Goal: Task Accomplishment & Management: Manage account settings

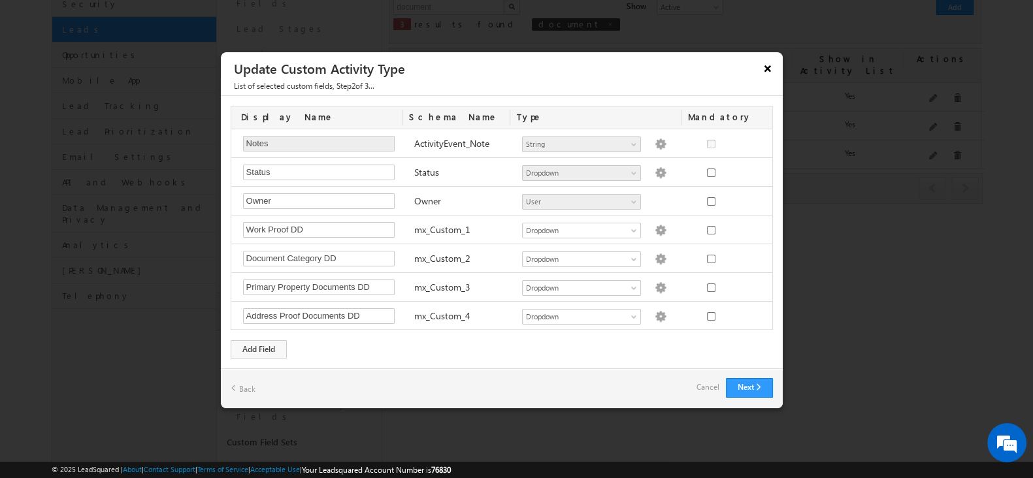
click at [763, 63] on button "×" at bounding box center [767, 68] width 21 height 23
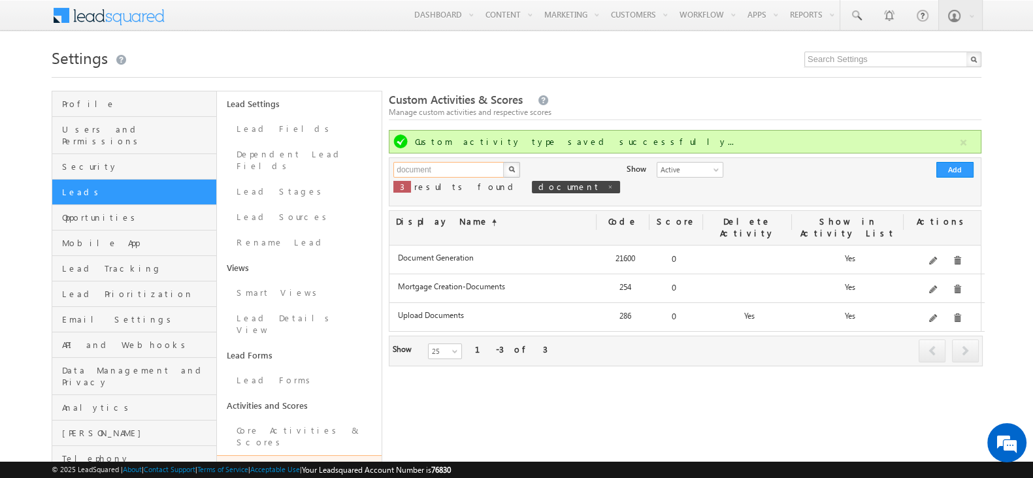
click at [489, 163] on input "document" at bounding box center [449, 170] width 112 height 16
type input "income details"
click at [503, 162] on button "button" at bounding box center [511, 170] width 17 height 16
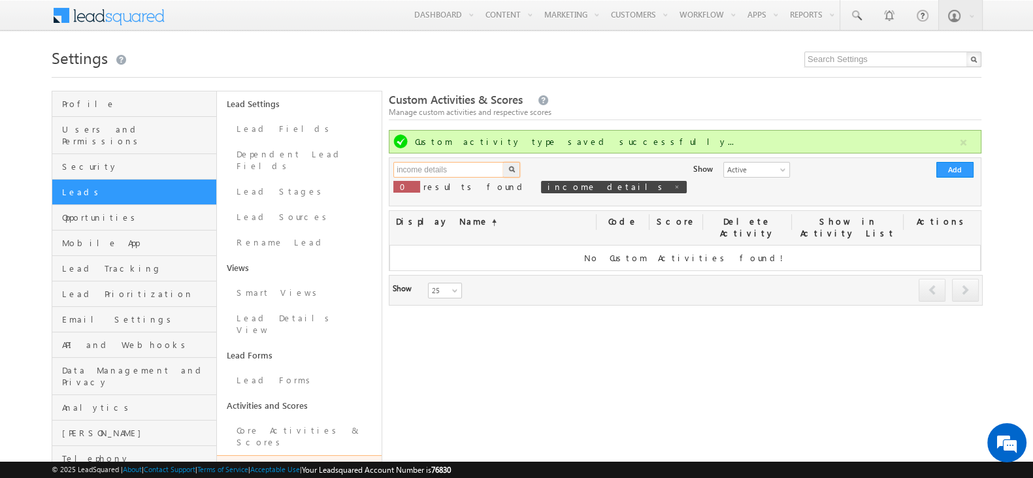
click at [475, 171] on input "income details" at bounding box center [449, 170] width 112 height 16
click at [674, 182] on link at bounding box center [677, 186] width 7 height 11
type input "Search Custom Activities"
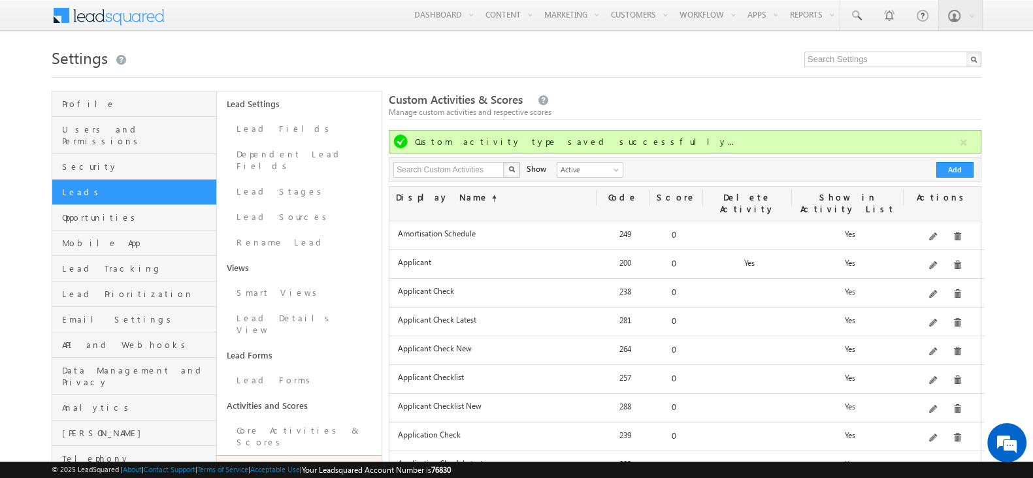
click at [873, 110] on div "Manage custom activities and respective scores" at bounding box center [685, 113] width 593 height 12
click at [486, 163] on input "text" at bounding box center [449, 170] width 112 height 16
paste input "Income Details"
click at [506, 169] on button "button" at bounding box center [511, 170] width 17 height 16
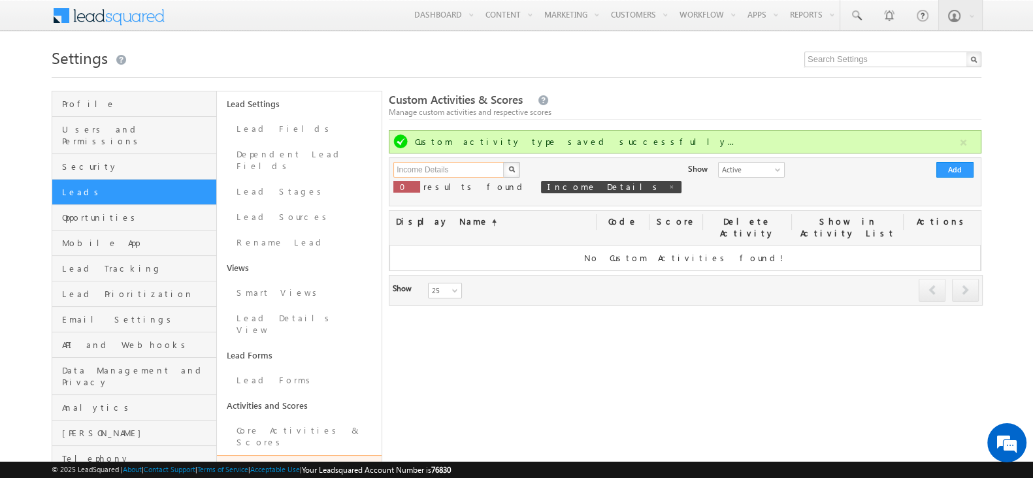
click at [482, 175] on input "Income Details" at bounding box center [449, 170] width 112 height 16
click button "×" at bounding box center [0, 0] width 0 height 0
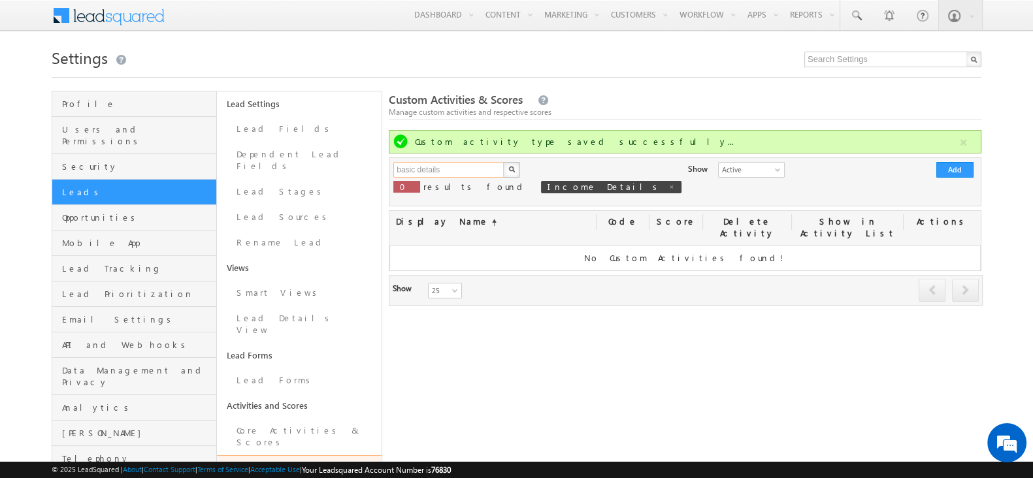
paste input "New Test - Income D"
type input "New Test - Income Details"
click at [508, 175] on button "button" at bounding box center [511, 170] width 17 height 16
click at [495, 172] on input "New Test - Income Details" at bounding box center [449, 170] width 112 height 16
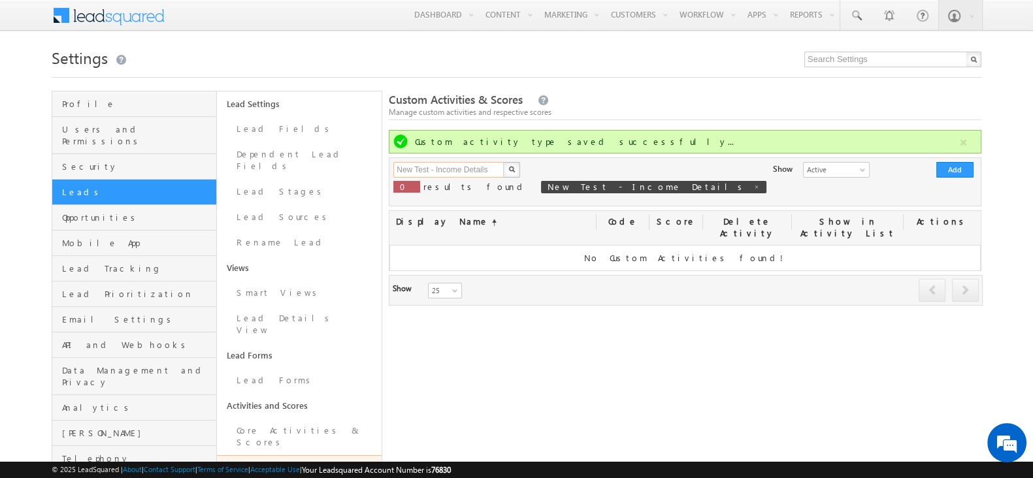
click at [495, 172] on input "New Test - Income Details" at bounding box center [449, 170] width 112 height 16
click at [495, 172] on input "text" at bounding box center [449, 170] width 112 height 16
type input "Search Custom Activities"
click at [569, 405] on div "Custom Activities & Scores Manage custom activities and respective scores Custo…" at bounding box center [685, 486] width 593 height 790
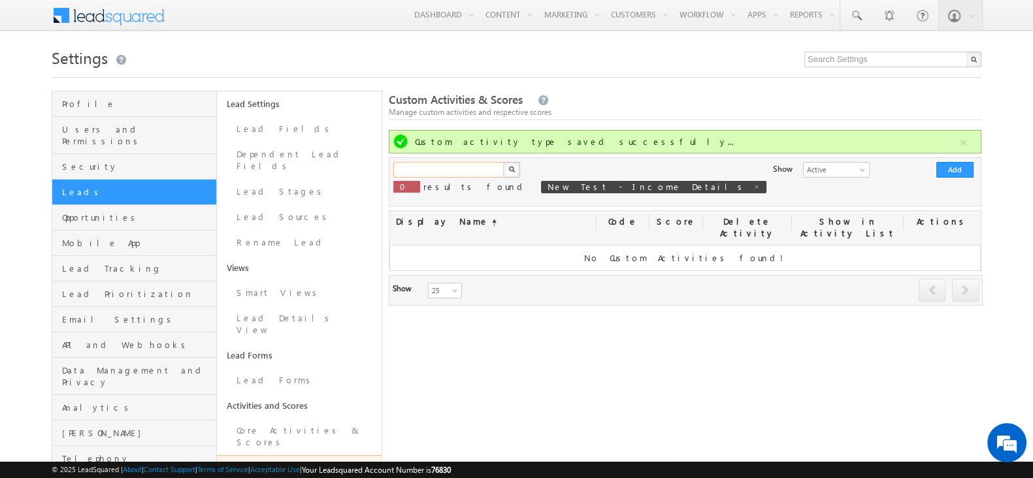
click at [440, 173] on input "text" at bounding box center [449, 170] width 112 height 16
type input "appl"
click button "×" at bounding box center [0, 0] width 0 height 0
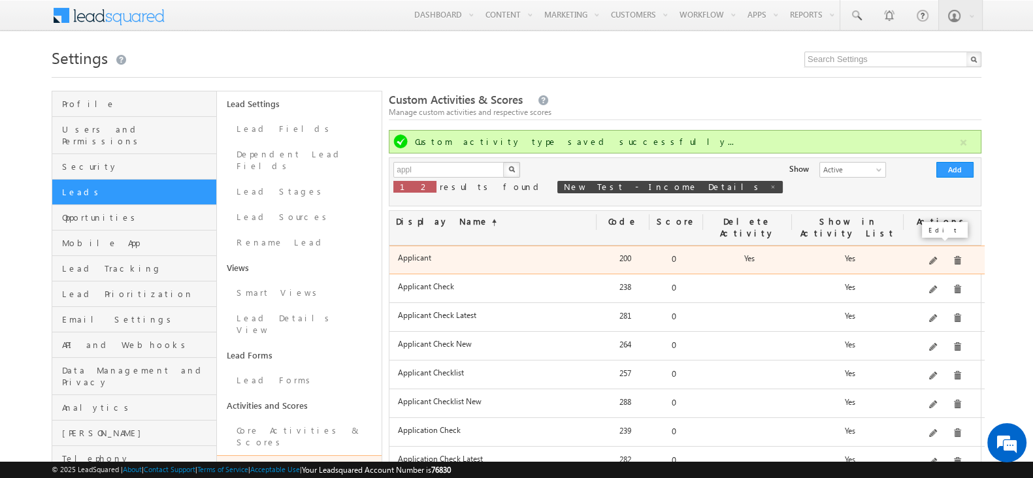
click at [937, 257] on span at bounding box center [934, 262] width 10 height 10
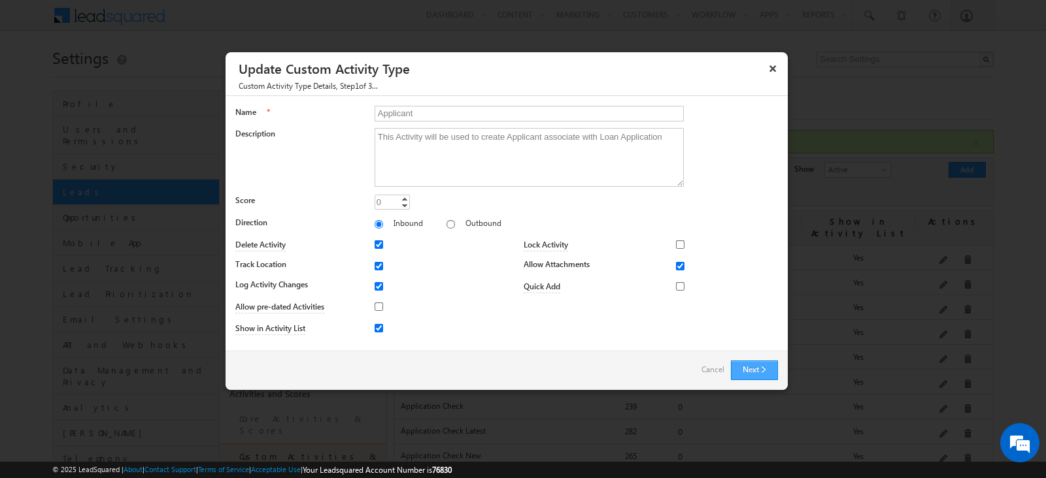
click at [757, 367] on button "Next" at bounding box center [754, 371] width 47 height 20
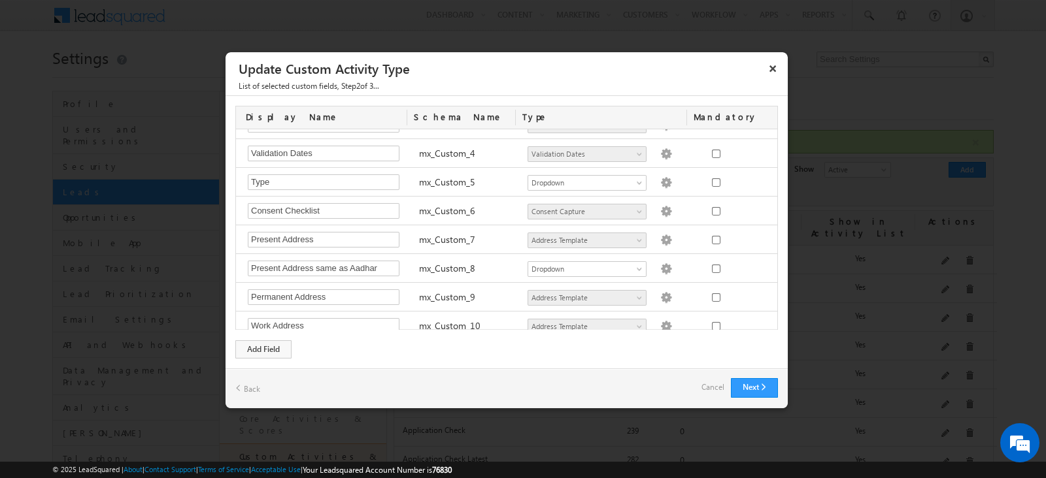
scroll to position [245, 0]
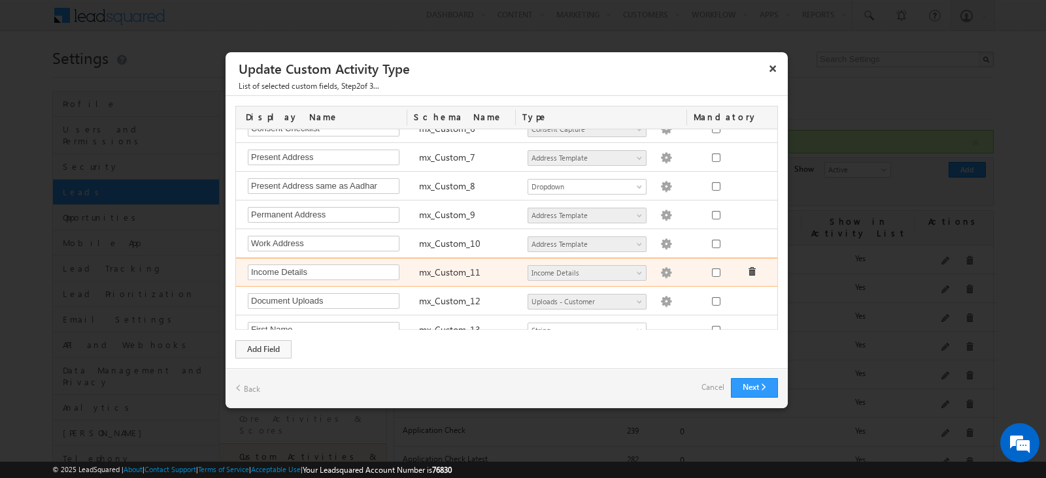
click at [657, 269] on div "Number - Integer Number - Decimal String DateTime Dropdown Product User Account…" at bounding box center [606, 274] width 171 height 18
click at [660, 269] on img at bounding box center [666, 273] width 12 height 12
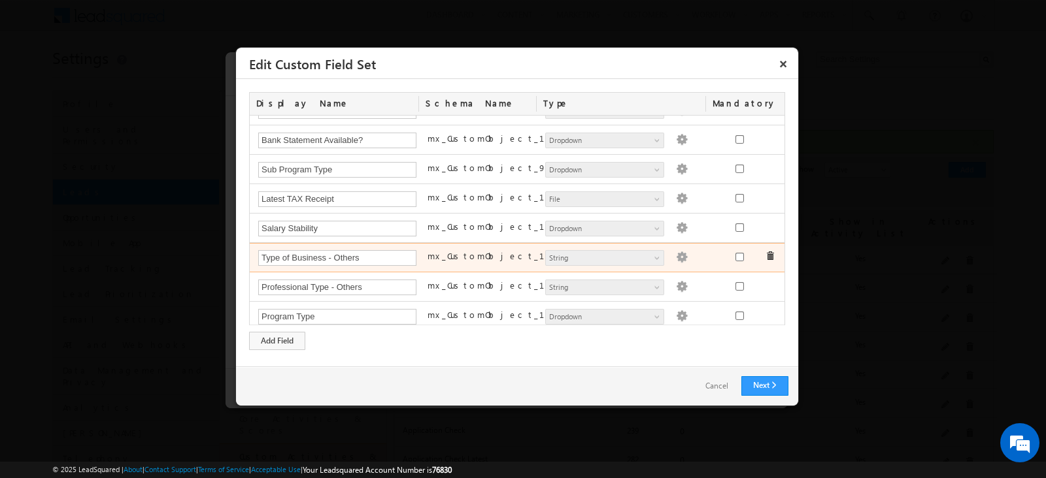
scroll to position [432, 0]
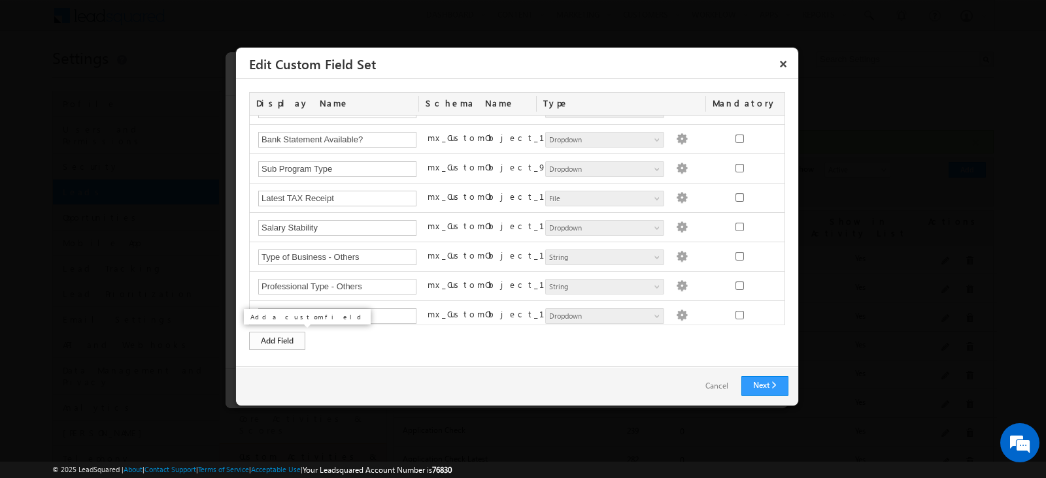
click at [294, 341] on div "Add Field" at bounding box center [277, 341] width 56 height 18
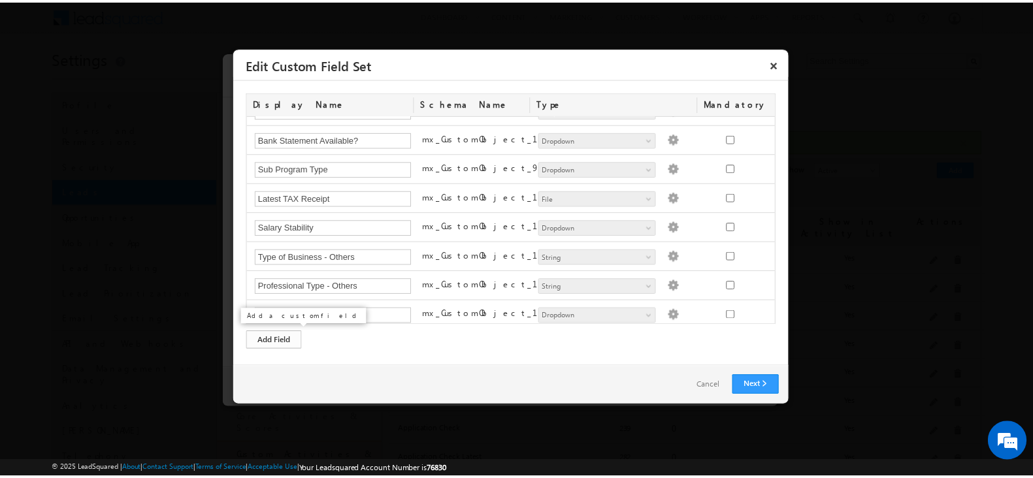
scroll to position [461, 0]
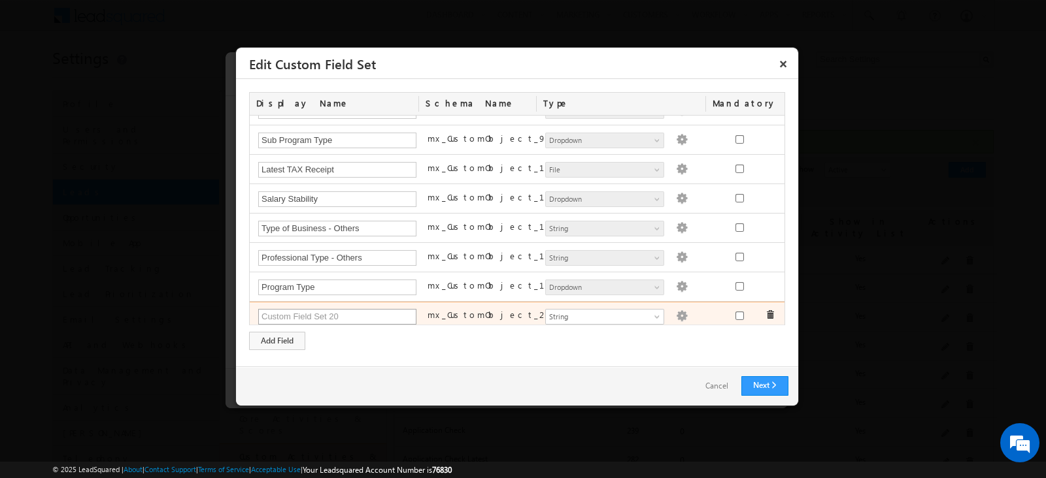
click at [330, 312] on input "text" at bounding box center [337, 317] width 158 height 16
type input "Employer Name"
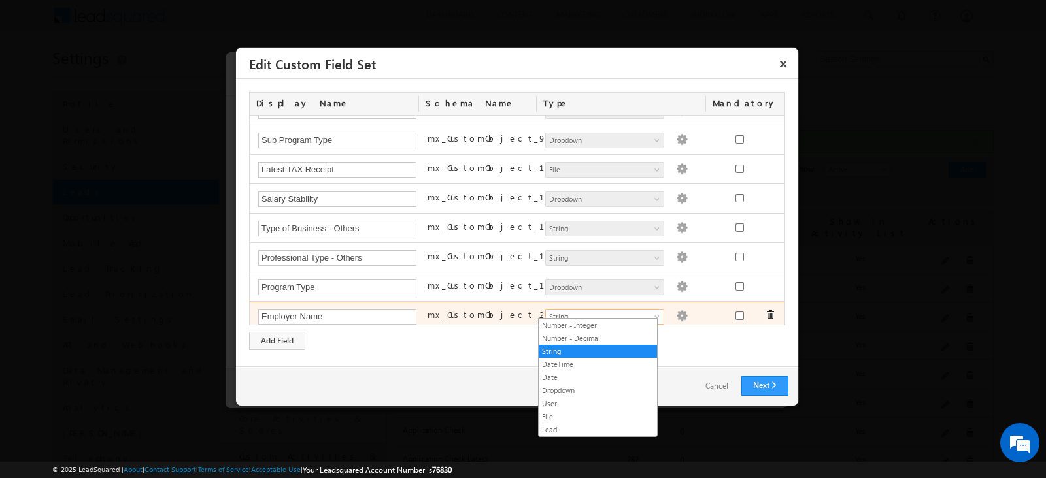
click at [653, 315] on span at bounding box center [658, 319] width 10 height 10
click at [653, 314] on span at bounding box center [658, 319] width 10 height 10
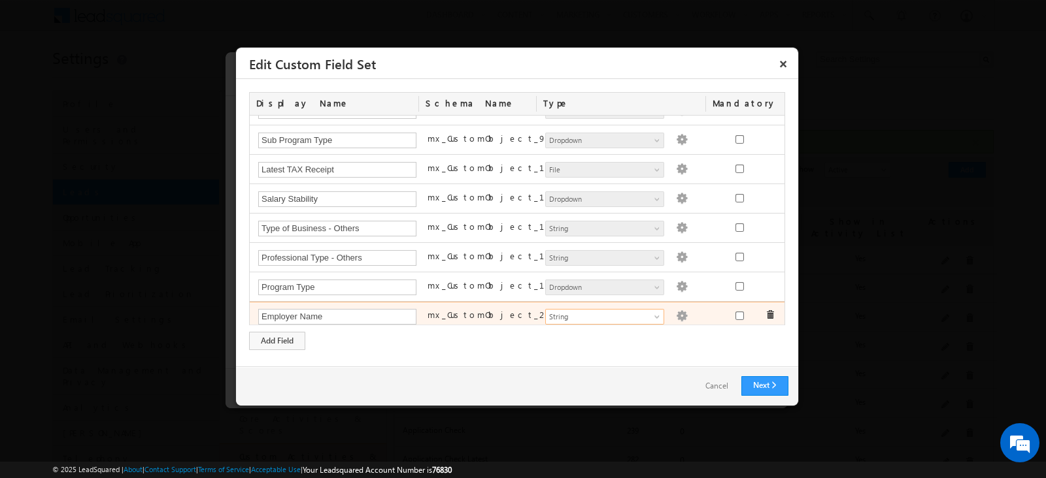
click at [676, 310] on img at bounding box center [682, 316] width 12 height 12
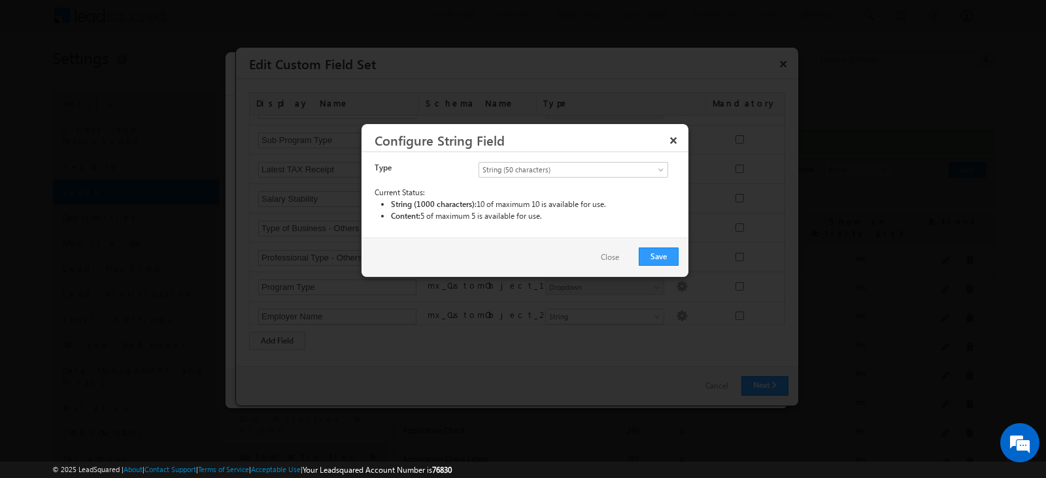
click at [621, 260] on button "Close" at bounding box center [610, 257] width 44 height 19
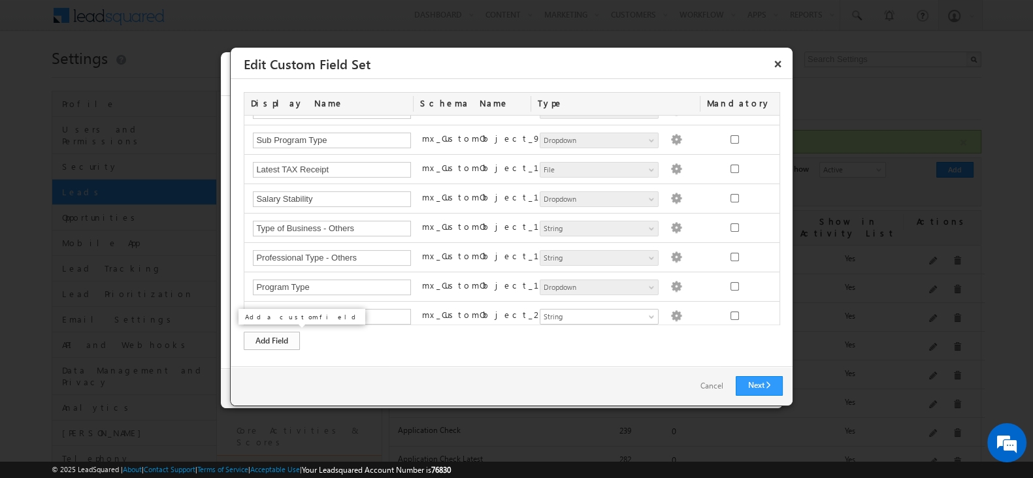
click at [264, 342] on div "Add Field" at bounding box center [272, 341] width 56 height 18
paste input "Business Name"
type input "Business Name"
click at [526, 324] on div "Display Name Schema Name Type Mandatory Status Status Number - Integer Number -…" at bounding box center [512, 221] width 536 height 258
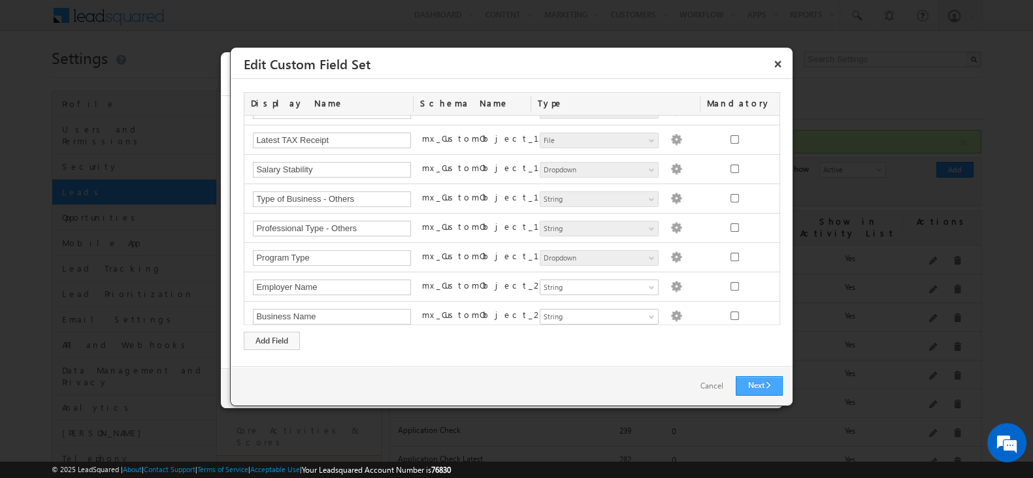
click at [756, 381] on link "Next" at bounding box center [759, 386] width 47 height 20
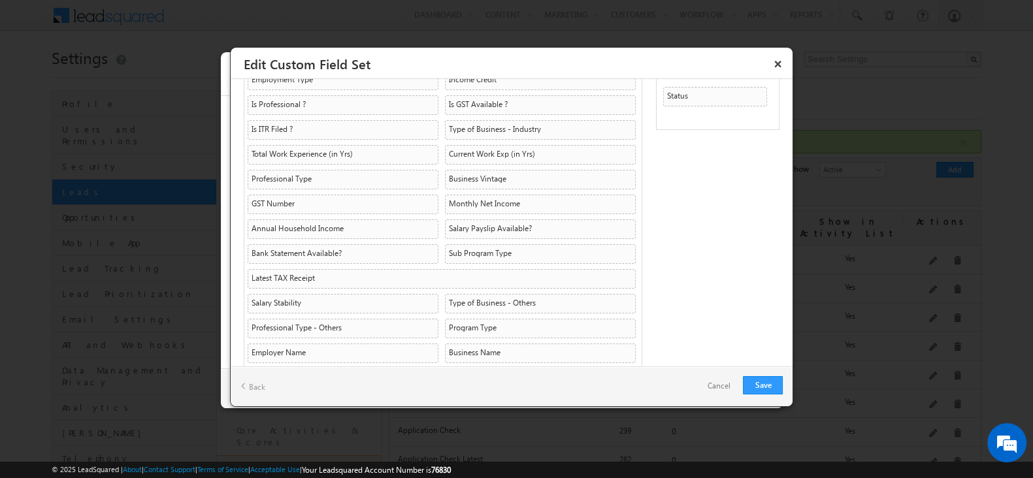
scroll to position [71, 0]
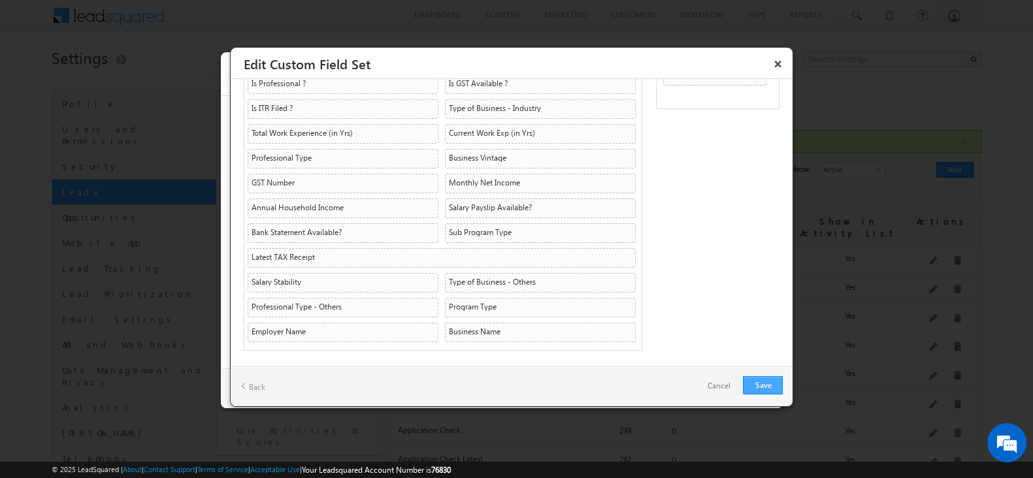
click at [748, 380] on link "Save" at bounding box center [763, 385] width 40 height 18
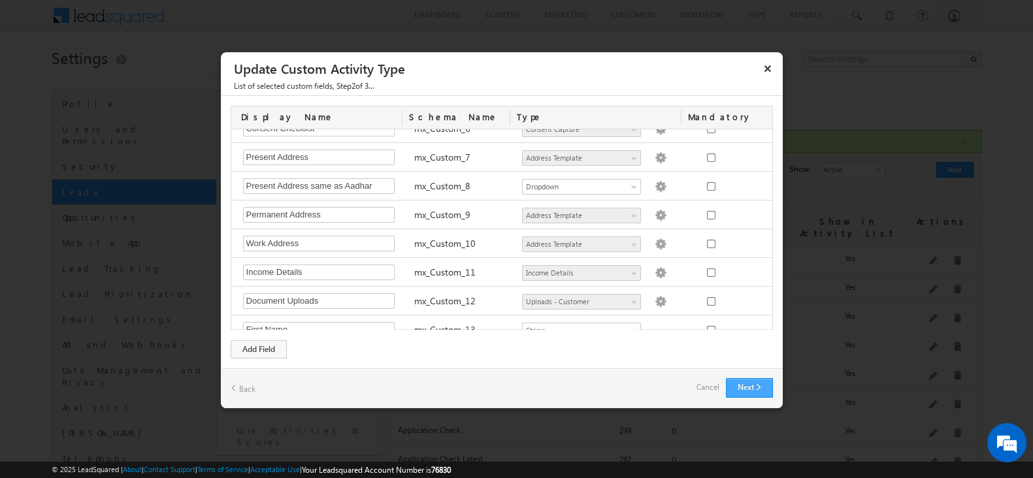
click at [737, 384] on button "Next" at bounding box center [749, 388] width 47 height 20
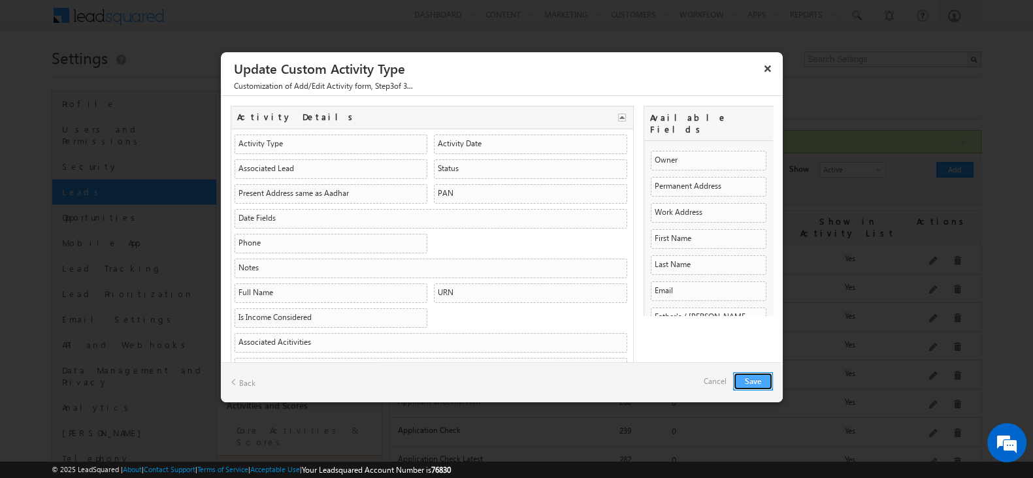
click at [753, 386] on button "Save" at bounding box center [753, 382] width 40 height 18
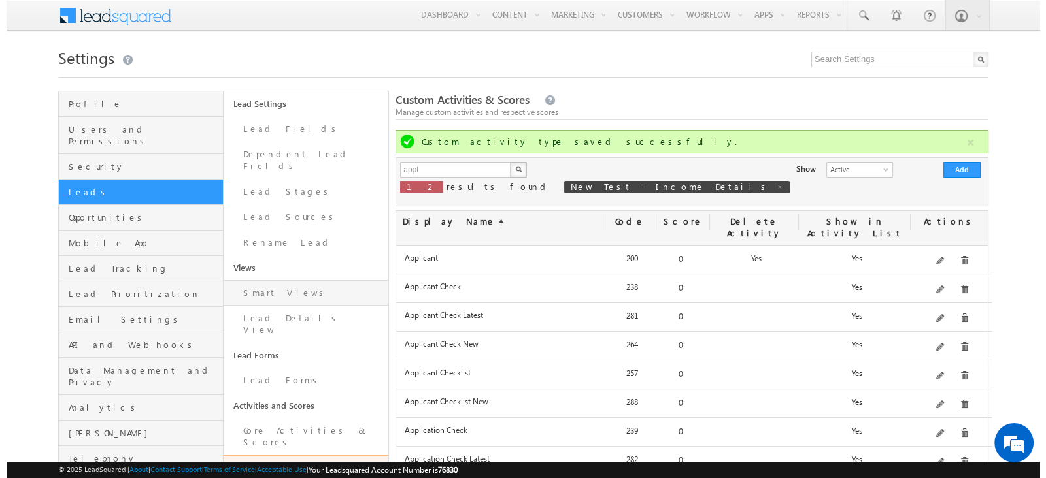
scroll to position [81, 0]
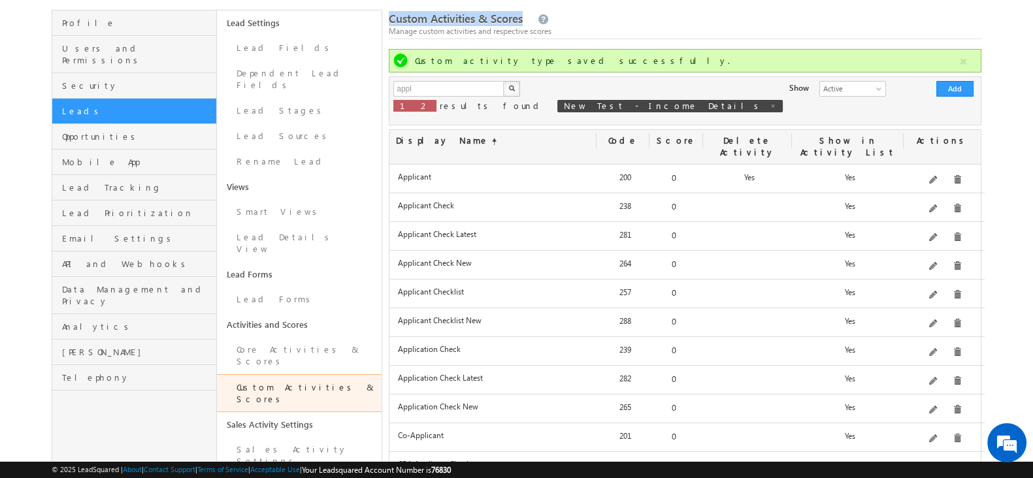
drag, startPoint x: 391, startPoint y: 21, endPoint x: 523, endPoint y: 21, distance: 132.0
click at [523, 21] on span "Custom Activities & Scores" at bounding box center [456, 18] width 134 height 15
copy span "Custom Activities & Scores"
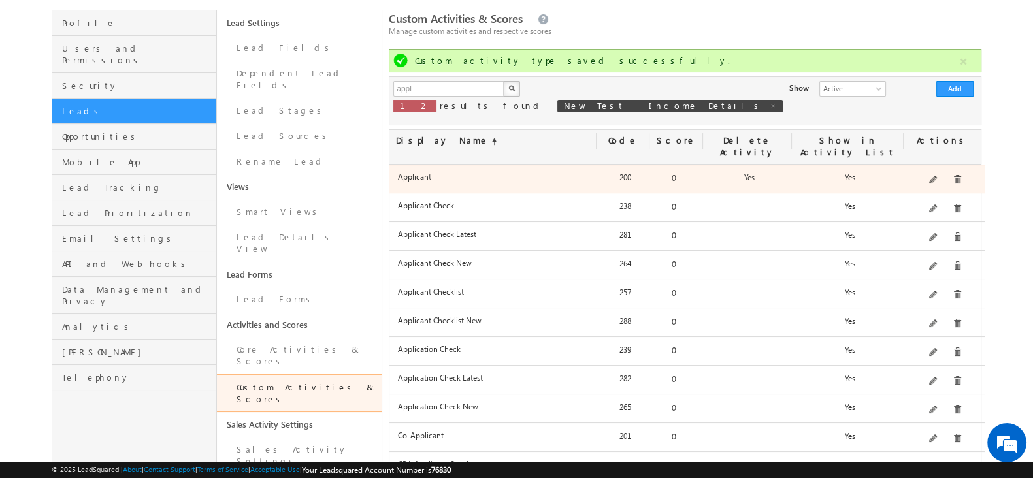
click at [935, 164] on div "Edit" at bounding box center [951, 155] width 52 height 22
click at [935, 176] on span at bounding box center [934, 181] width 10 height 10
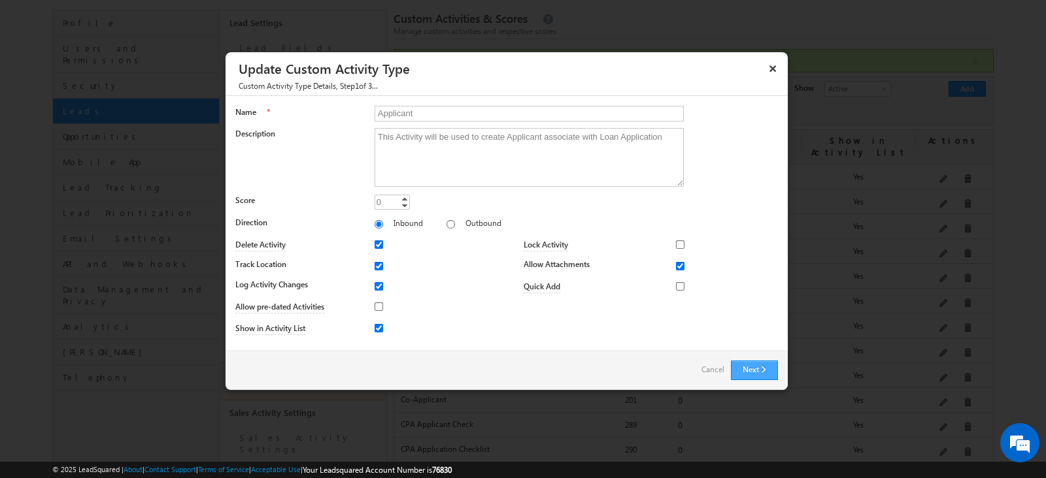
click at [771, 374] on button "Next" at bounding box center [754, 371] width 47 height 20
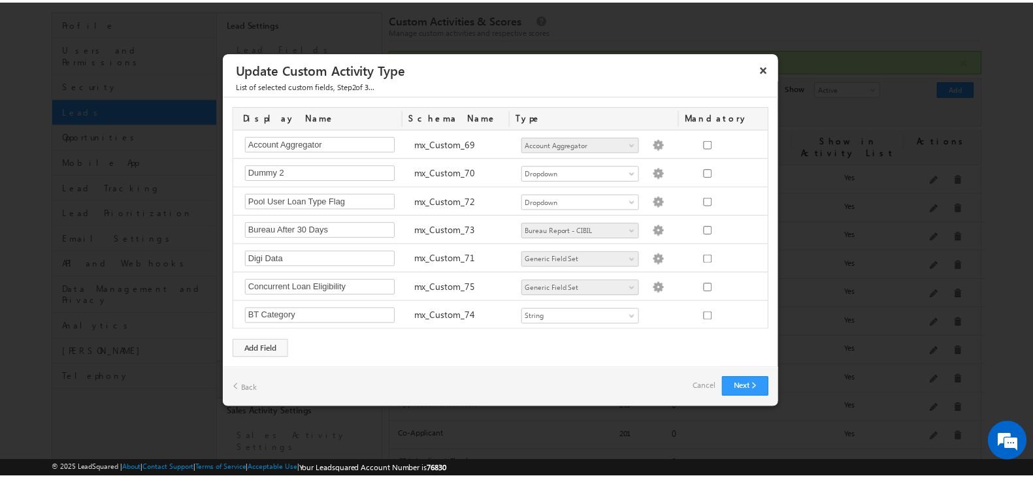
scroll to position [2196, 0]
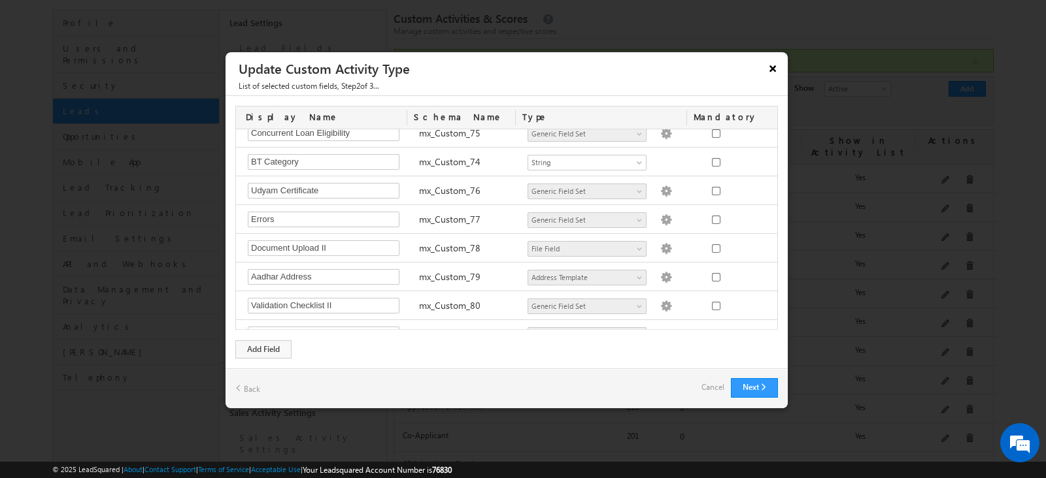
click at [768, 74] on button "×" at bounding box center [772, 68] width 21 height 23
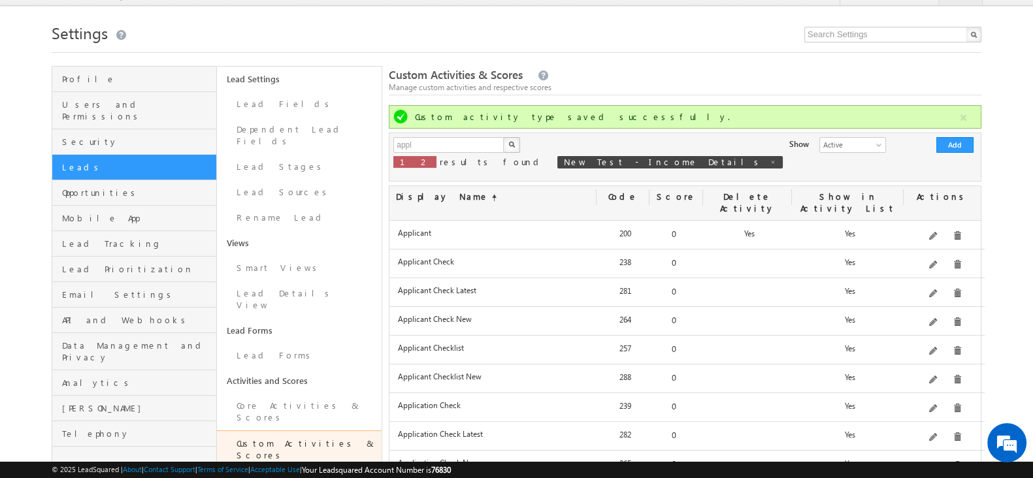
scroll to position [0, 0]
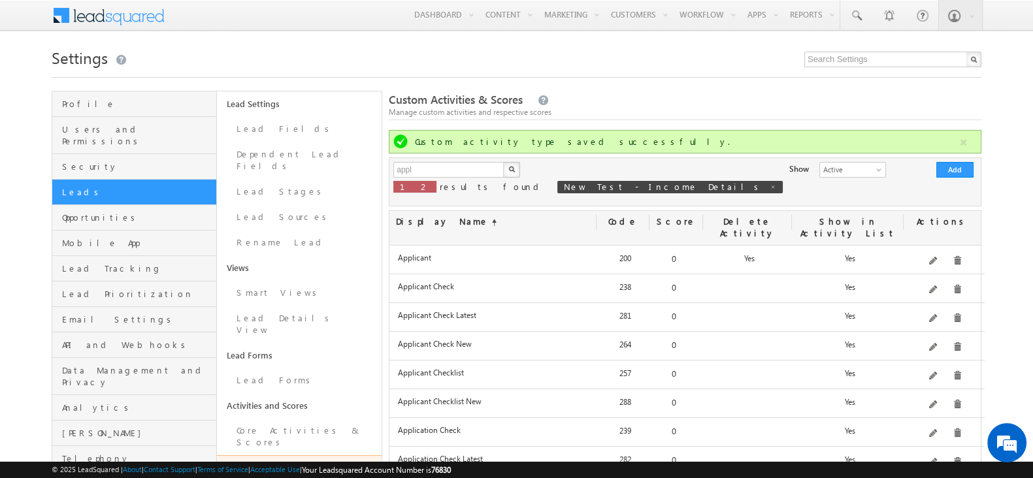
click at [113, 20] on span at bounding box center [117, 14] width 95 height 23
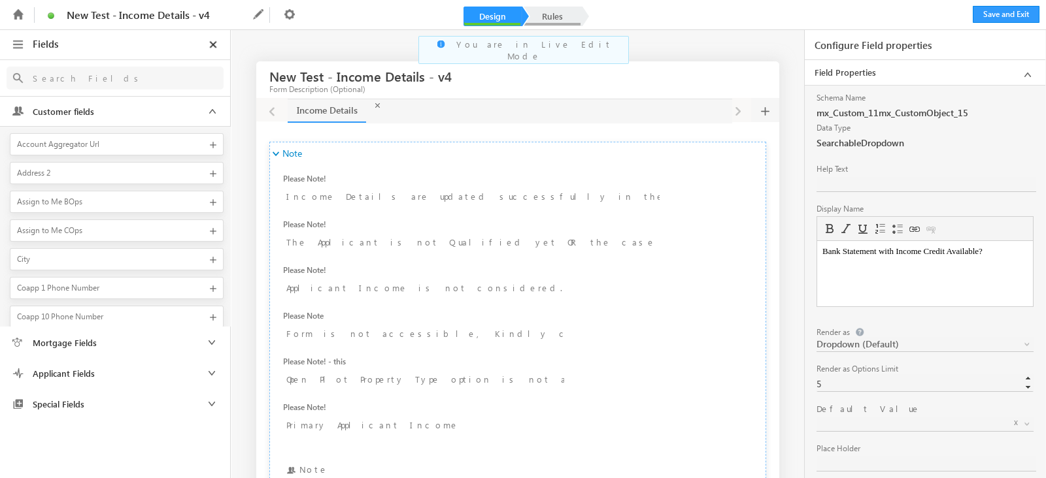
click at [565, 16] on link "Rules" at bounding box center [553, 17] width 58 height 20
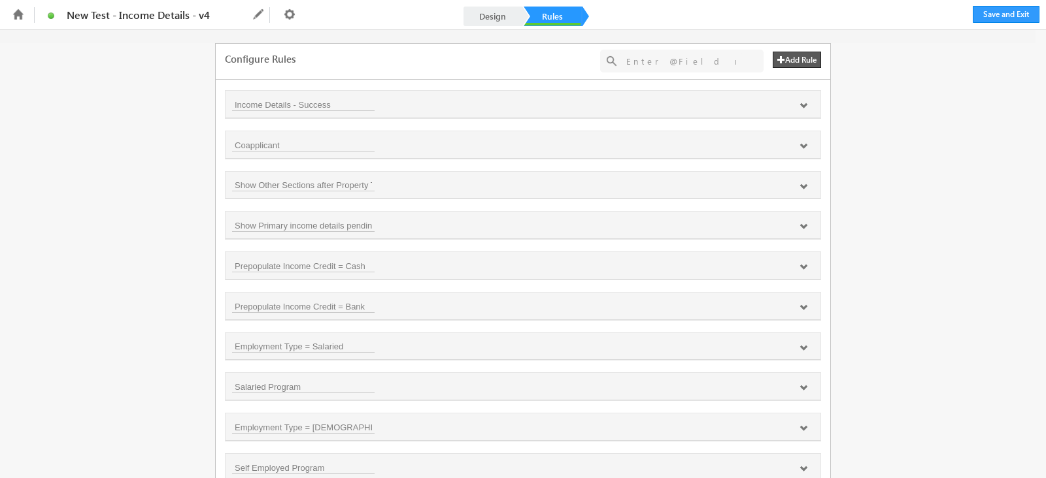
click at [699, 61] on input "text" at bounding box center [681, 61] width 123 height 16
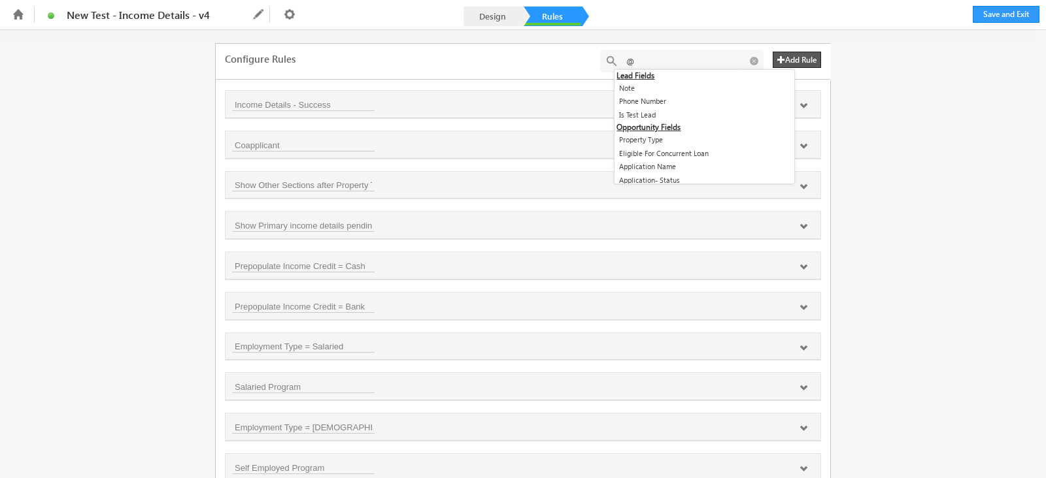
paste input "Bank statement with Income credit available"
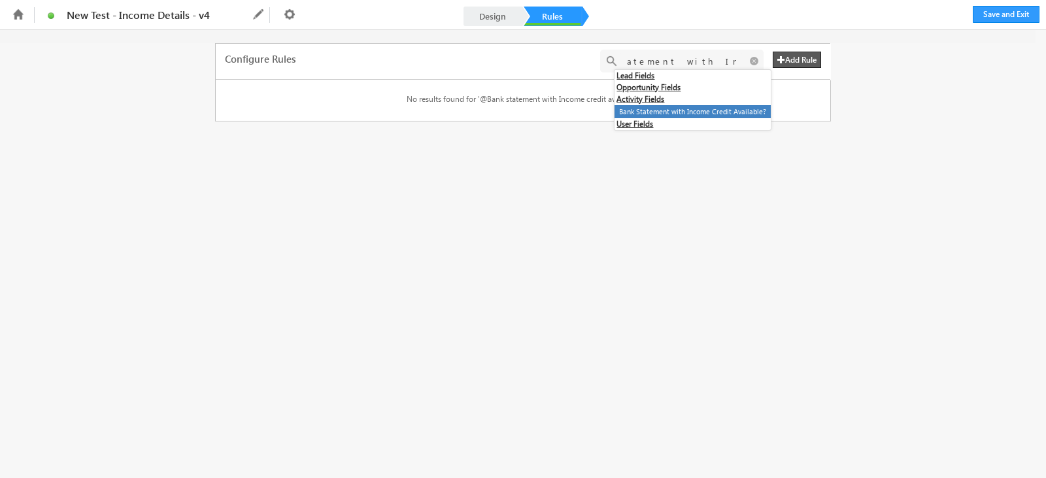
click at [708, 112] on li "Bank Statement with Income Credit Available?" at bounding box center [692, 112] width 156 height 14
type input "@{200:mx_Custom_11mx_CustomObject_15,}"
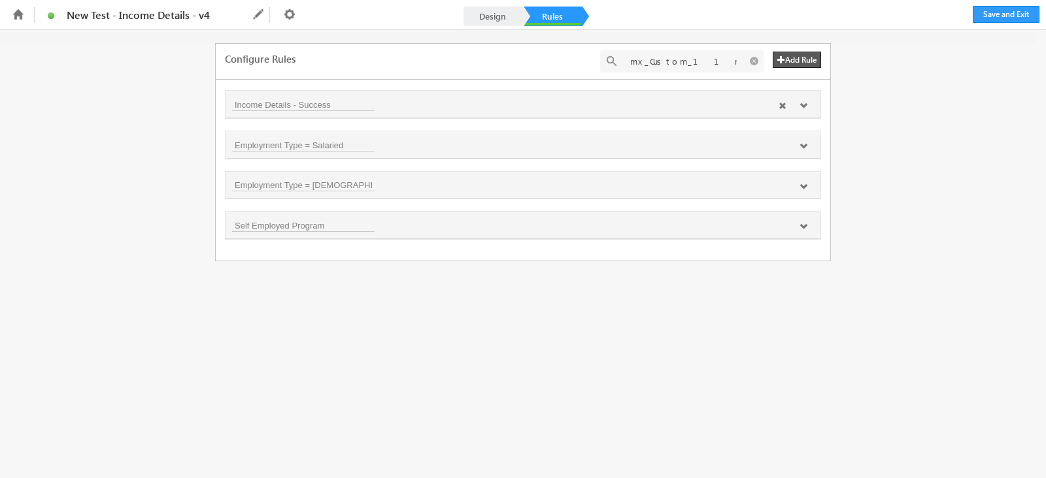
click at [807, 106] on div at bounding box center [793, 107] width 42 height 12
click at [804, 108] on icon at bounding box center [803, 106] width 8 height 8
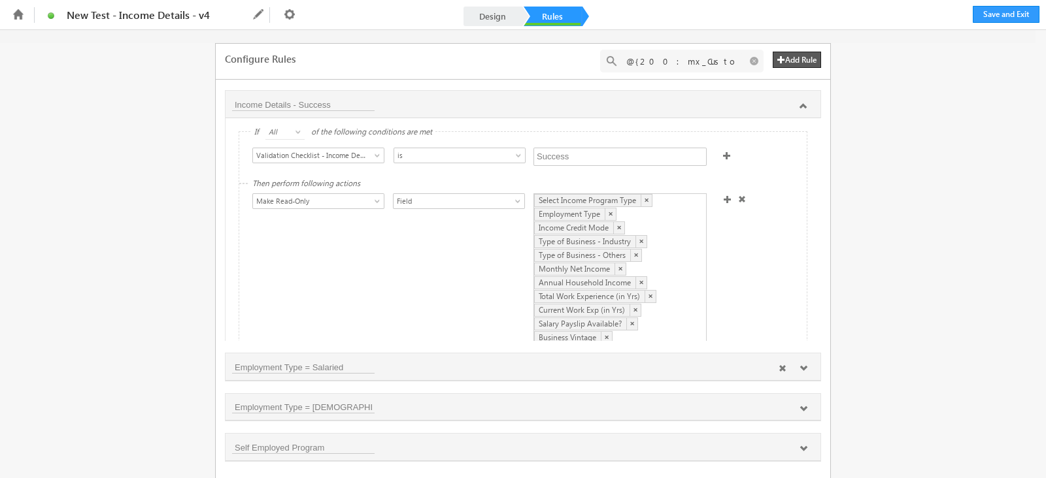
click at [803, 365] on icon at bounding box center [803, 369] width 8 height 8
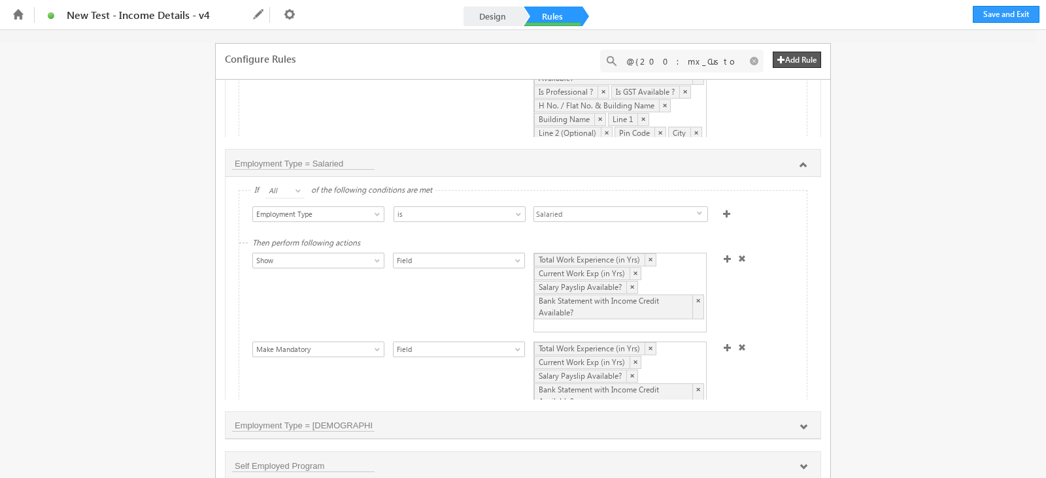
scroll to position [226, 0]
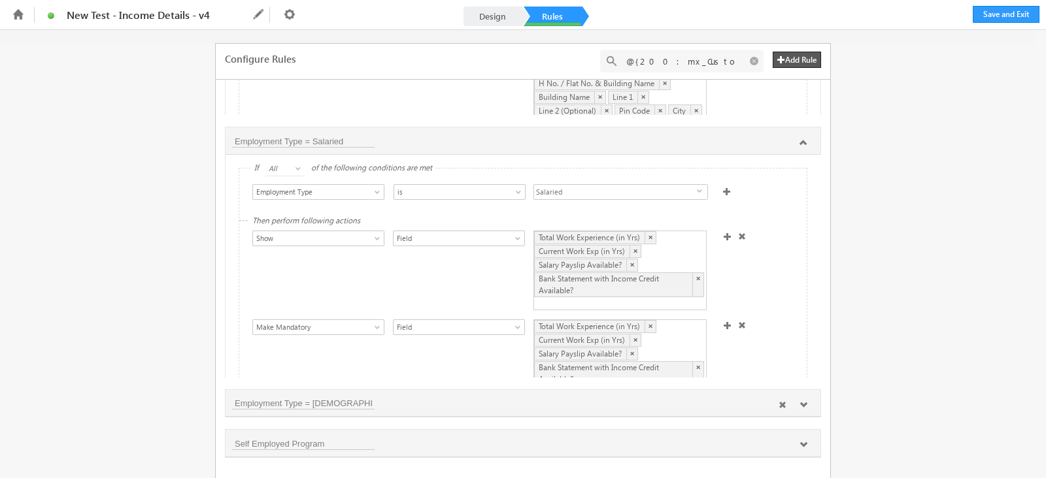
click at [803, 403] on icon at bounding box center [803, 405] width 8 height 8
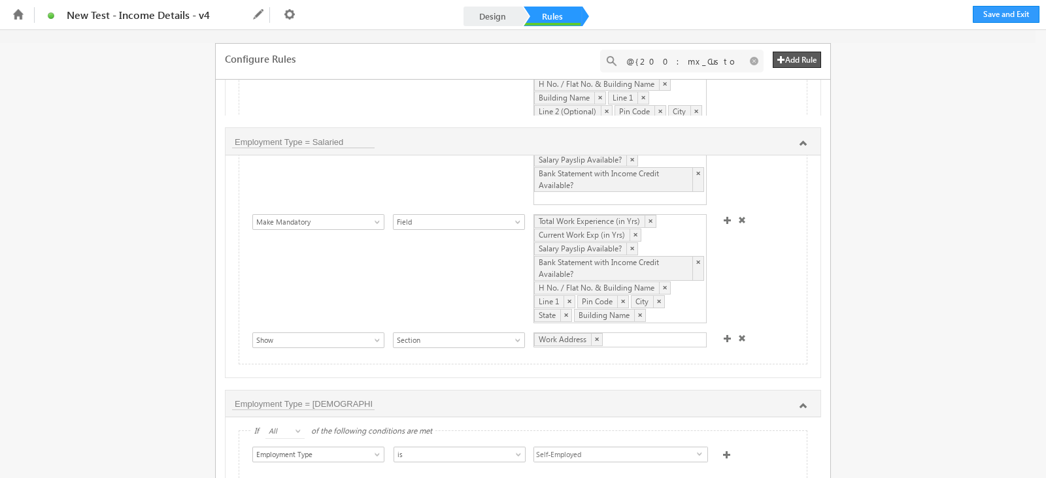
scroll to position [203, 0]
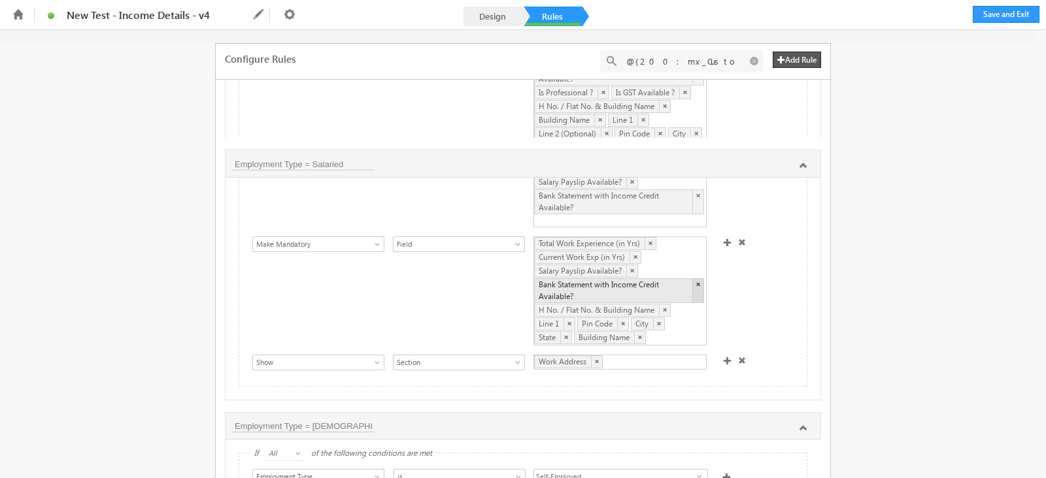
click at [695, 279] on link "×" at bounding box center [697, 290] width 11 height 24
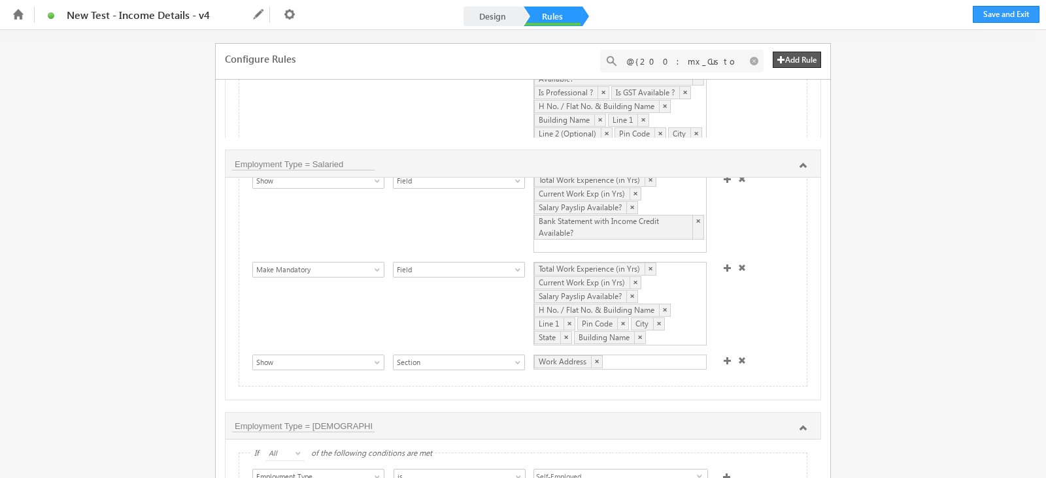
click at [724, 357] on span at bounding box center [728, 361] width 8 height 8
click at [275, 380] on span "Show" at bounding box center [312, 386] width 118 height 12
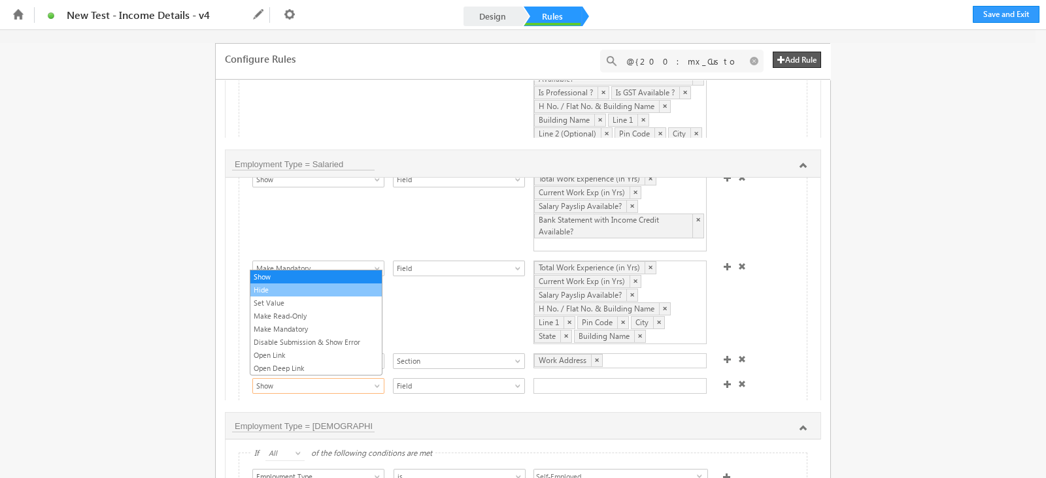
click at [282, 290] on link "Hide" at bounding box center [315, 290] width 131 height 12
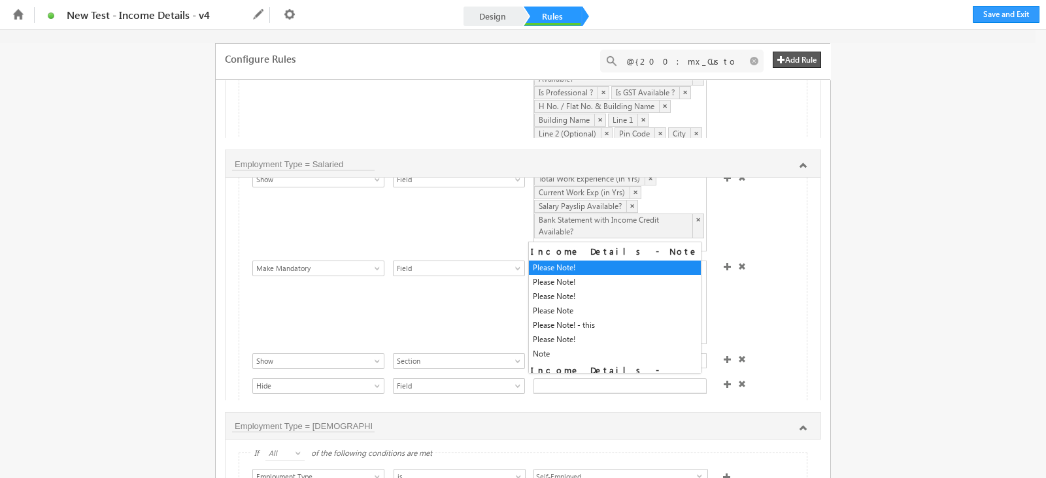
click at [618, 383] on div at bounding box center [619, 386] width 173 height 16
paste input "Bank statement with Income credit available"
type input "Bank statement with Income credit available"
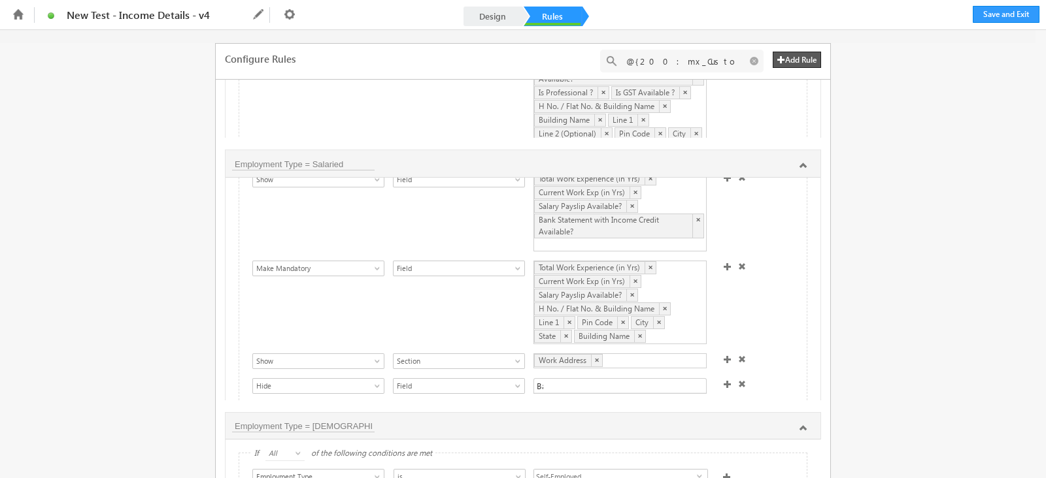
scroll to position [0, 0]
click at [761, 354] on div "Show Hide Set Value Make Read-Only Make Mandatory Disable Submission & Show Err…" at bounding box center [526, 363] width 548 height 18
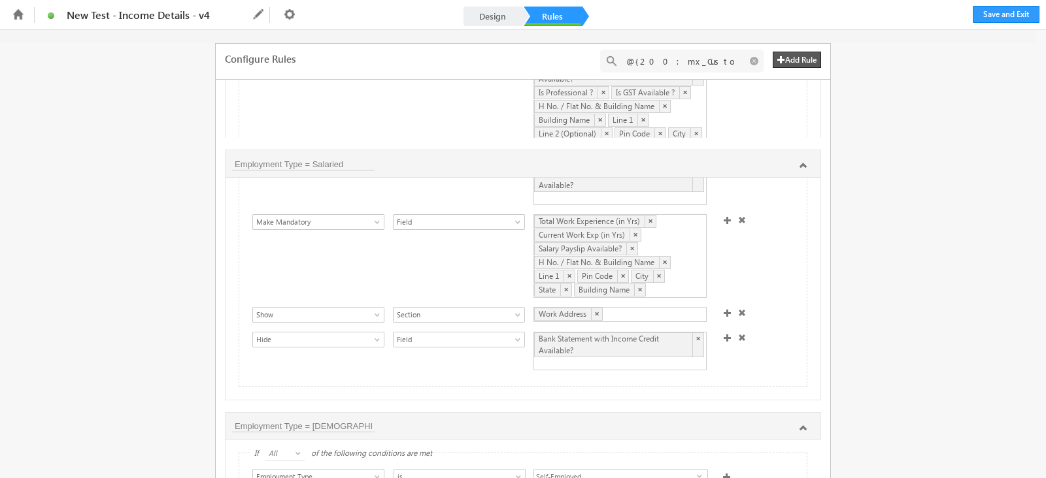
scroll to position [285, 0]
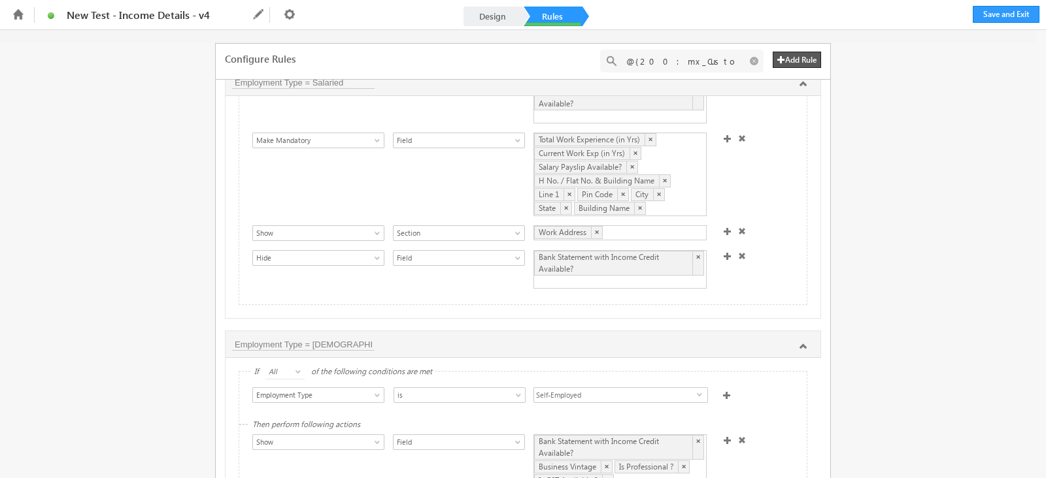
click at [631, 280] on div "Bank Statement with Income Credit Available? ×" at bounding box center [619, 269] width 173 height 39
paste input "Salary payslip available"
type input "Salary payslip available"
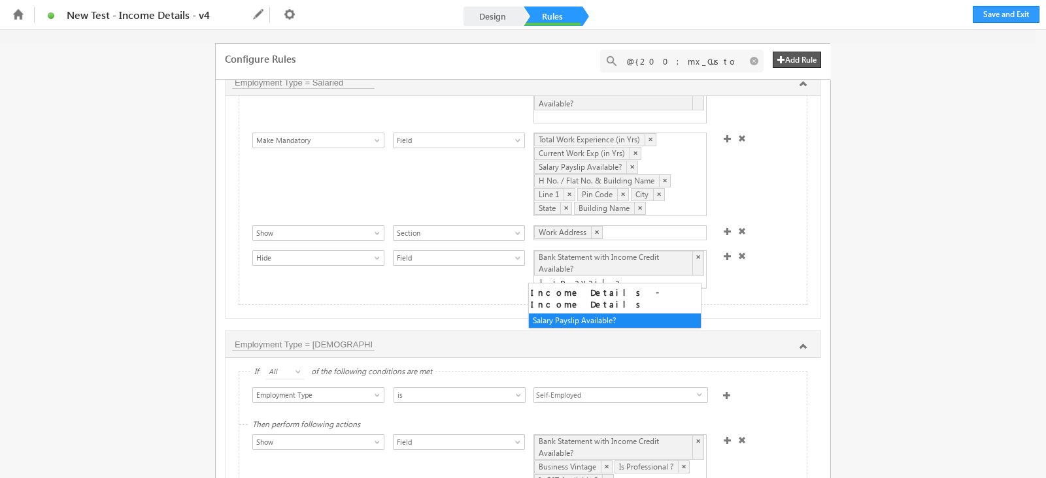
scroll to position [0, 0]
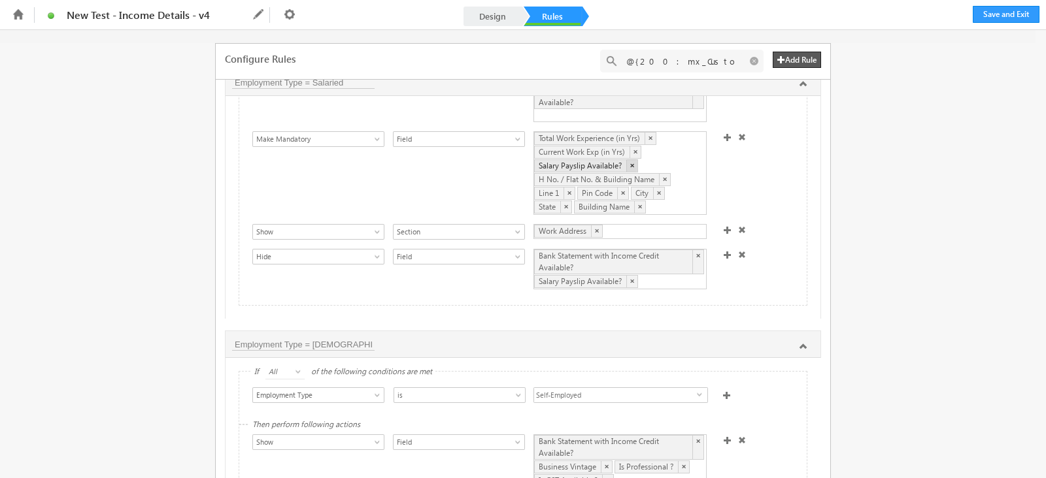
click at [629, 162] on link "×" at bounding box center [631, 165] width 11 height 12
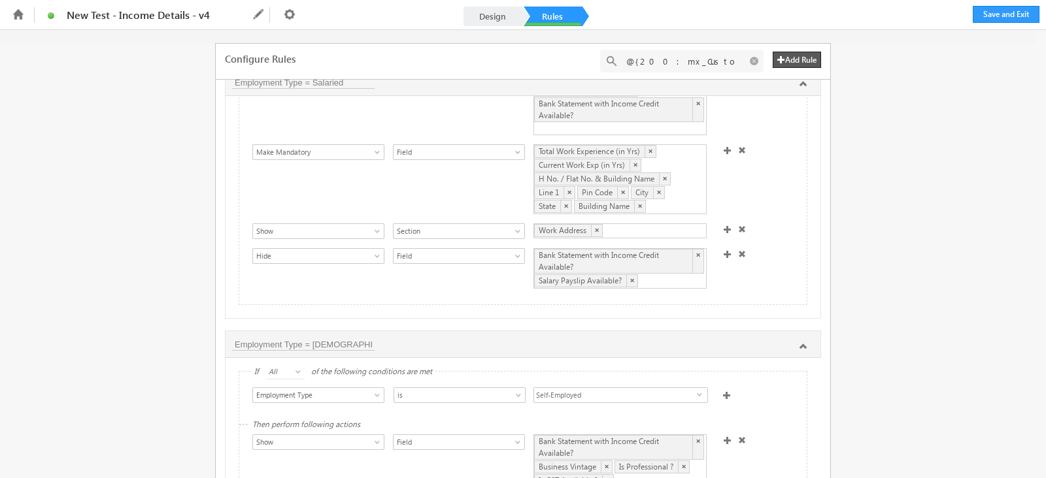
click at [773, 263] on div "Show Hide Set Value Make Read-Only Make Mandatory Disable Submission & Show Err…" at bounding box center [526, 269] width 548 height 43
click at [724, 250] on span at bounding box center [728, 254] width 8 height 8
click at [738, 302] on span at bounding box center [742, 306] width 8 height 8
click at [671, 276] on div "Bank Statement with Income Credit Available? × Salary Payslip Available? ×" at bounding box center [619, 270] width 173 height 41
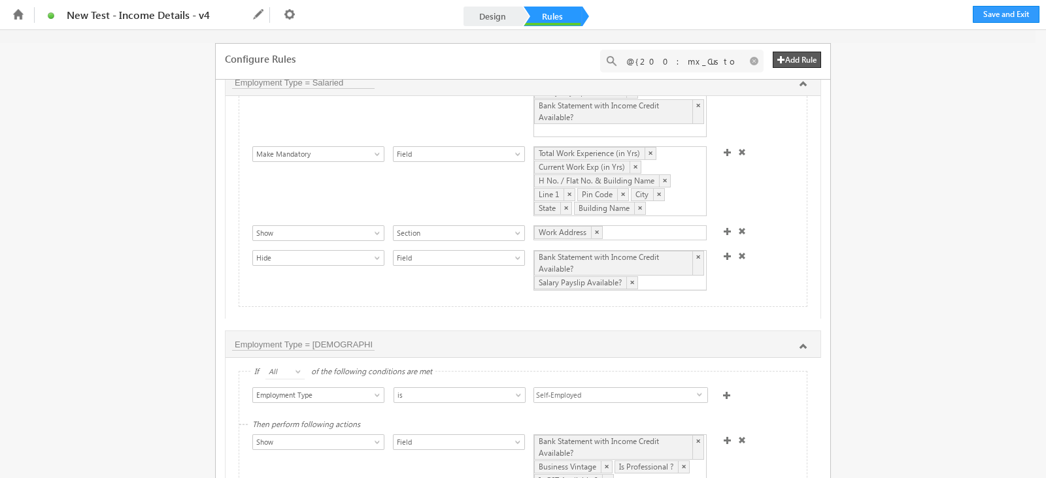
paste input "Work Experience"
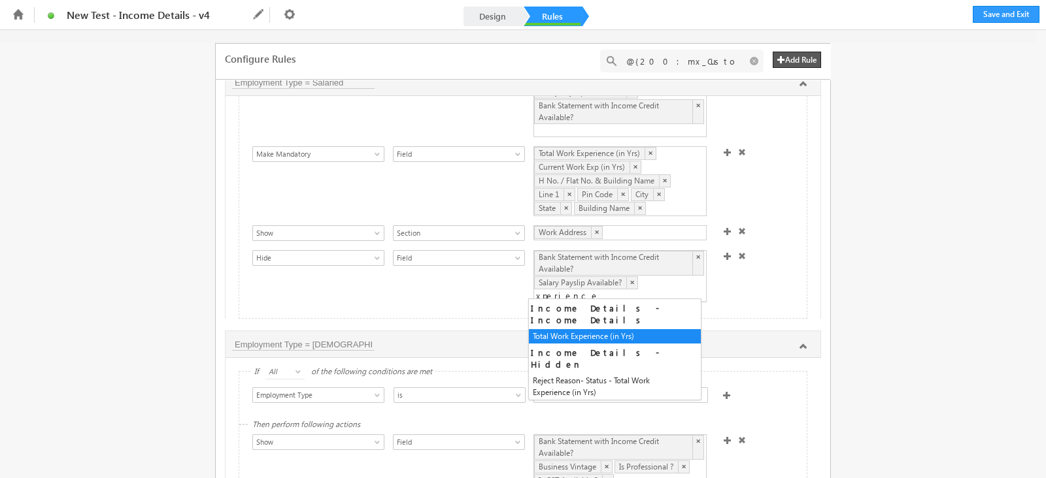
scroll to position [0, 0]
click at [534, 290] on input "select-multiple" at bounding box center [566, 296] width 65 height 12
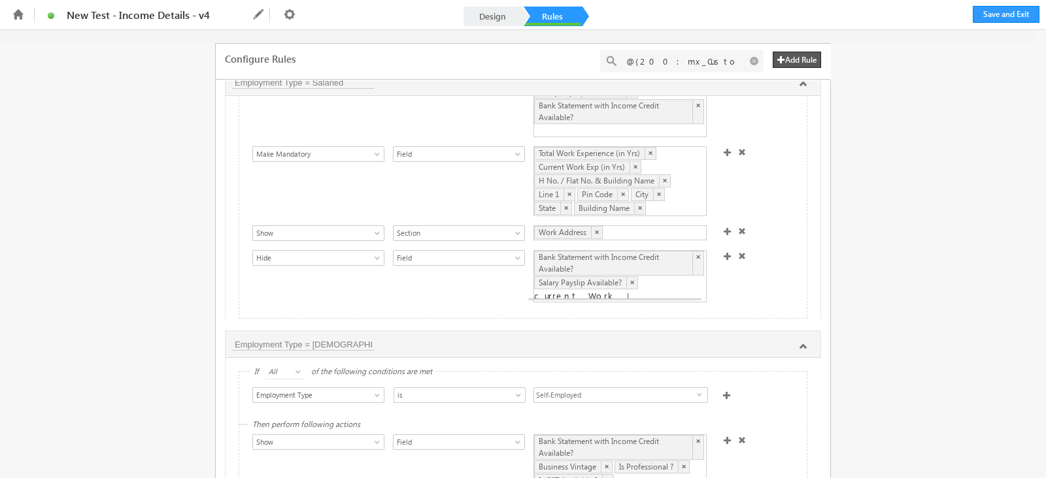
click at [631, 297] on div "Bank Statement with Income Credit Available? × Salary Payslip Available? ×" at bounding box center [619, 276] width 173 height 52
type input "current Work Experience"
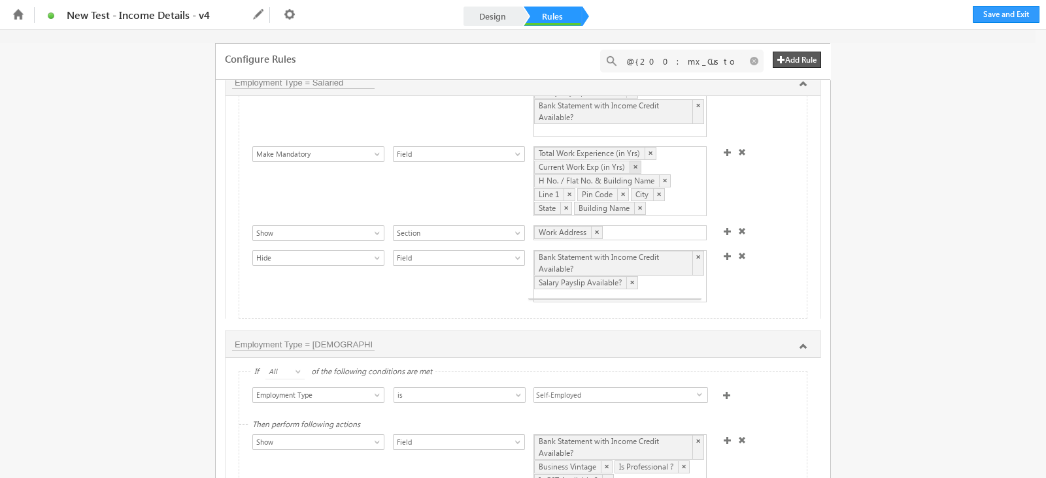
click at [629, 161] on link "×" at bounding box center [634, 167] width 11 height 12
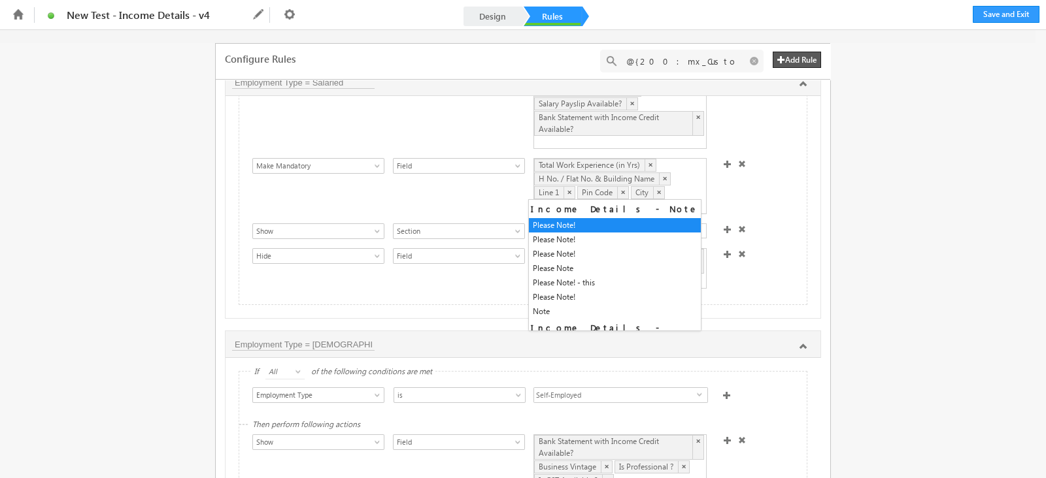
click at [768, 258] on div "Show Hide Set Value Make Read-Only Make Mandatory Disable Submission & Show Err…" at bounding box center [526, 269] width 548 height 43
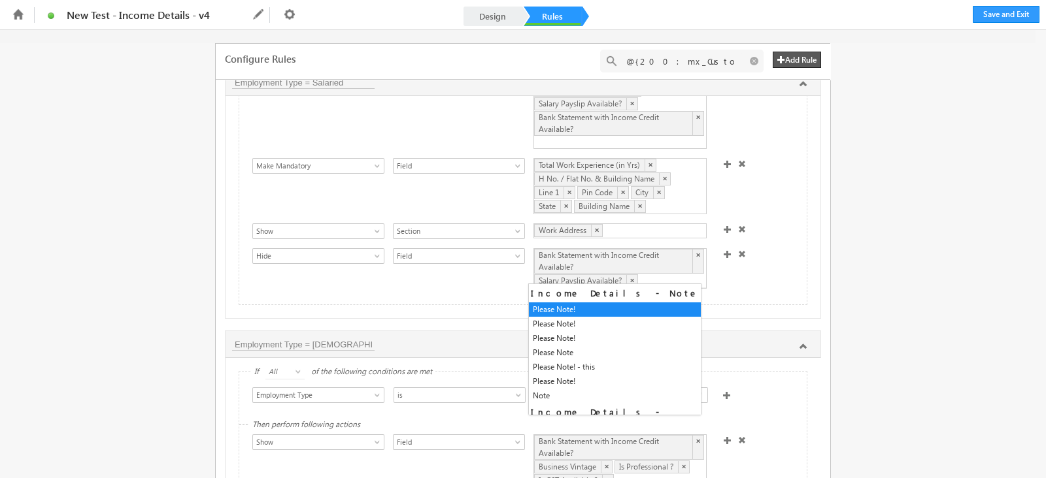
click at [646, 273] on div "Bank Statement with Income Credit Available? × Salary Payslip Available? ×" at bounding box center [619, 268] width 173 height 41
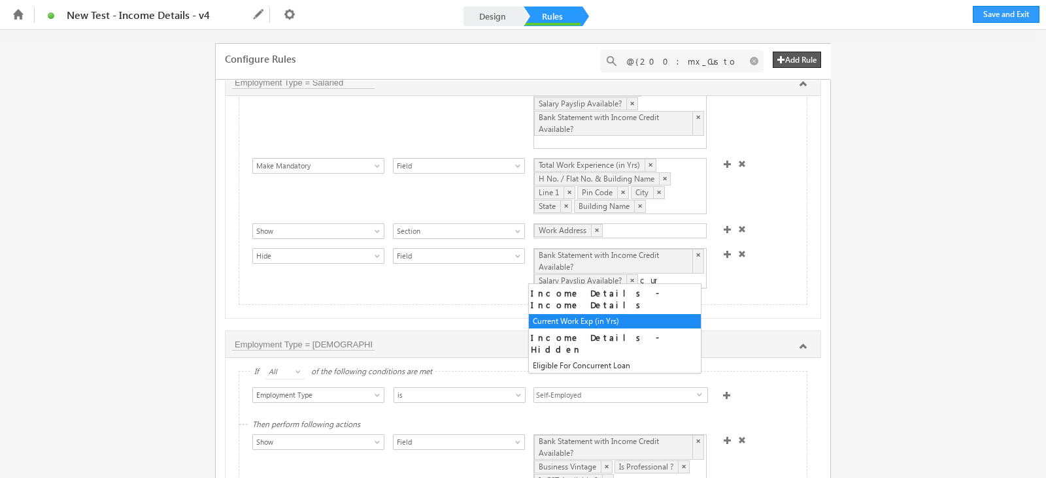
type input "curre"
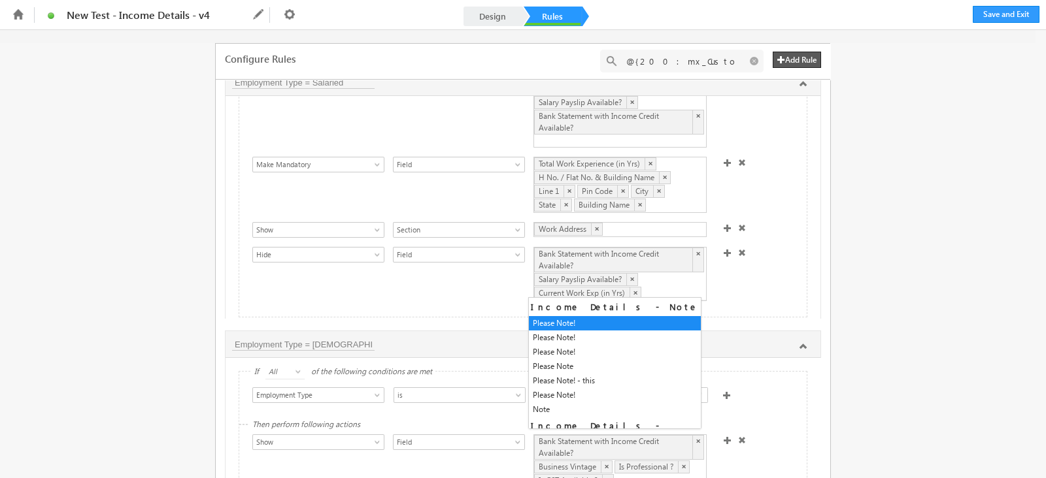
scroll to position [18, 0]
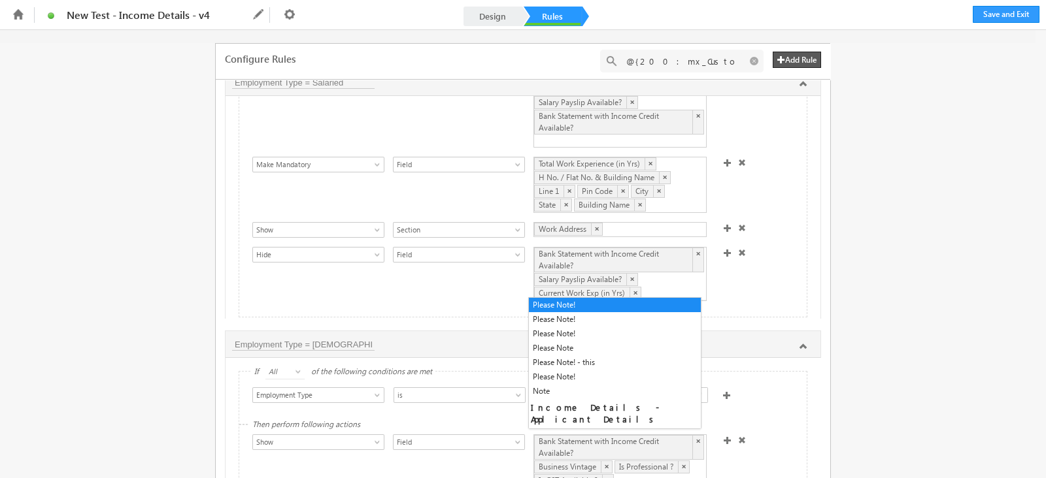
click at [650, 289] on div "Bank Statement with Income Credit Available? × Salary Payslip Available? × Curr…" at bounding box center [619, 274] width 173 height 54
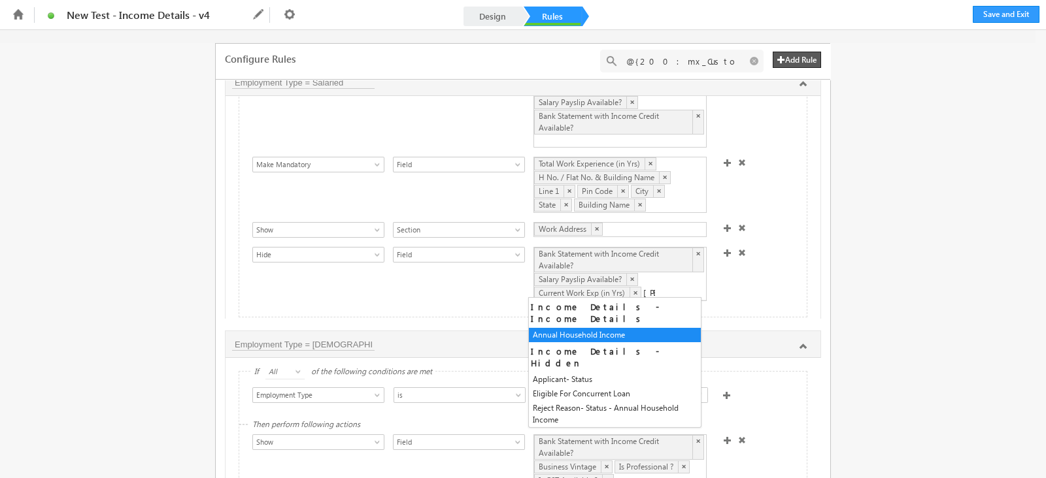
scroll to position [0, 0]
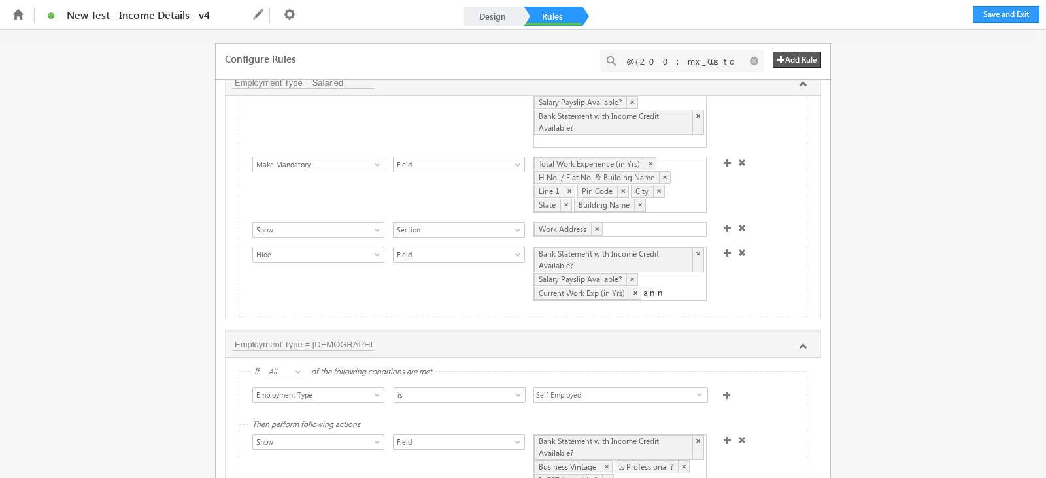
type input "annua"
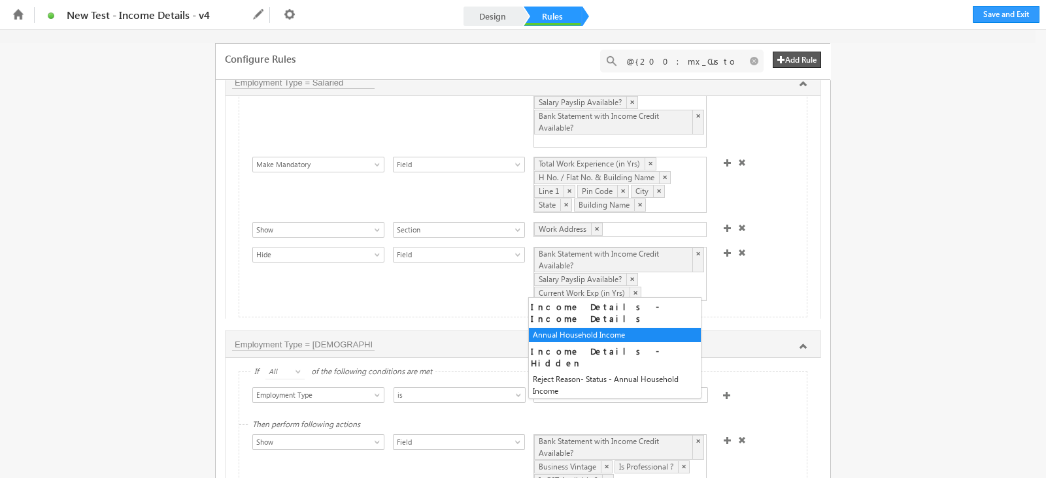
scroll to position [673, 0]
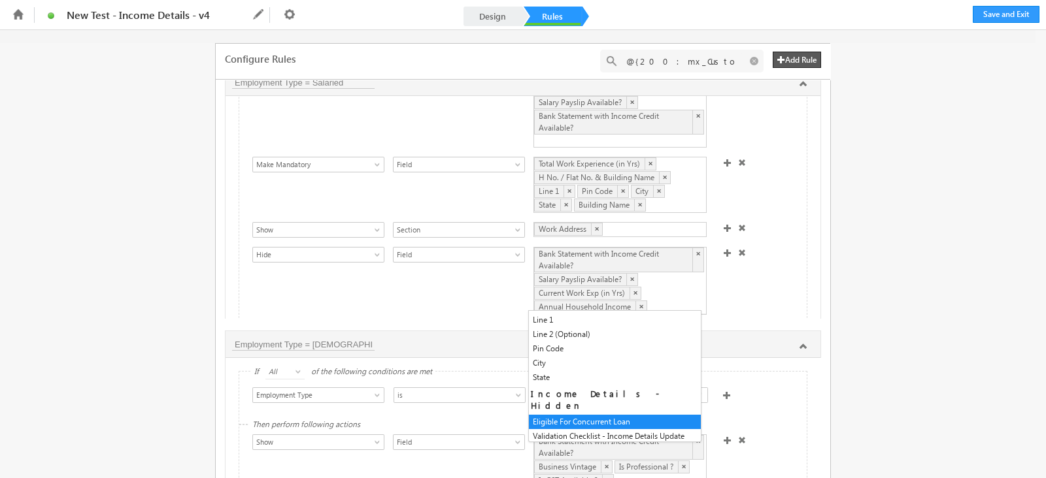
click at [752, 207] on div "Show Hide Set Value Make Read-Only Make Mandatory Disable Submission & Show Err…" at bounding box center [526, 186] width 548 height 59
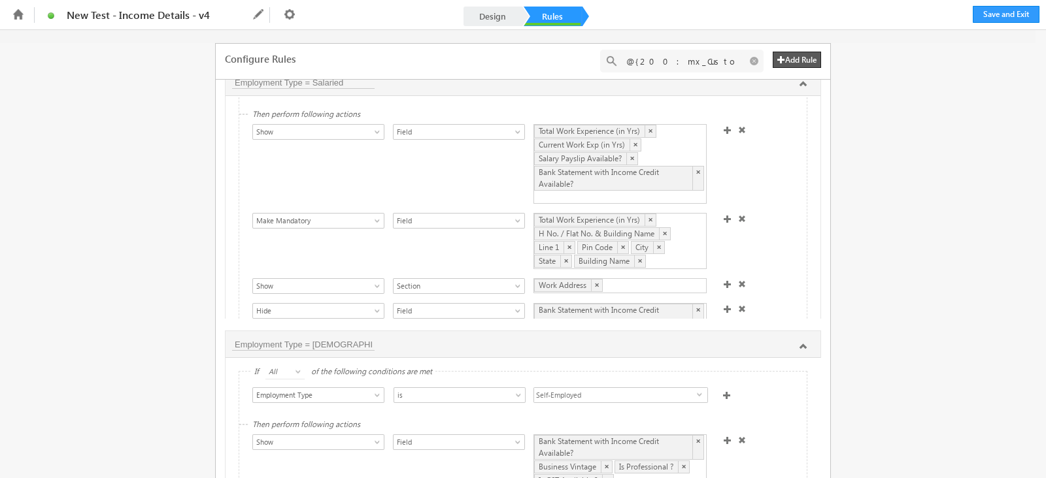
scroll to position [22, 0]
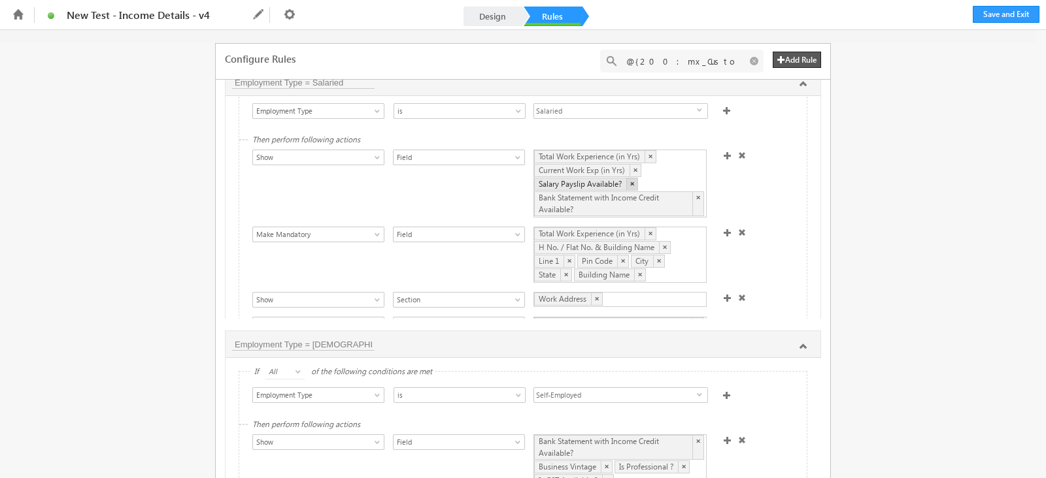
click at [626, 178] on link "×" at bounding box center [631, 184] width 11 height 12
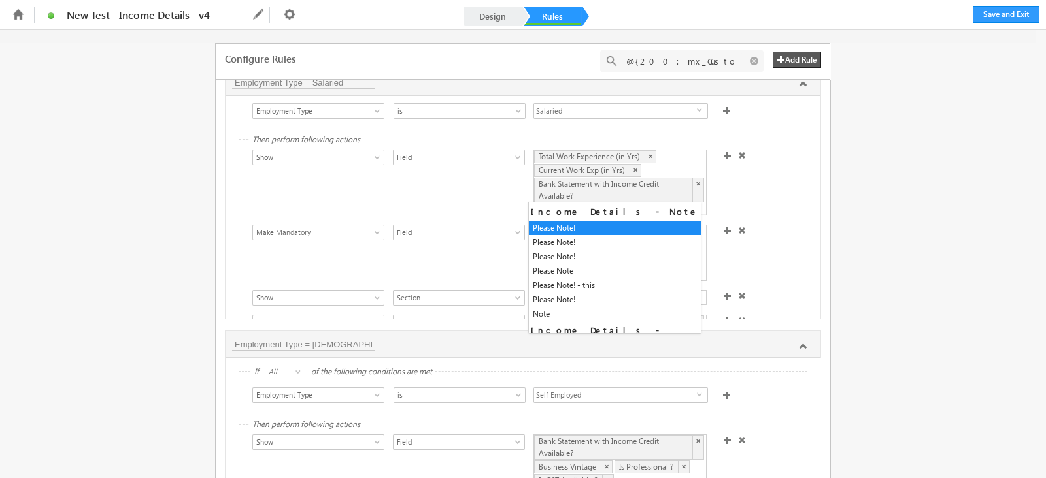
click at [450, 182] on div "Show Hide Set Value Make Read-Only Make Mandatory Disable Submission & Show Err…" at bounding box center [526, 184] width 548 height 69
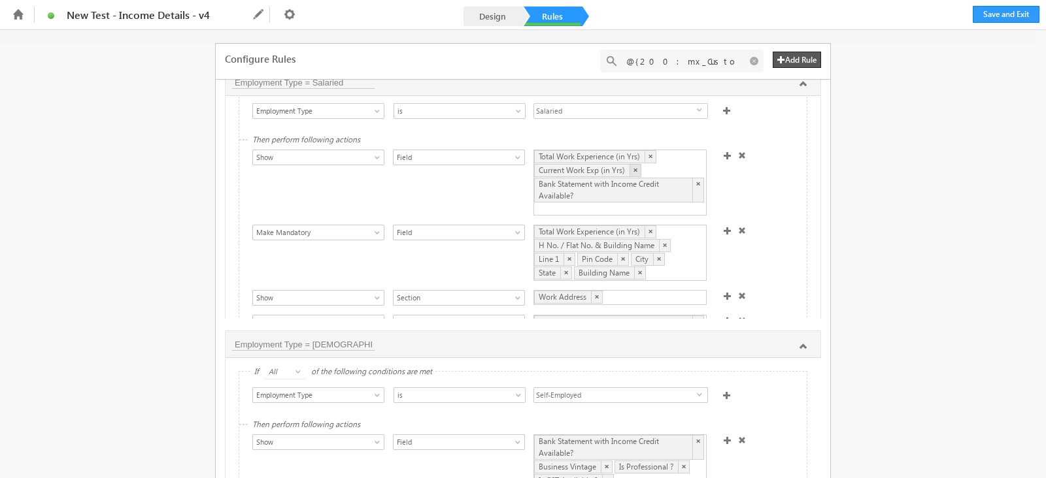
click at [629, 165] on link "×" at bounding box center [634, 170] width 11 height 12
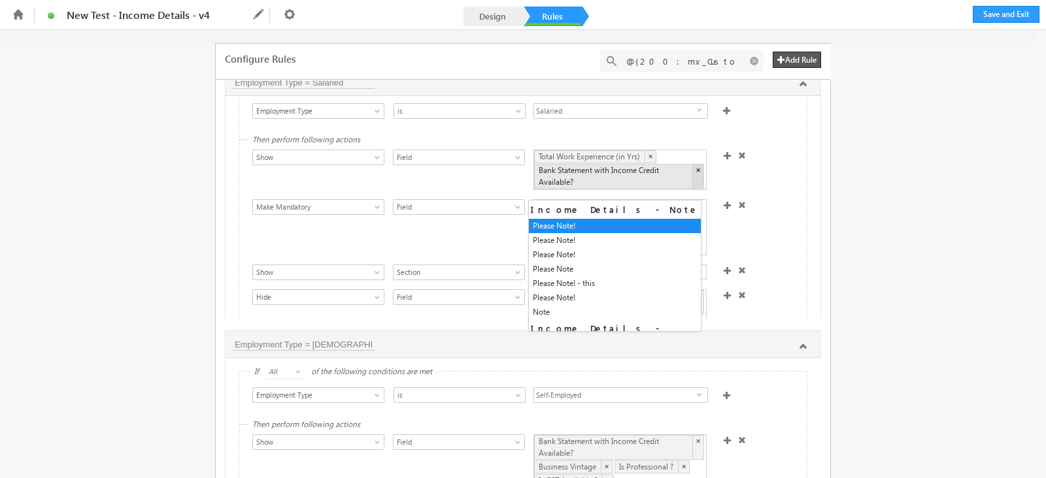
click at [693, 169] on link "×" at bounding box center [697, 176] width 11 height 24
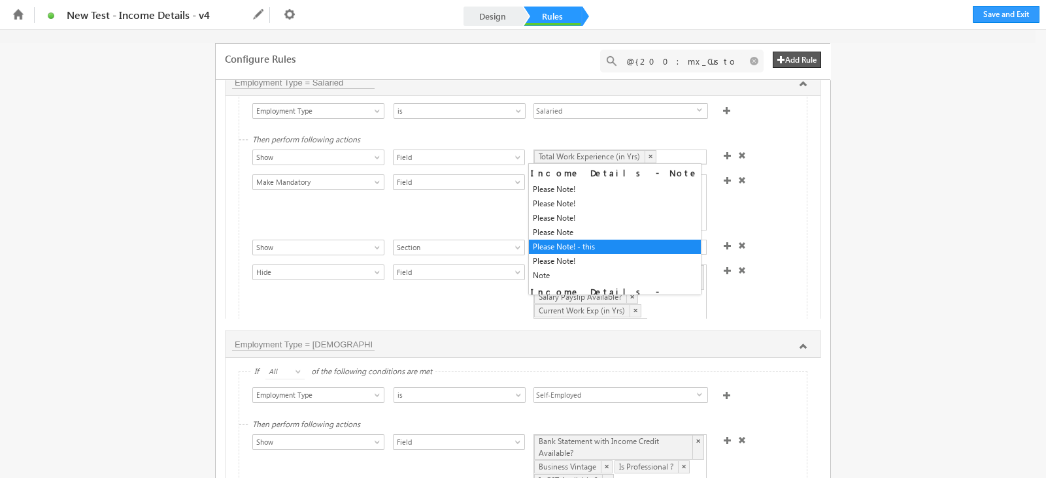
click at [347, 205] on div "Show Hide Set Value Make Read-Only Make Mandatory Disable Submission & Show Err…" at bounding box center [526, 204] width 548 height 59
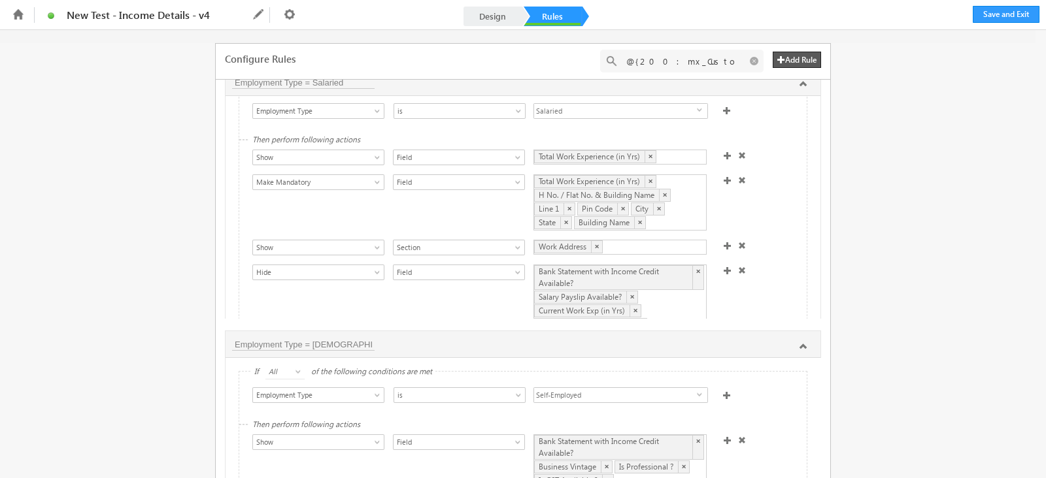
scroll to position [68, 0]
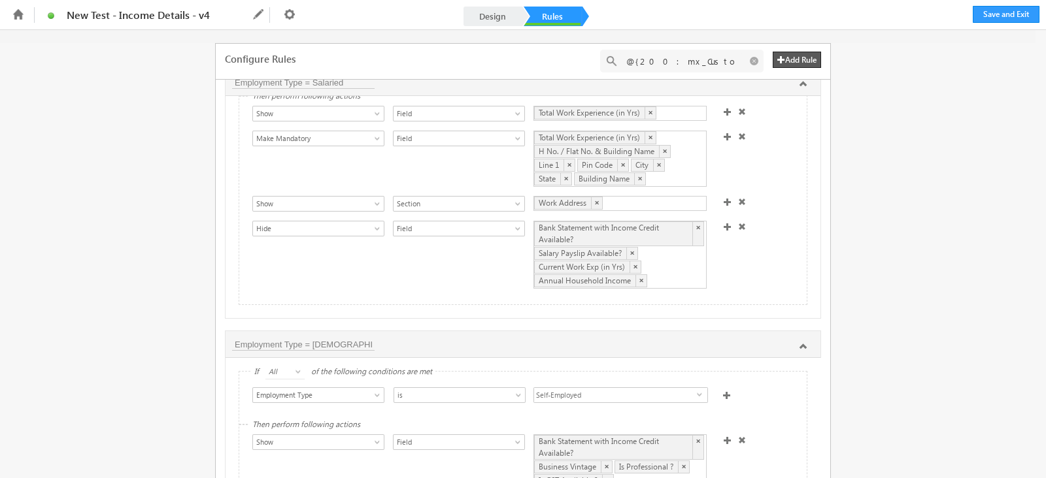
click at [717, 270] on div "Show Hide Set Value Make Read-Only Make Mandatory Disable Submission & Show Err…" at bounding box center [526, 256] width 548 height 71
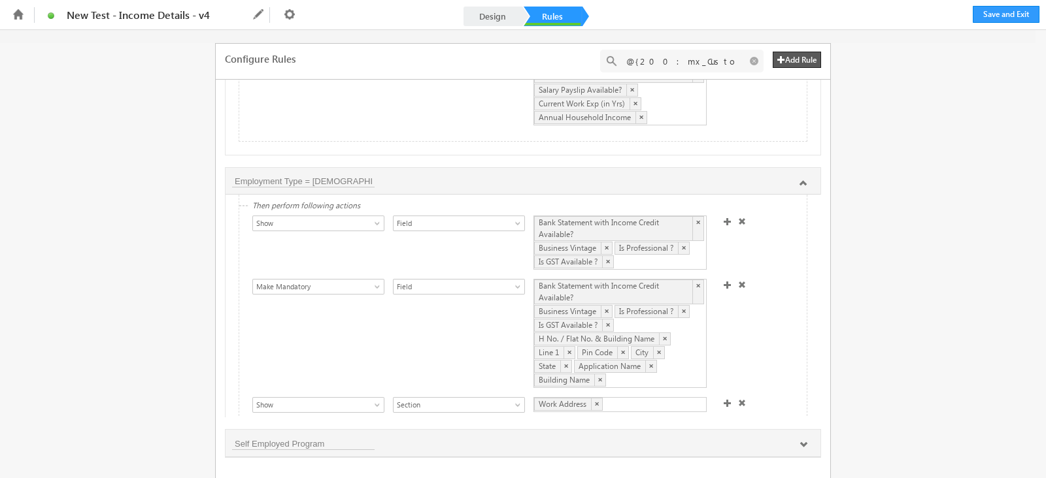
scroll to position [81, 0]
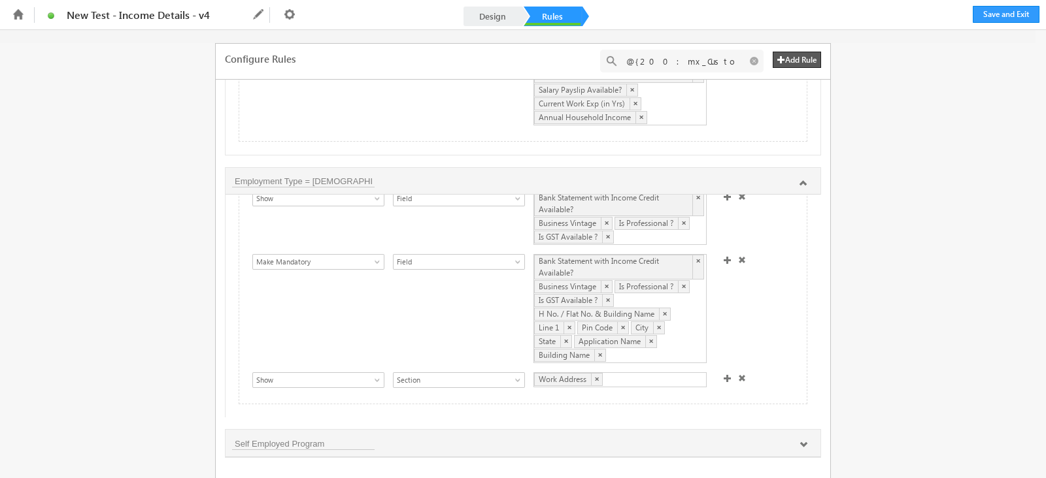
click at [724, 374] on span at bounding box center [728, 378] width 8 height 8
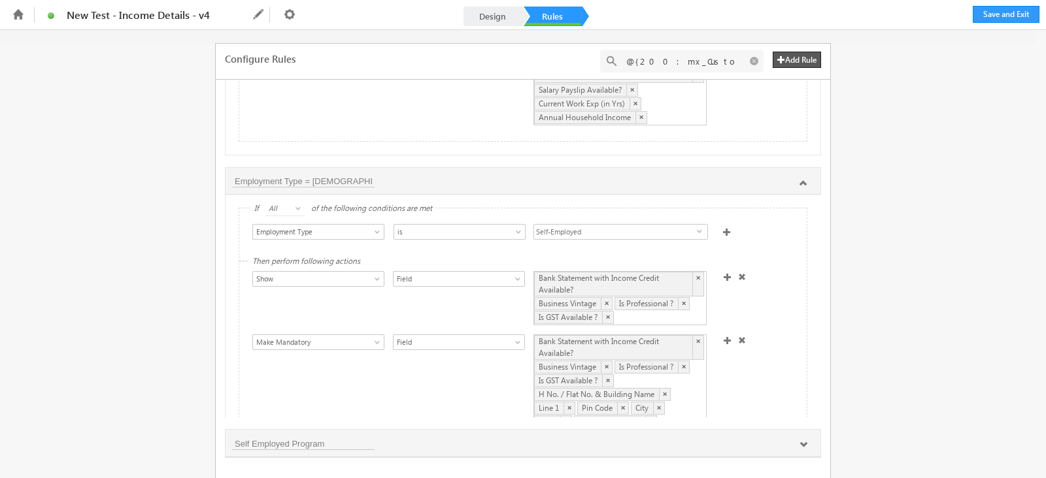
scroll to position [107, 0]
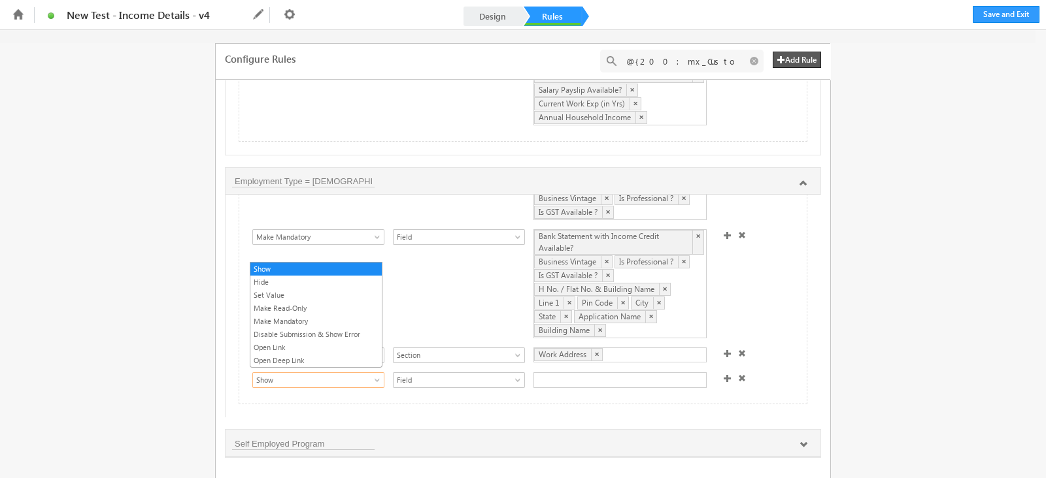
click at [344, 374] on span "Show" at bounding box center [312, 380] width 118 height 12
click at [283, 279] on link "Hide" at bounding box center [315, 282] width 131 height 12
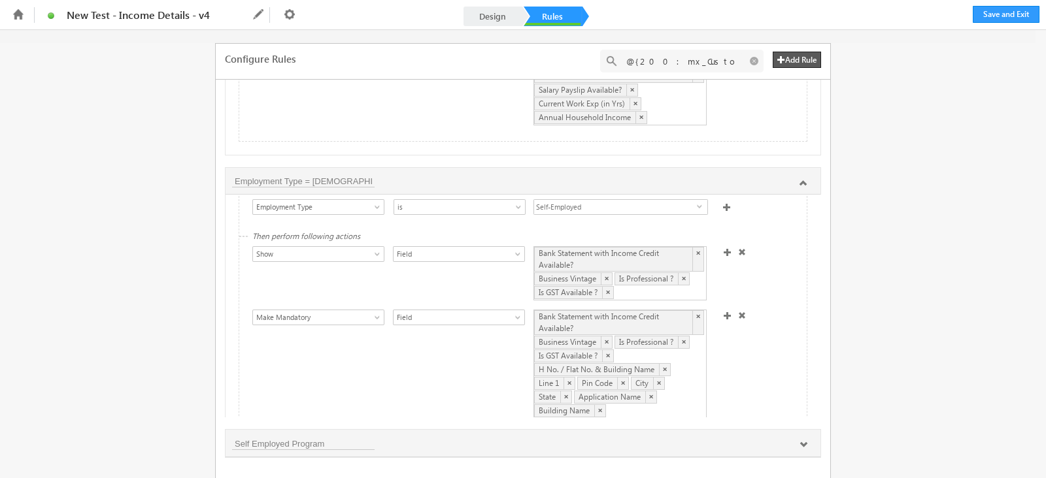
scroll to position [0, 0]
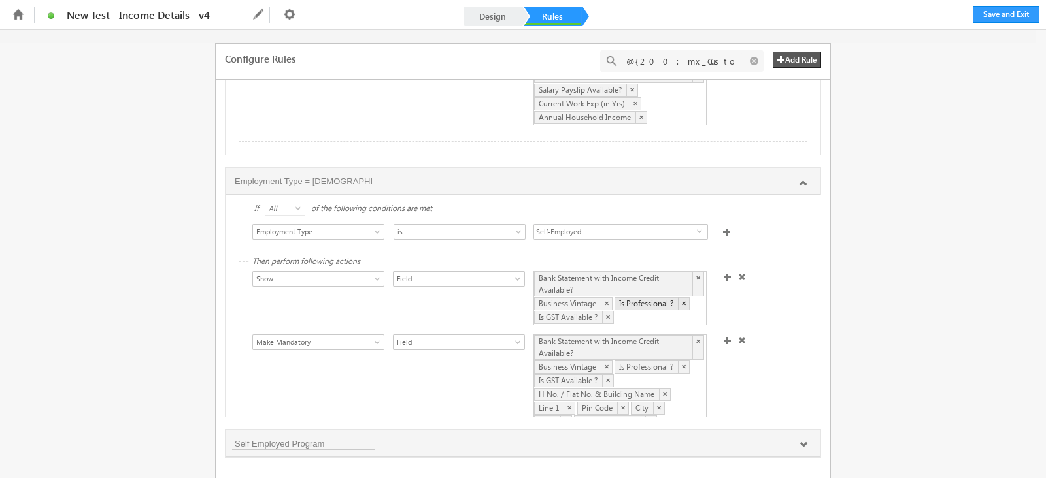
drag, startPoint x: 639, startPoint y: 300, endPoint x: 654, endPoint y: 339, distance: 42.0
click at [652, 340] on div "Show Hide Set Value Make Read-Only Make Mandatory Disable Submission & Show Err…" at bounding box center [526, 383] width 548 height 225
click at [678, 303] on link "×" at bounding box center [683, 303] width 11 height 12
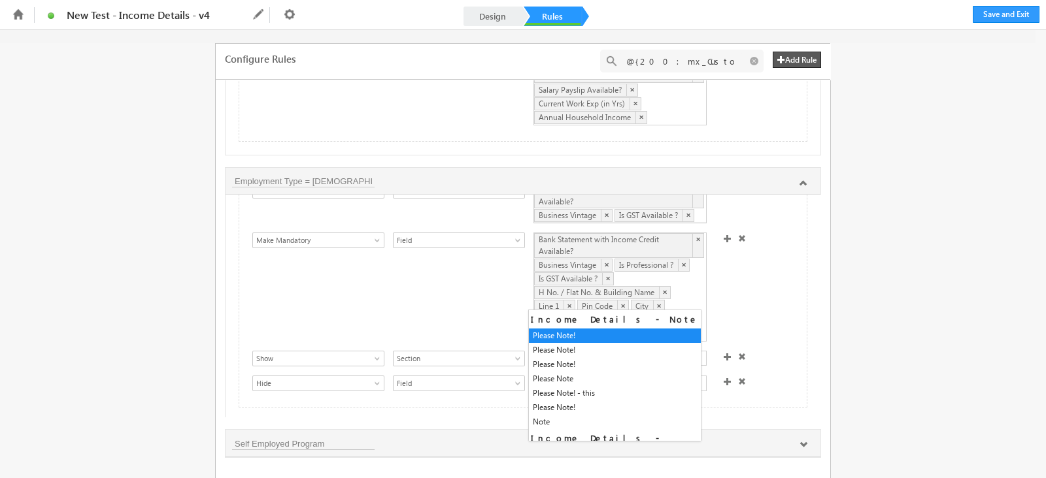
scroll to position [93, 0]
click at [771, 335] on div "Show Hide Set Value Make Read-Only Make Mandatory Disable Submission & Show Err…" at bounding box center [526, 285] width 548 height 211
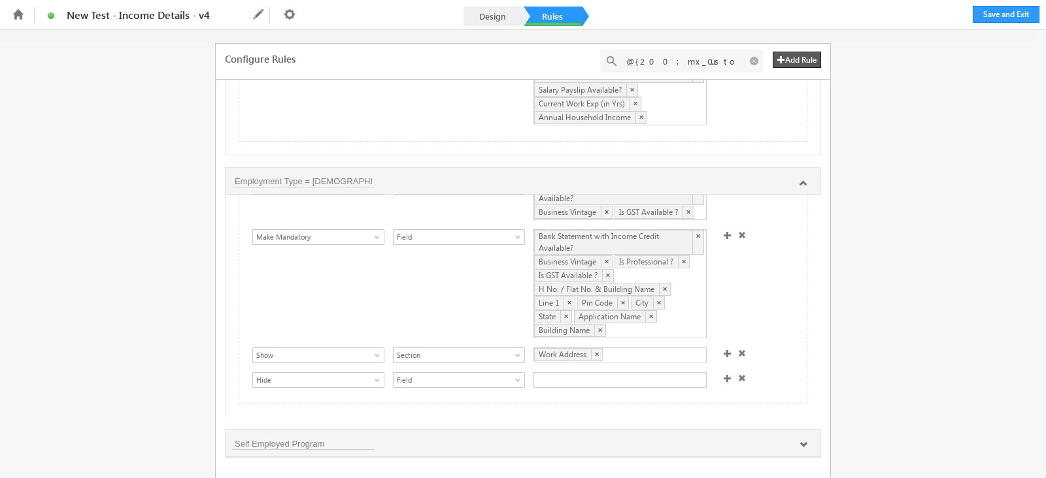
click at [642, 373] on div at bounding box center [598, 382] width 131 height 18
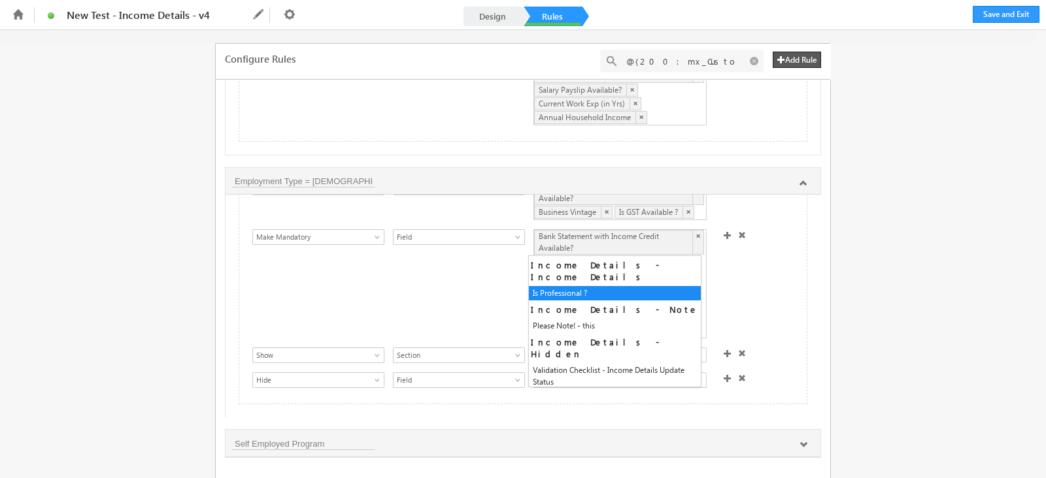
type input "is pr"
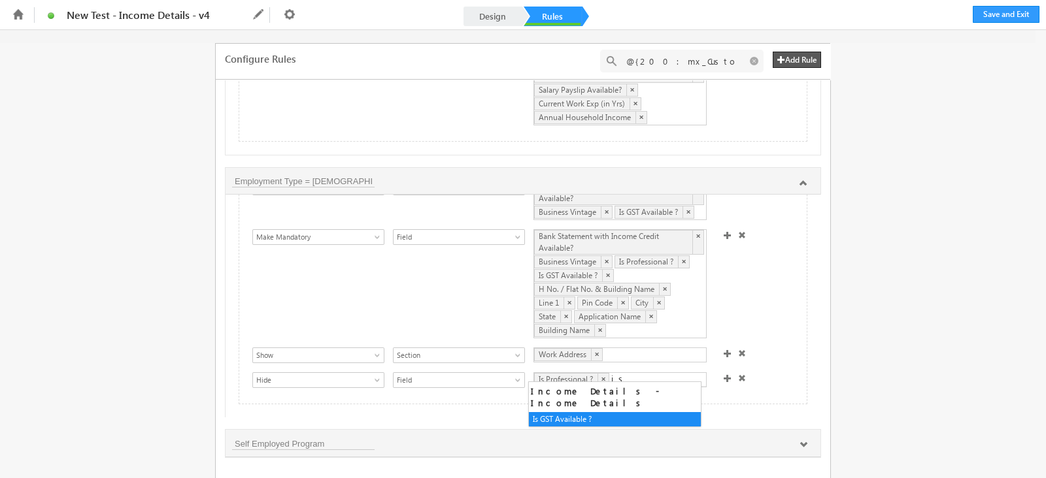
type input "is gst"
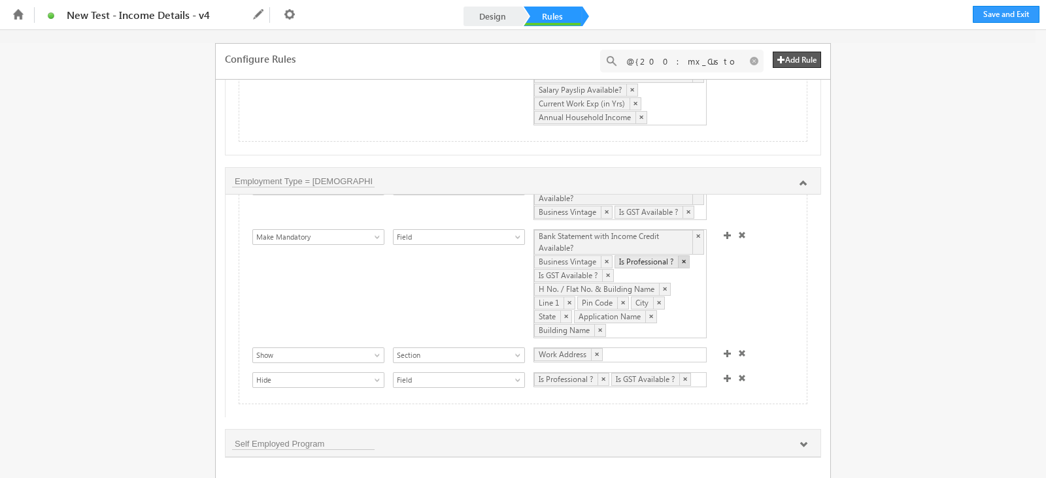
click at [678, 258] on link "×" at bounding box center [683, 262] width 11 height 12
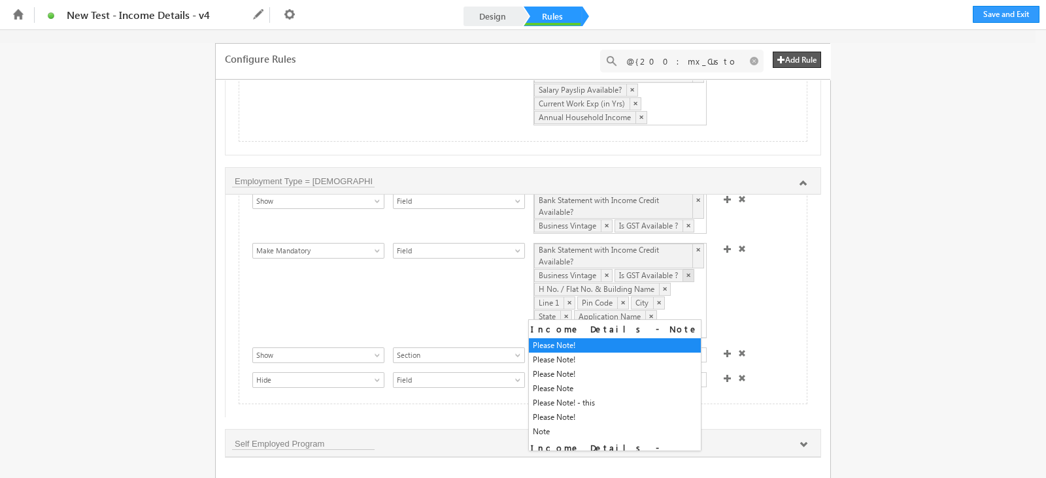
click at [686, 270] on link "×" at bounding box center [687, 275] width 11 height 12
click at [782, 311] on div "Show Hide Set Value Make Read-Only Make Mandatory Disable Submission & Show Err…" at bounding box center [526, 292] width 548 height 98
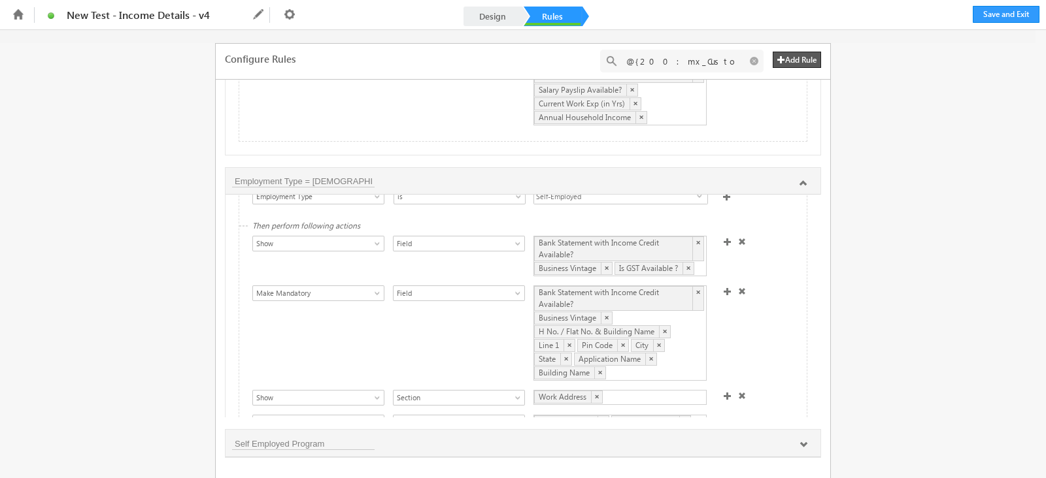
scroll to position [0, 0]
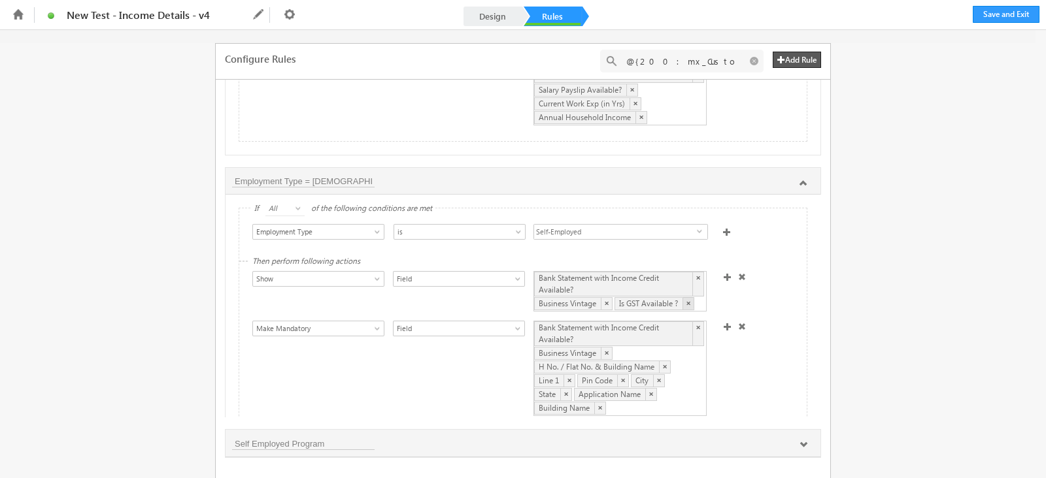
click at [686, 299] on link "×" at bounding box center [687, 303] width 11 height 12
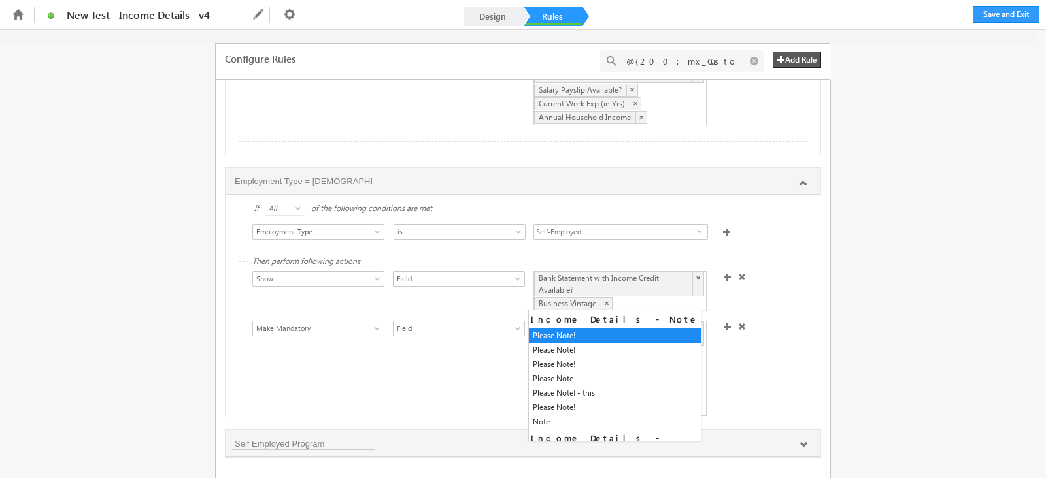
click at [768, 299] on div "Show Hide Set Value Make Read-Only Make Mandatory Disable Submission & Show Err…" at bounding box center [526, 292] width 548 height 43
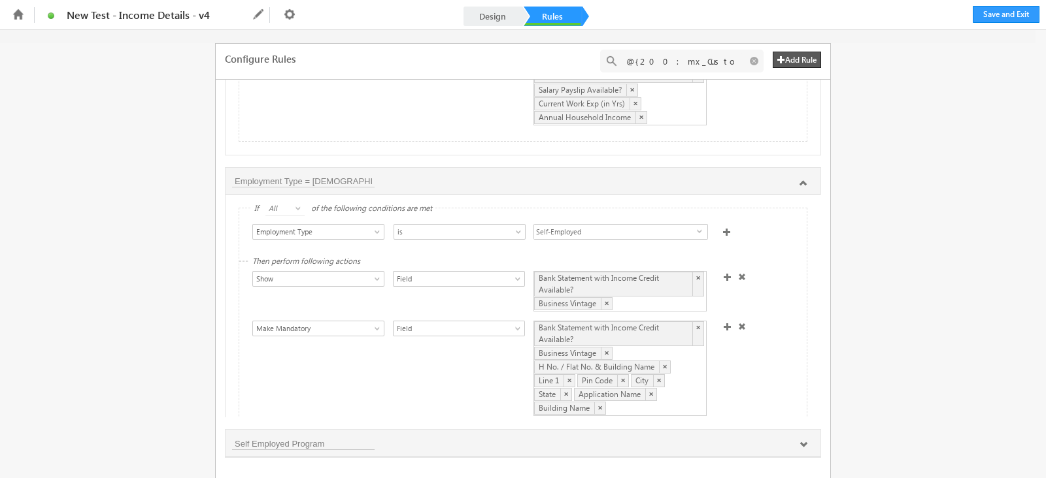
scroll to position [80, 0]
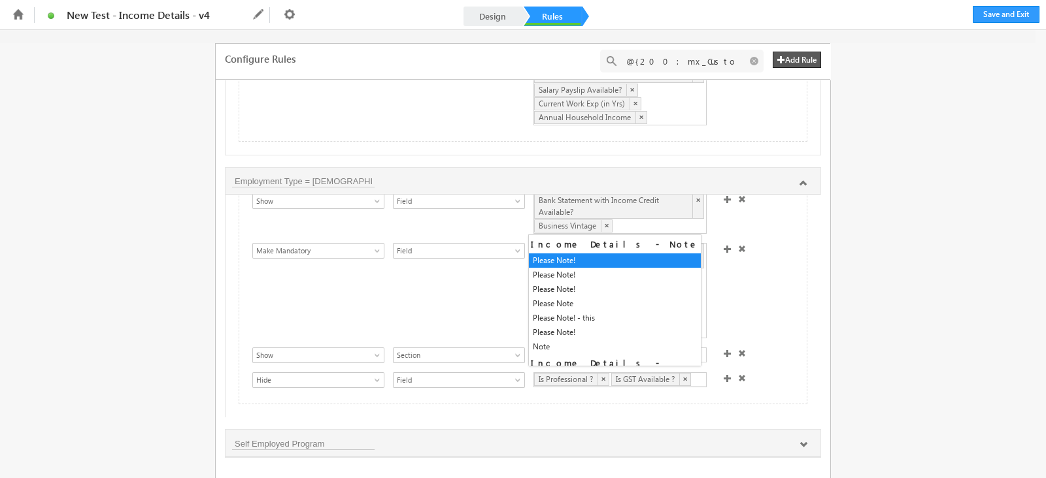
click at [695, 373] on div "Is Professional ? × Is GST Available ? ×" at bounding box center [619, 380] width 173 height 15
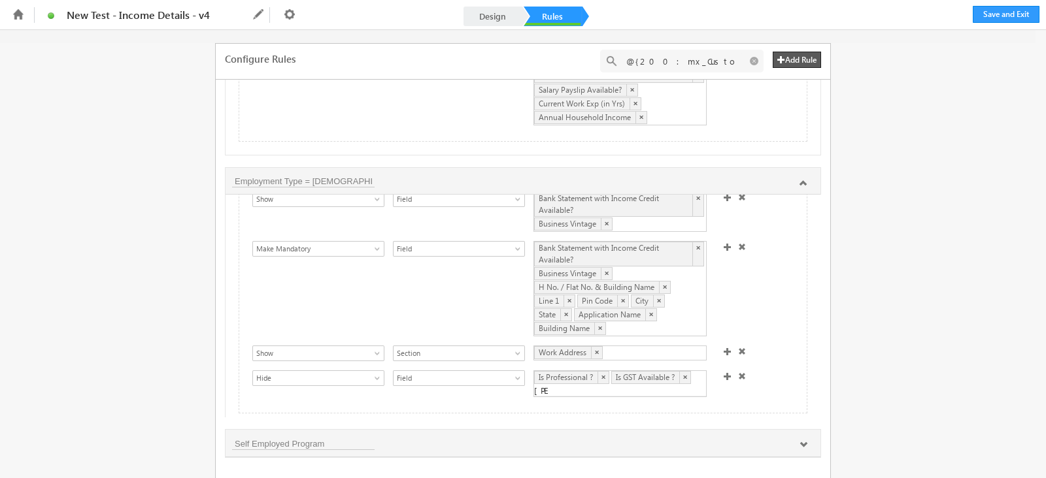
type input "annu"
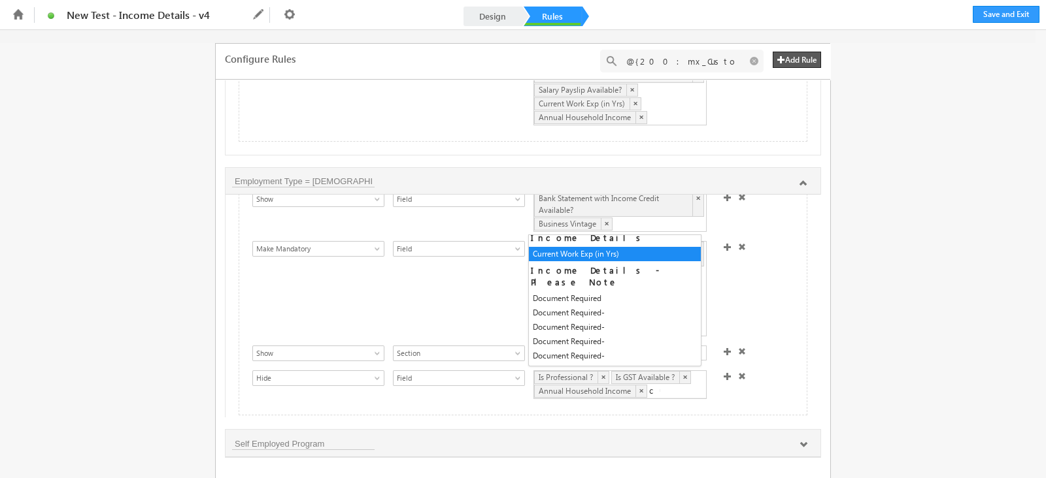
scroll to position [0, 0]
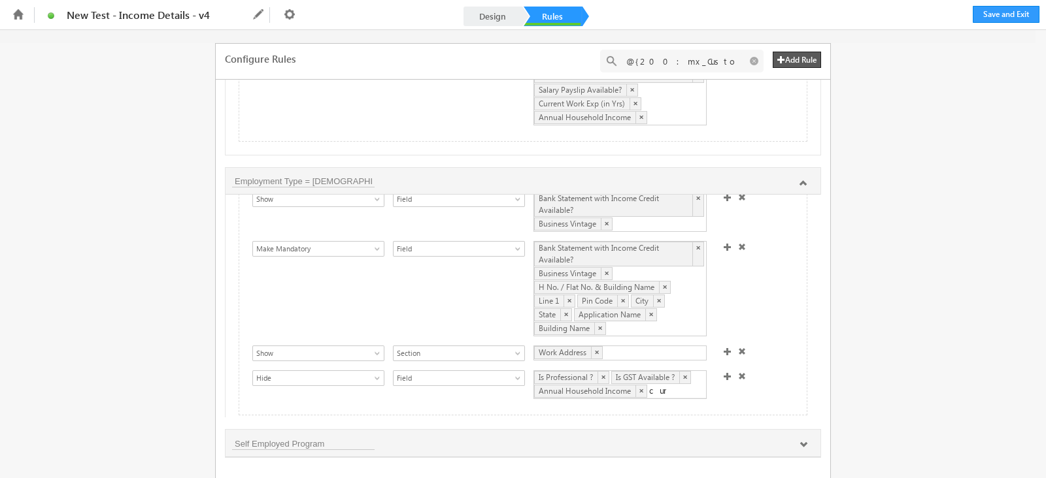
type input "curre"
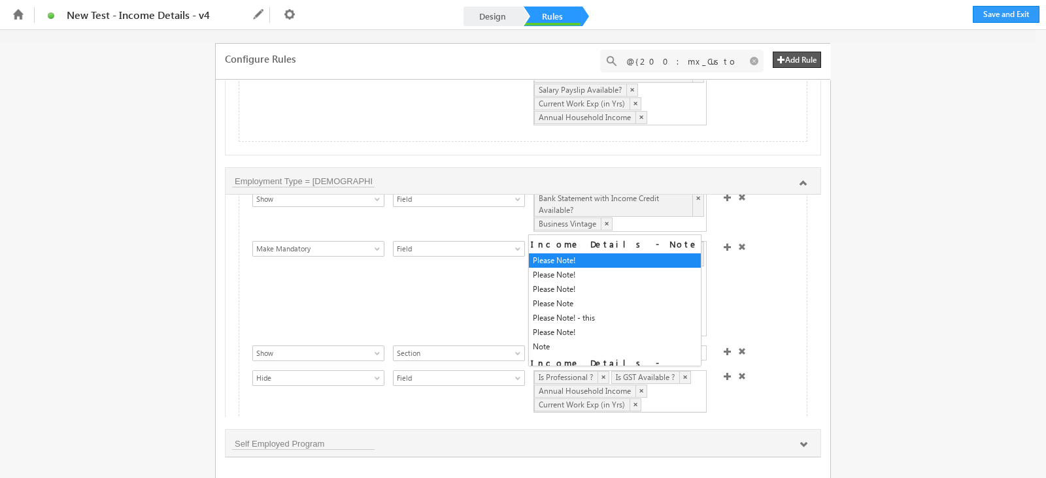
scroll to position [18, 0]
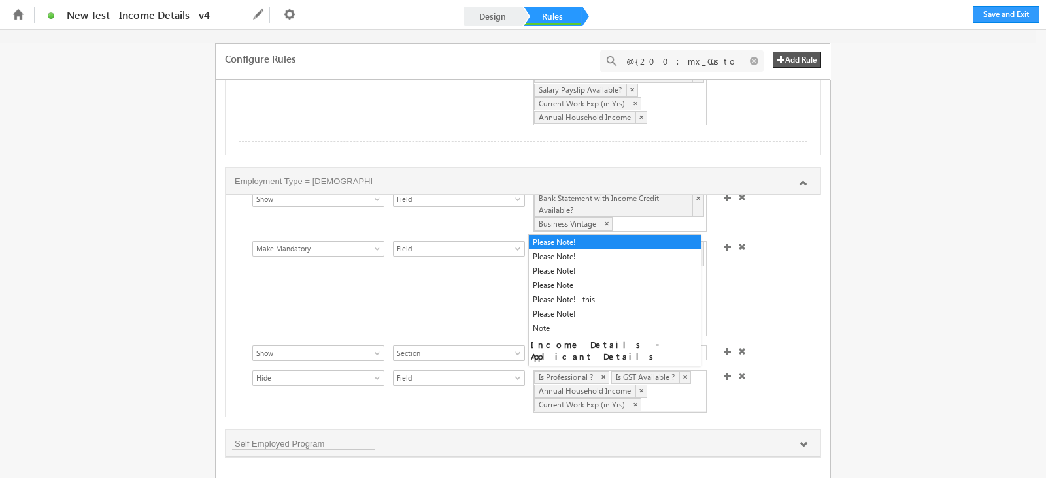
click at [755, 403] on div "Show Hide Set Value Make Read-Only Make Mandatory Disable Submission & Show Err…" at bounding box center [526, 393] width 548 height 45
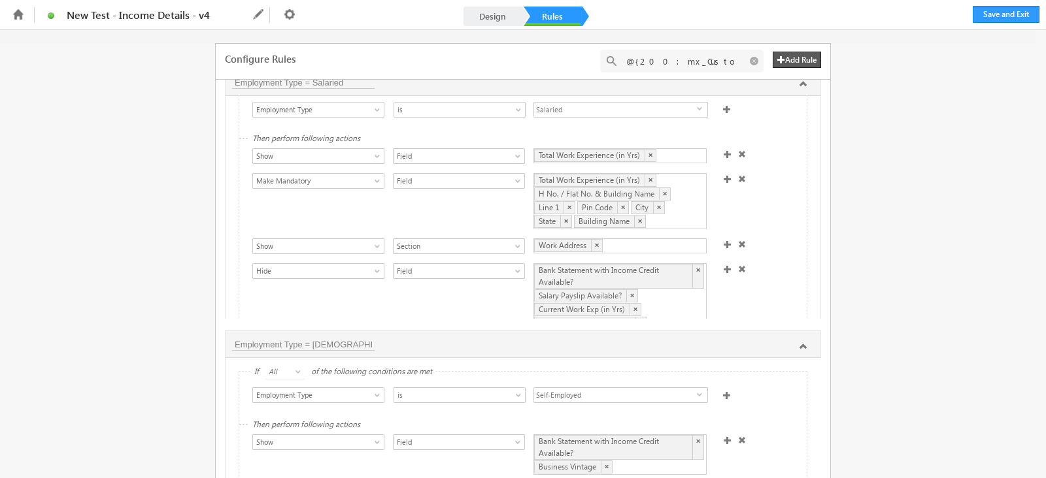
scroll to position [0, 0]
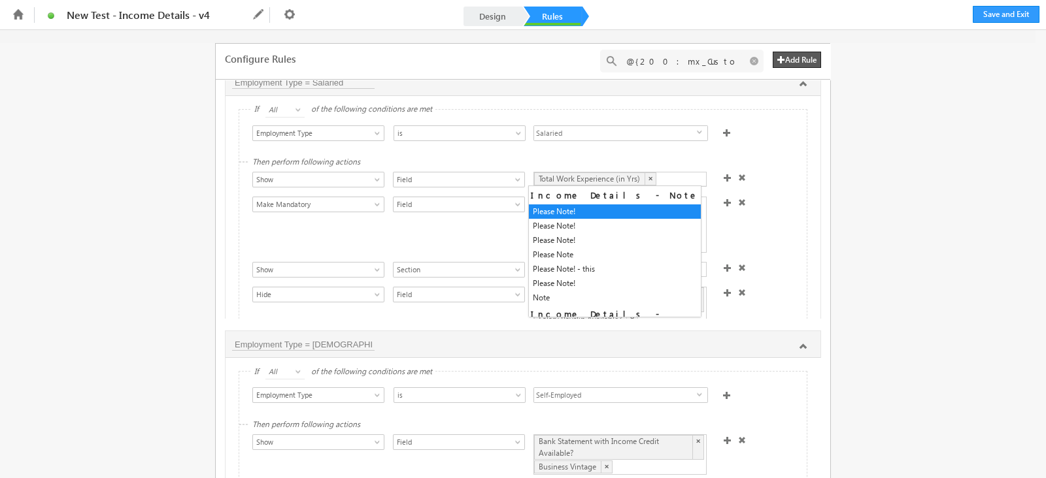
click at [678, 176] on div "Total Work Experience (in Yrs) ×" at bounding box center [619, 179] width 173 height 15
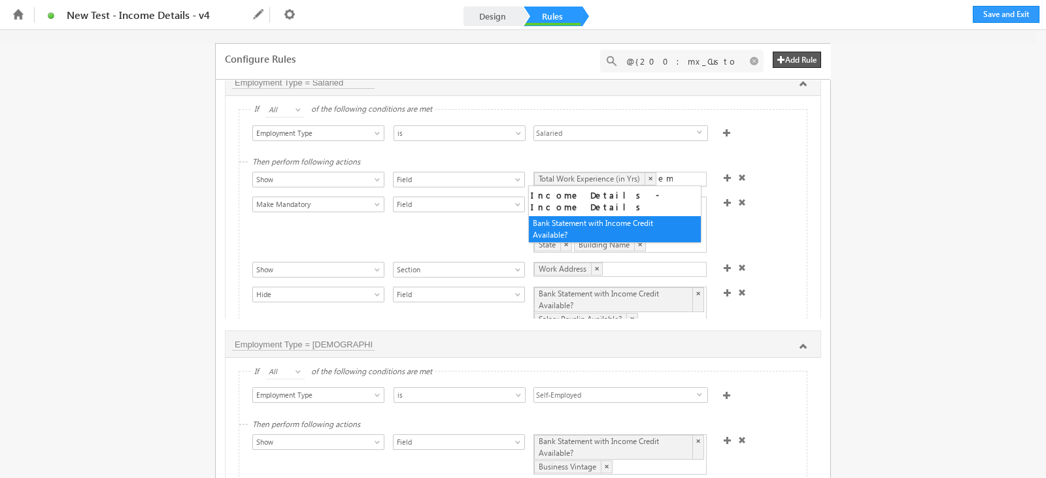
type input "e"
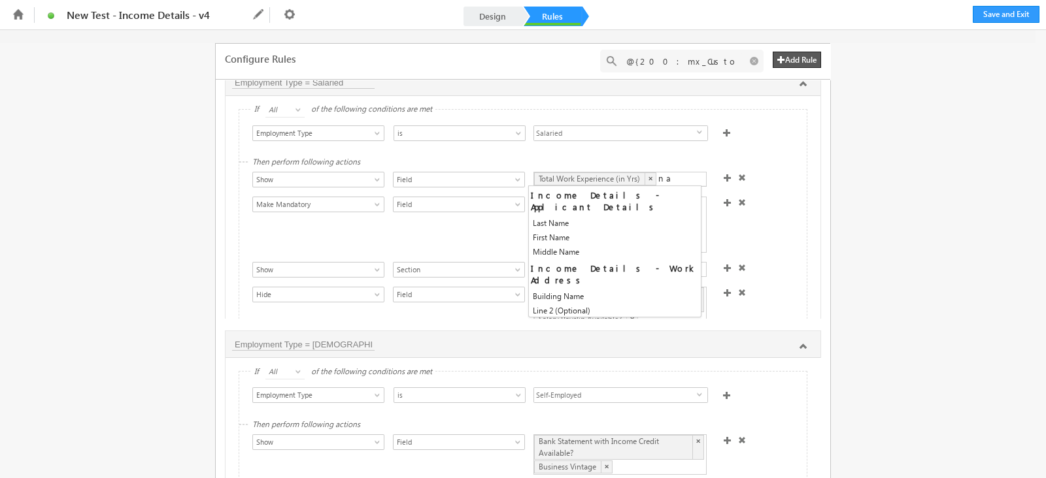
type input "n"
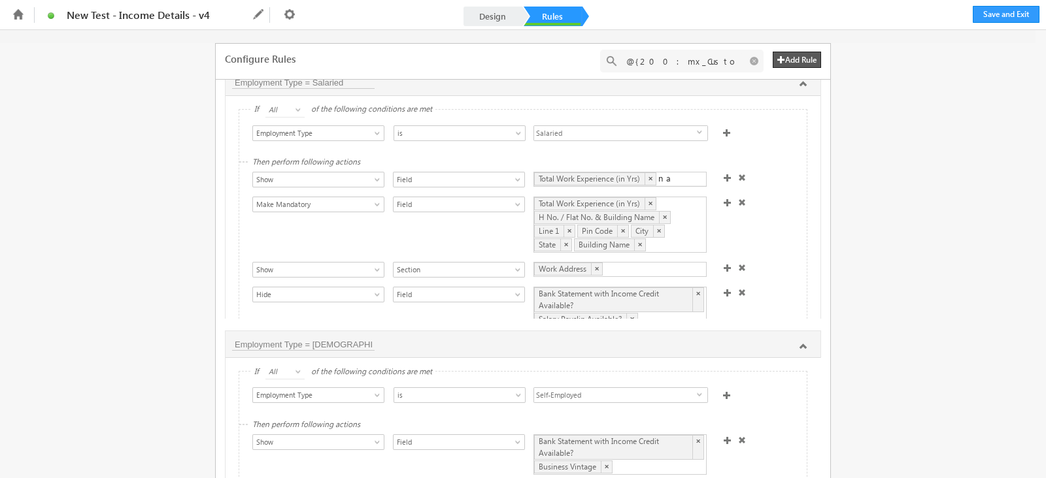
type input "n"
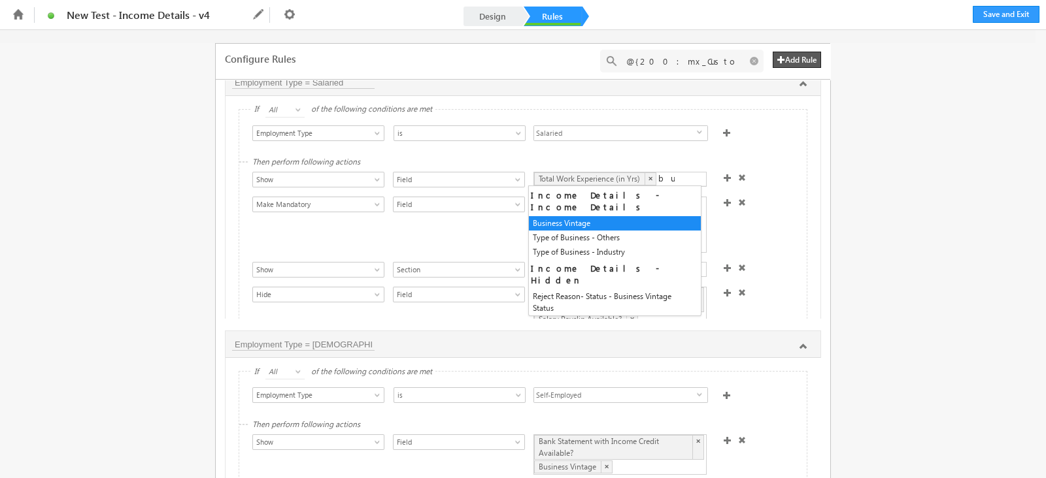
type input "b"
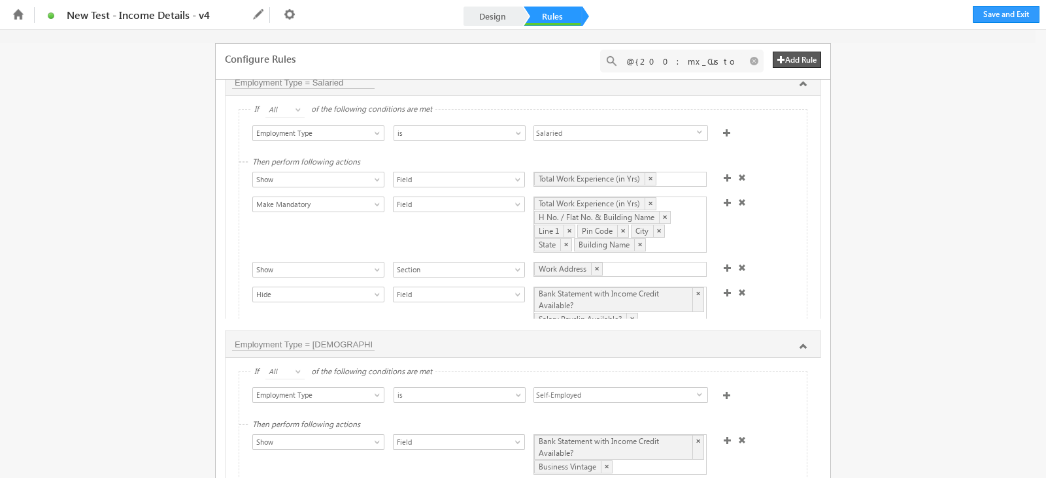
click at [801, 207] on div "If All Any All of the following conditions are met Select Condition Form Note P…" at bounding box center [522, 207] width 595 height 222
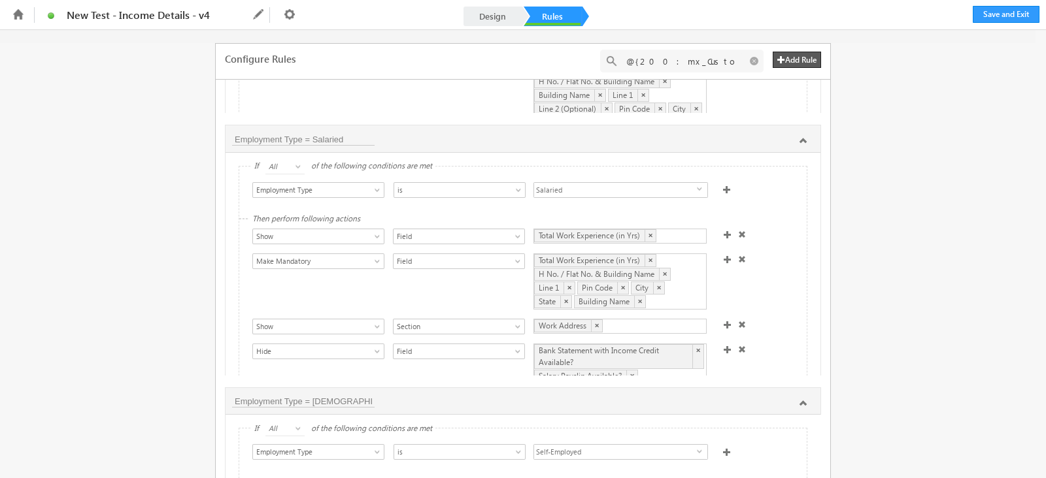
scroll to position [203, 0]
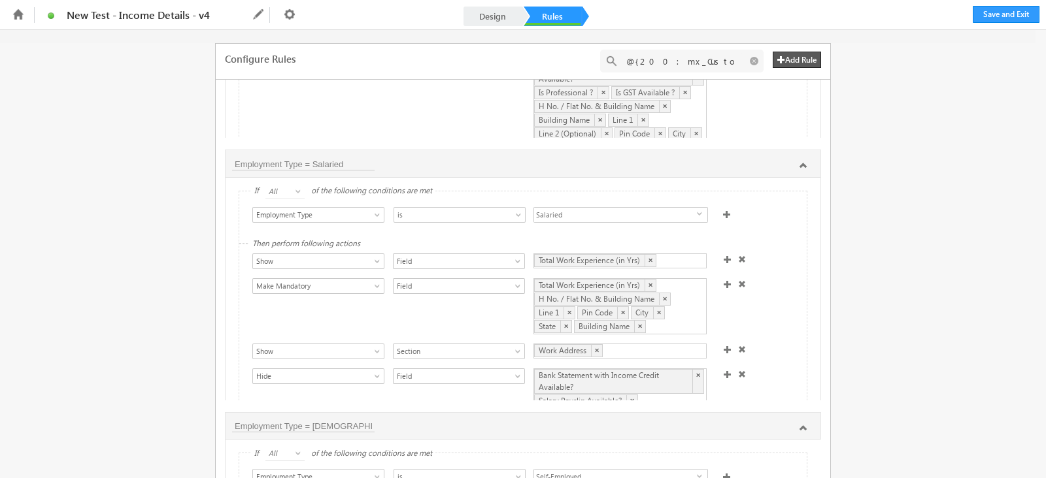
drag, startPoint x: 163, startPoint y: 12, endPoint x: 956, endPoint y: 197, distance: 813.9
click at [956, 197] on div "Configure Rules Add Rule @{200:mx_Custom_11mx_CustomObject_15,} + Add Rule(s) N…" at bounding box center [523, 51] width 1046 height 448
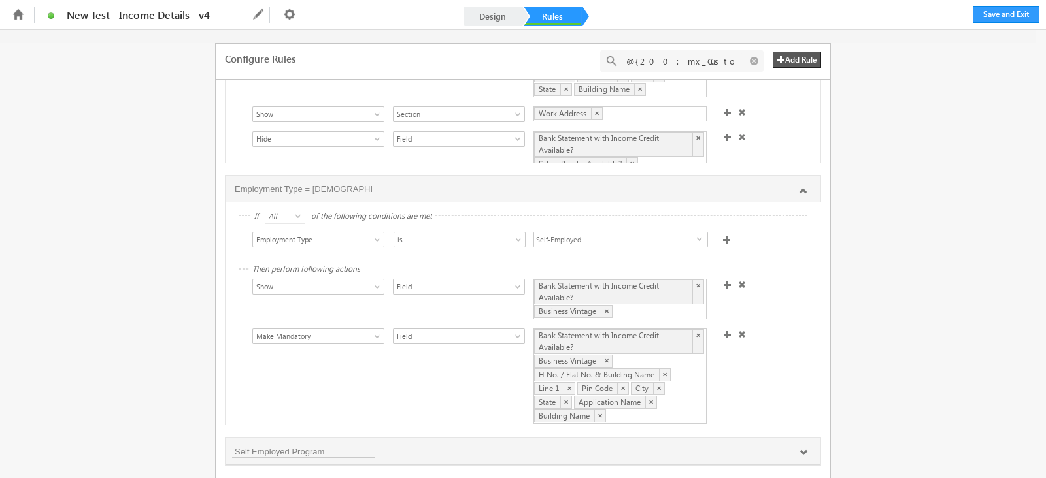
scroll to position [448, 0]
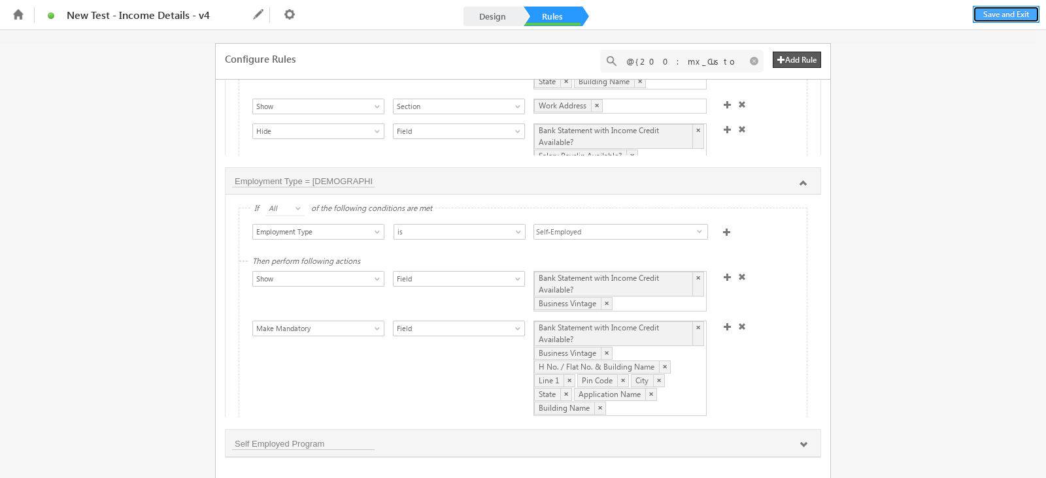
click at [1008, 16] on button "Save and Exit" at bounding box center [1006, 14] width 67 height 17
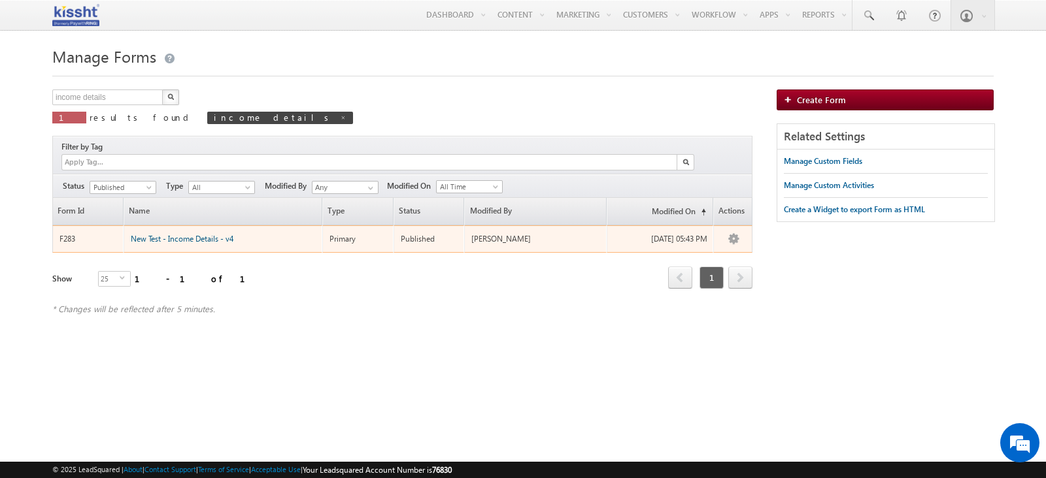
click at [207, 234] on span "New Test - Income Details - v4" at bounding box center [182, 239] width 103 height 10
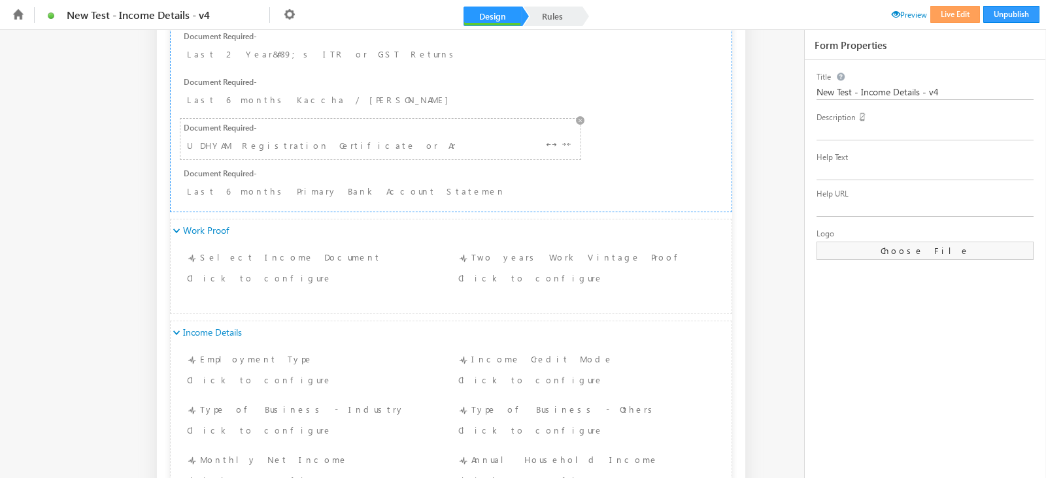
scroll to position [1061, 0]
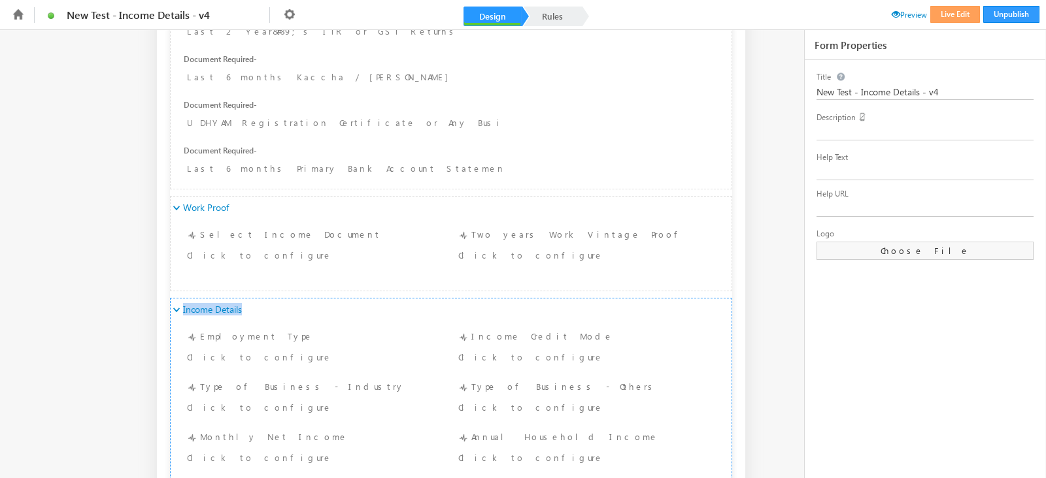
drag, startPoint x: 248, startPoint y: 312, endPoint x: 178, endPoint y: 312, distance: 69.9
click at [178, 312] on div "Income Details" at bounding box center [451, 310] width 561 height 22
copy link "Income Details"
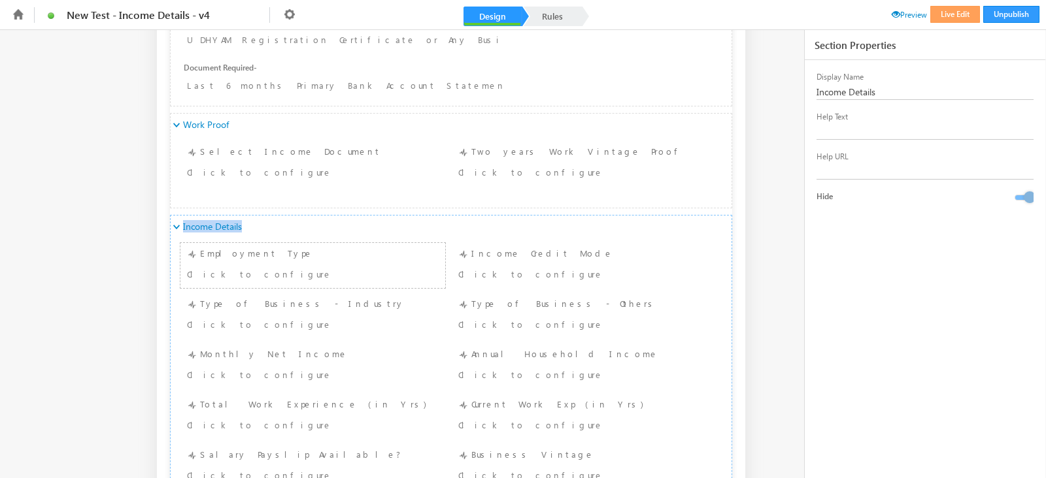
scroll to position [1225, 0]
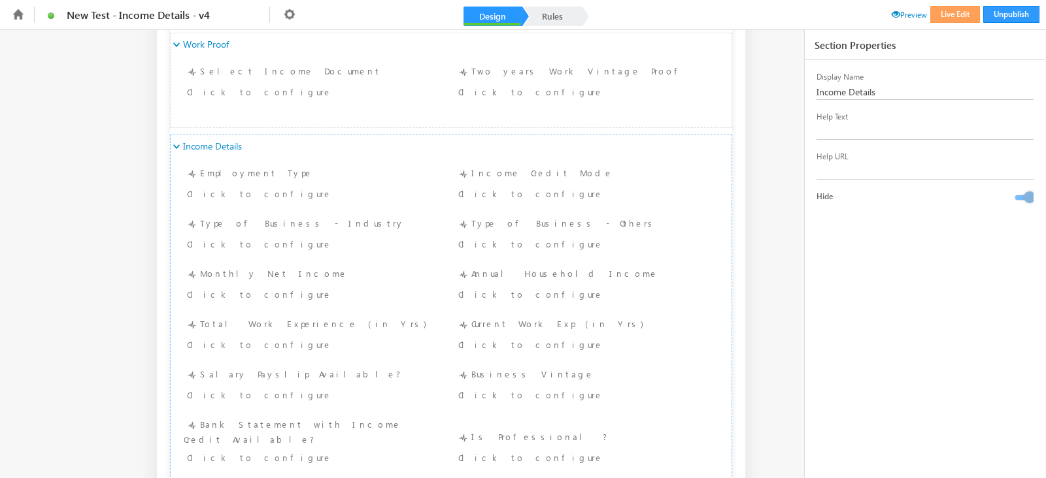
click at [75, 240] on div "New Test - Income Details - v4 Form Description (Optional) Income Details Incom…" at bounding box center [523, 128] width 1046 height 2647
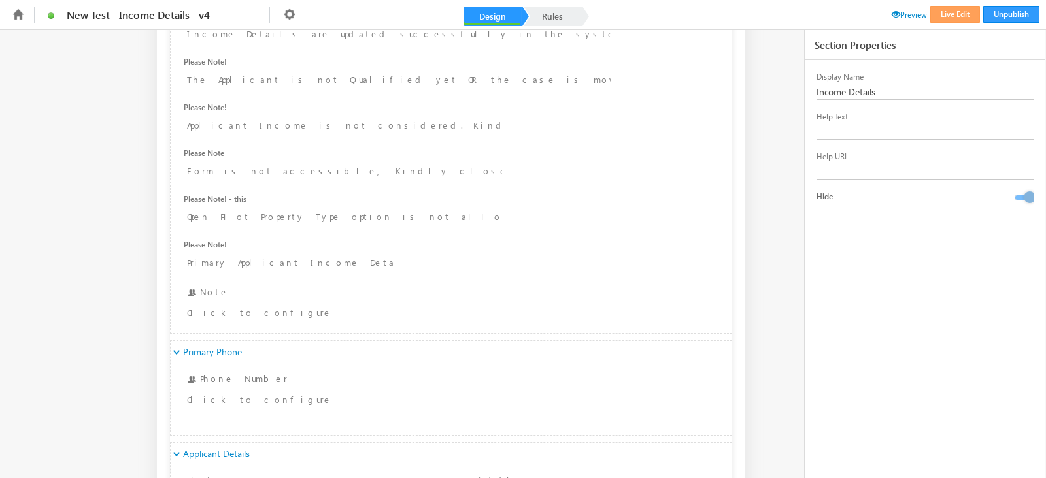
scroll to position [0, 0]
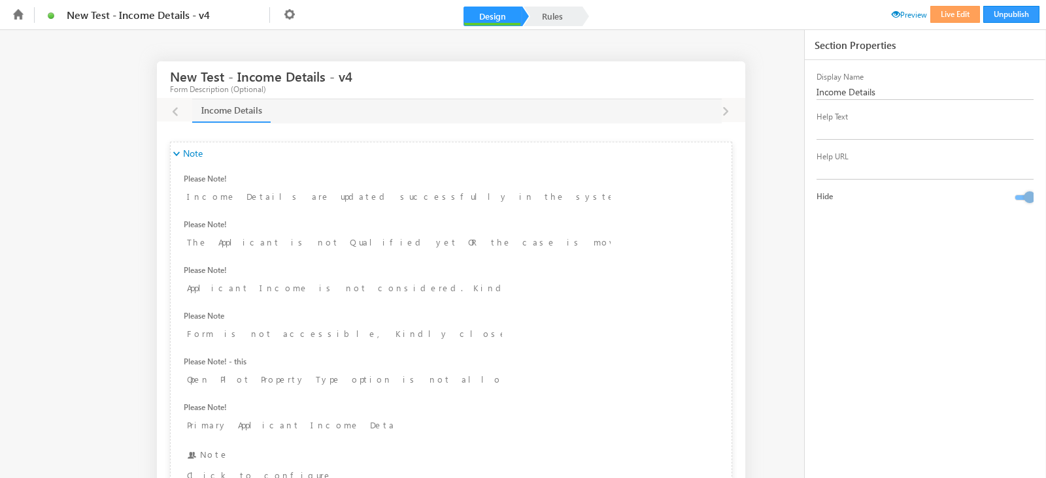
drag, startPoint x: 166, startPoint y: 76, endPoint x: 331, endPoint y: 78, distance: 165.4
click at [331, 78] on div "New Test - Income Details - v4 Form Description (Optional)" at bounding box center [451, 80] width 588 height 38
drag, startPoint x: 171, startPoint y: 75, endPoint x: 312, endPoint y: 81, distance: 141.3
click at [294, 85] on h3 "New Test - Income Details - v4" at bounding box center [261, 76] width 182 height 23
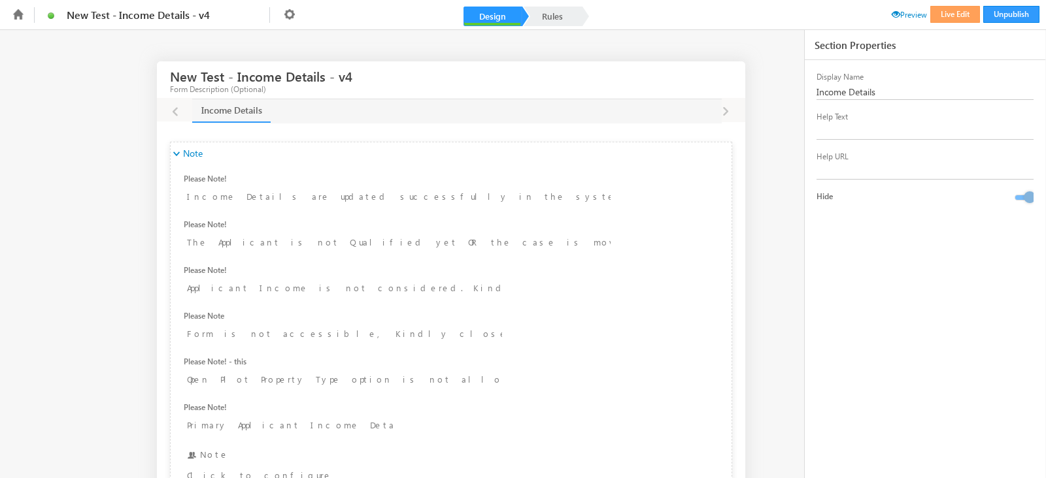
drag, startPoint x: 324, startPoint y: 75, endPoint x: 182, endPoint y: 67, distance: 142.0
click at [172, 69] on h3 "New Test - Income Details - v4" at bounding box center [261, 76] width 182 height 23
click at [356, 72] on div "New Test - Income Details - v4 Form Description (Optional)" at bounding box center [277, 79] width 214 height 37
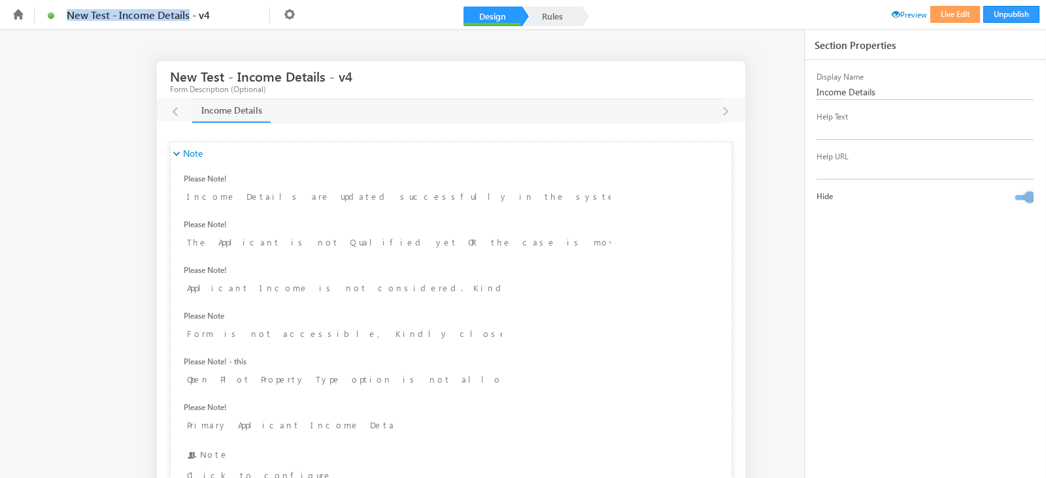
drag, startPoint x: 60, startPoint y: 14, endPoint x: 181, endPoint y: 14, distance: 120.9
click at [181, 14] on span "New Test - Income Details - v4" at bounding box center [147, 15] width 160 height 12
copy span "New Test - Income Details"
click at [13, 10] on icon at bounding box center [17, 14] width 15 height 15
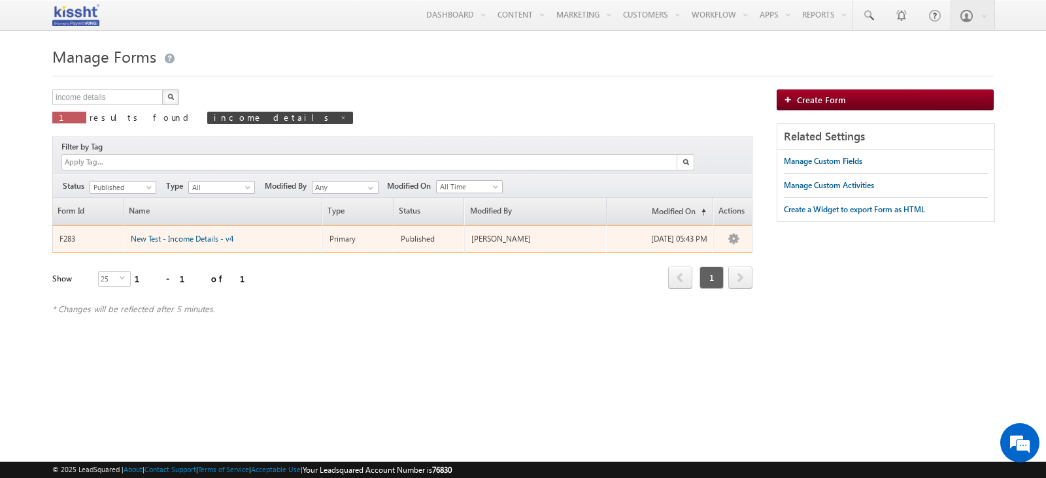
click at [152, 234] on span "New Test - Income Details - v4" at bounding box center [182, 239] width 103 height 10
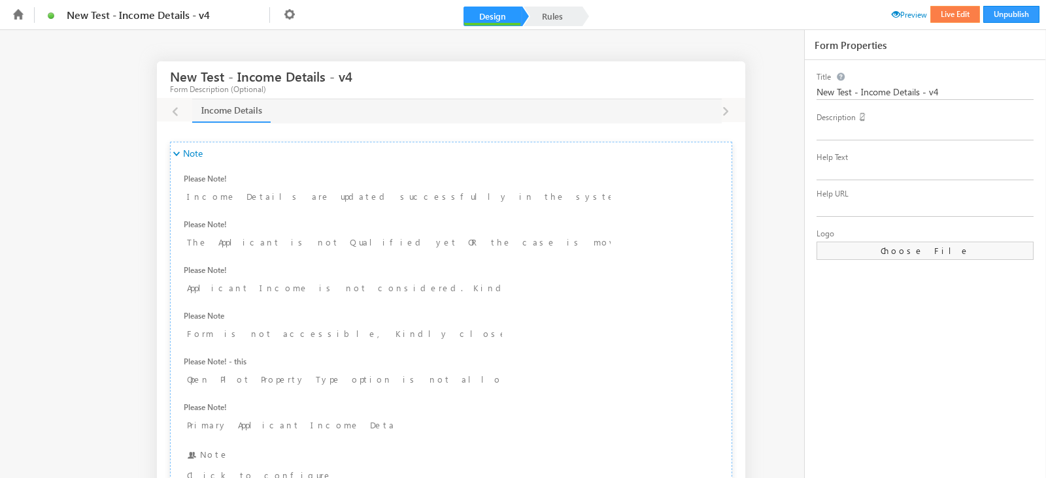
click at [967, 14] on button "Live Edit" at bounding box center [955, 14] width 50 height 17
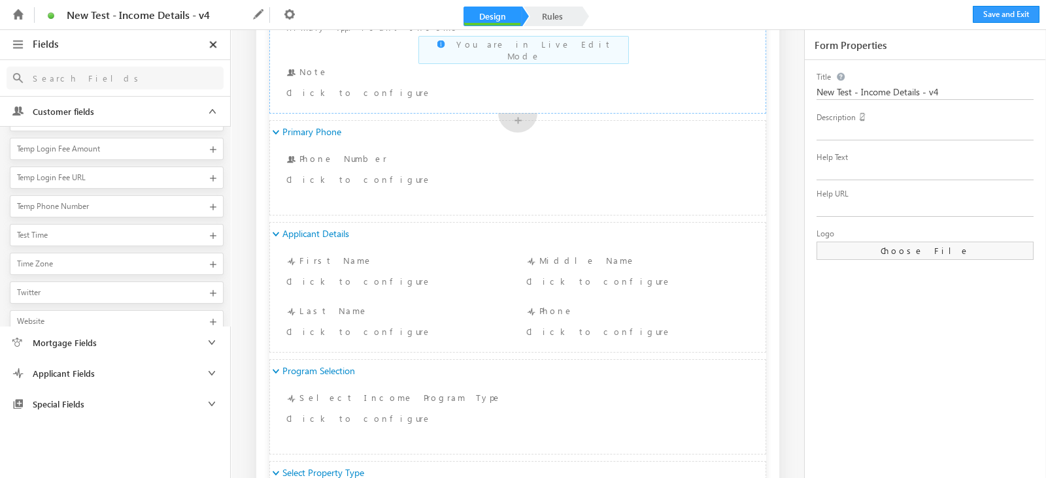
scroll to position [408, 0]
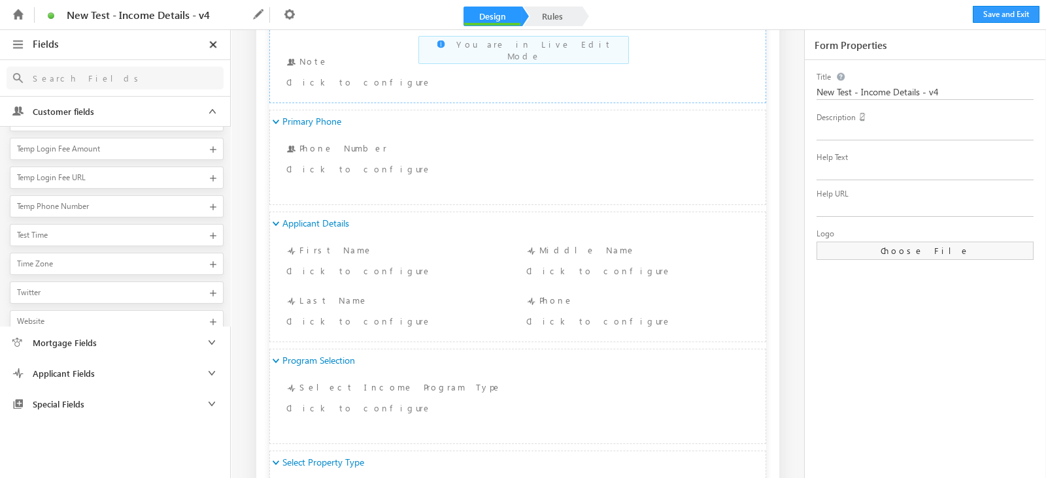
click at [123, 333] on link "Mortgage Fields" at bounding box center [115, 342] width 230 height 29
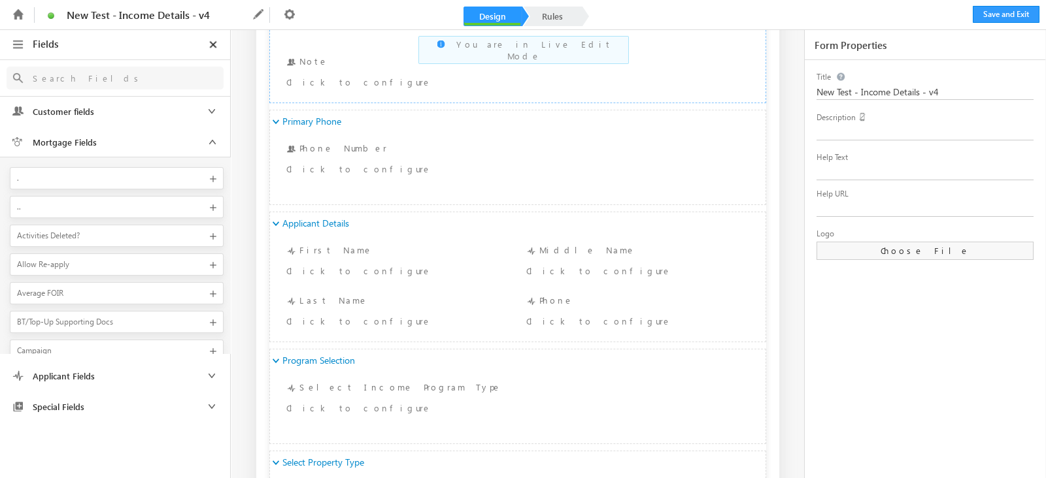
click at [134, 403] on span "Special Fields" at bounding box center [88, 407] width 124 height 12
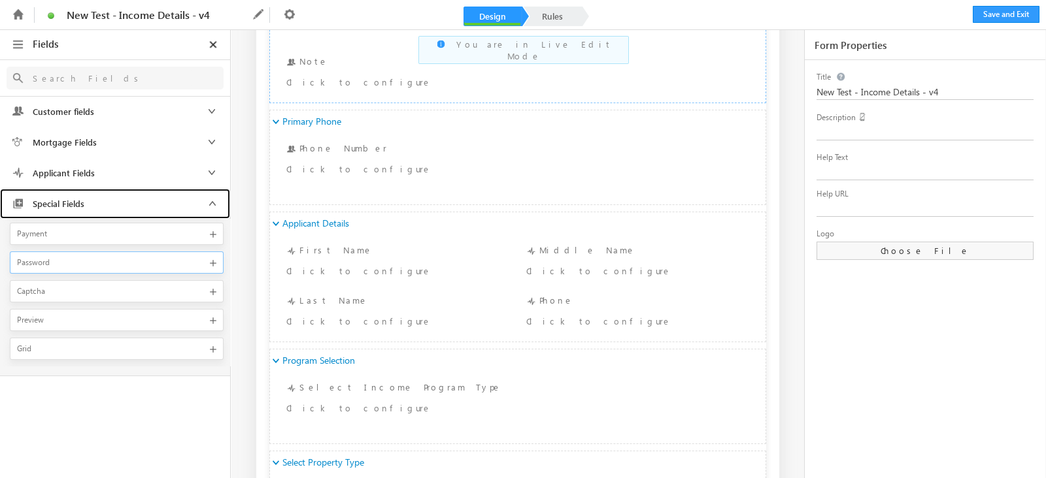
scroll to position [138, 0]
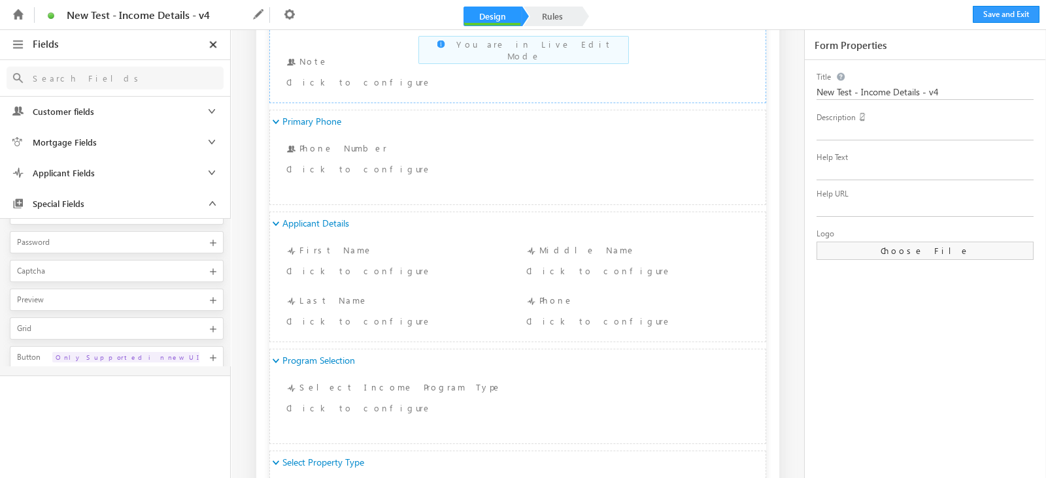
click at [163, 204] on link "Special Fields" at bounding box center [115, 204] width 230 height 30
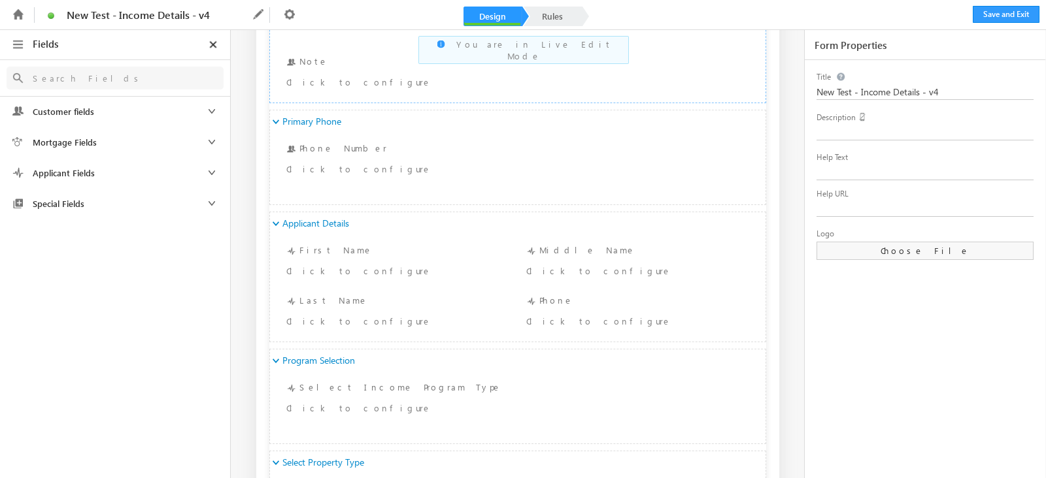
click at [163, 204] on link "Special Fields" at bounding box center [115, 203] width 230 height 29
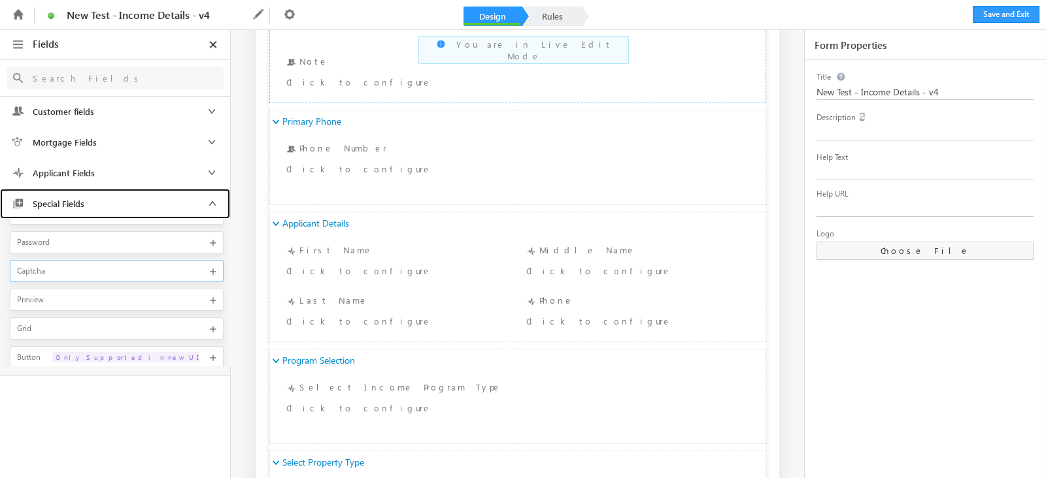
scroll to position [0, 0]
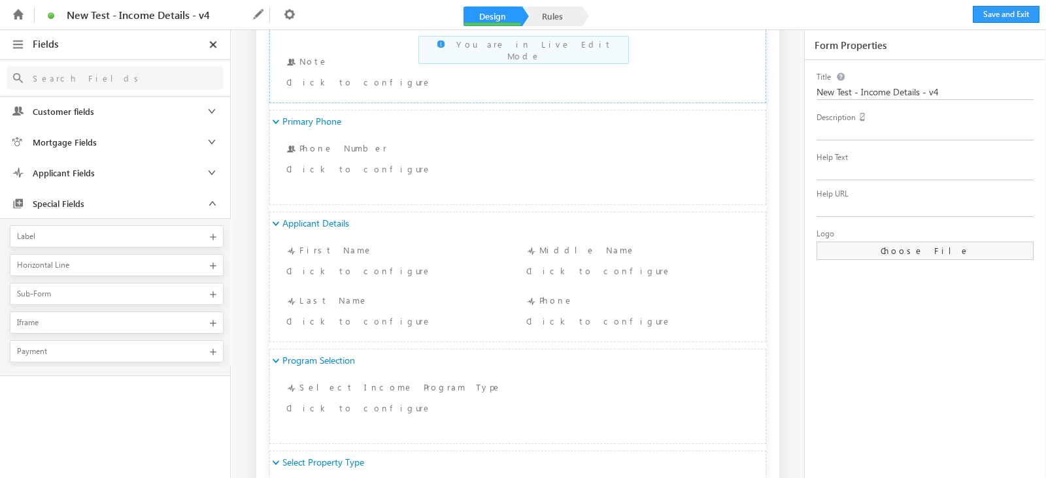
click at [169, 173] on link "Applicant Fields" at bounding box center [115, 172] width 230 height 29
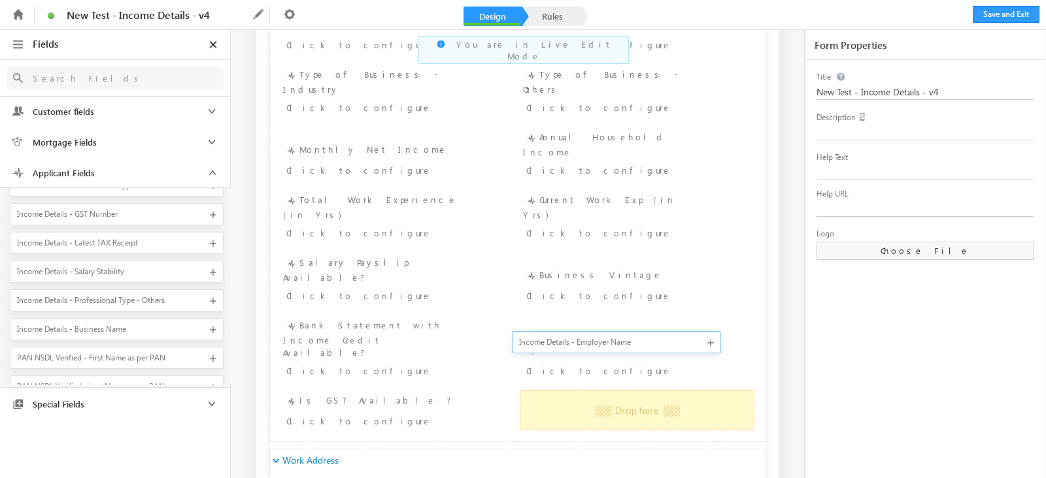
drag, startPoint x: 108, startPoint y: 284, endPoint x: 525, endPoint y: 340, distance: 420.8
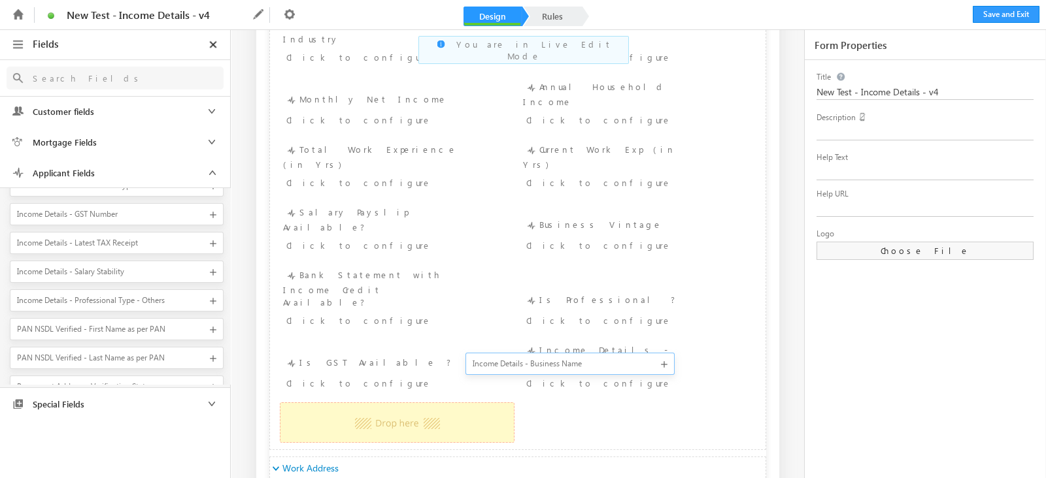
scroll to position [1439, 0]
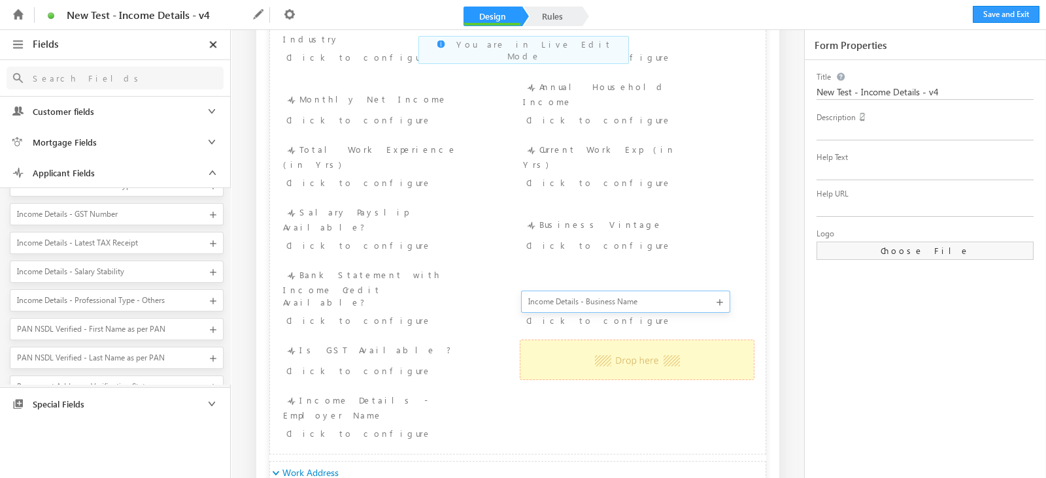
drag, startPoint x: 124, startPoint y: 283, endPoint x: 534, endPoint y: 299, distance: 410.1
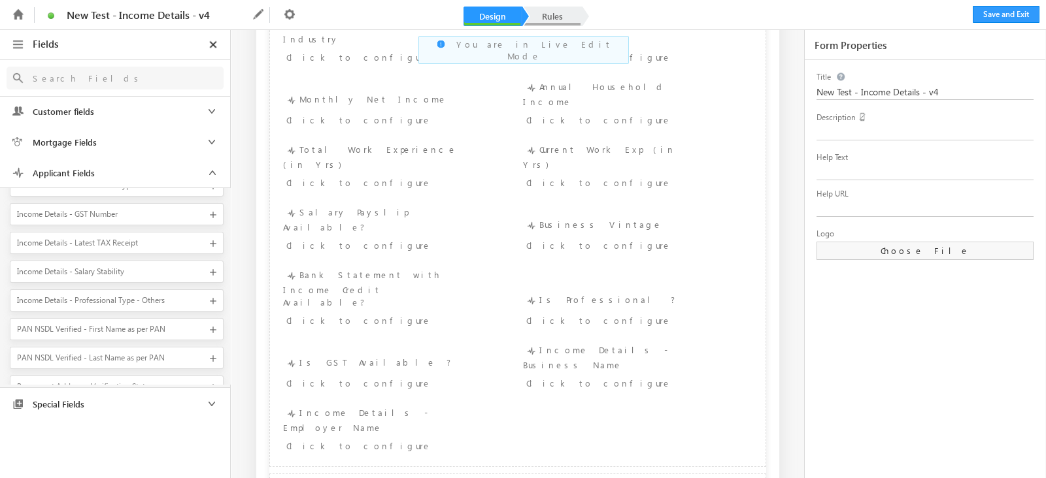
click at [538, 16] on link "Rules" at bounding box center [553, 17] width 58 height 20
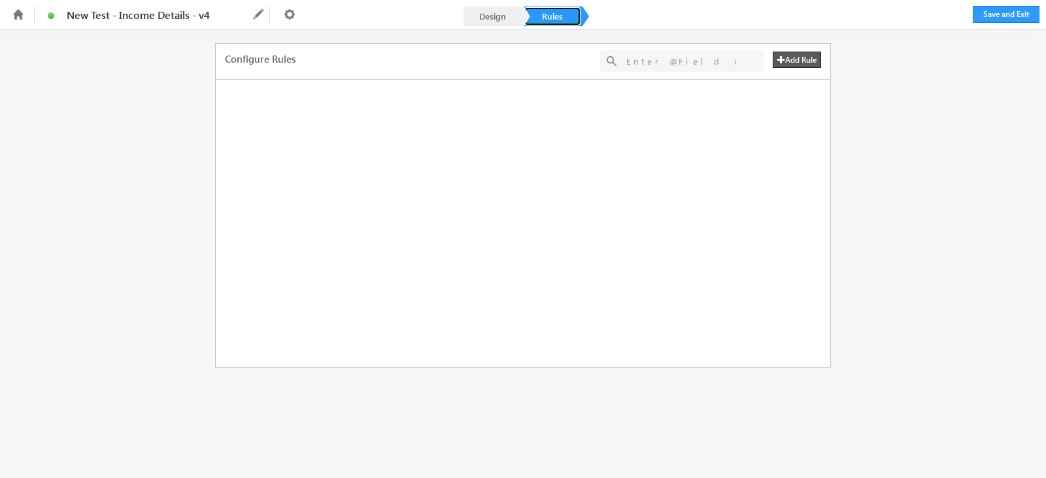
scroll to position [0, 0]
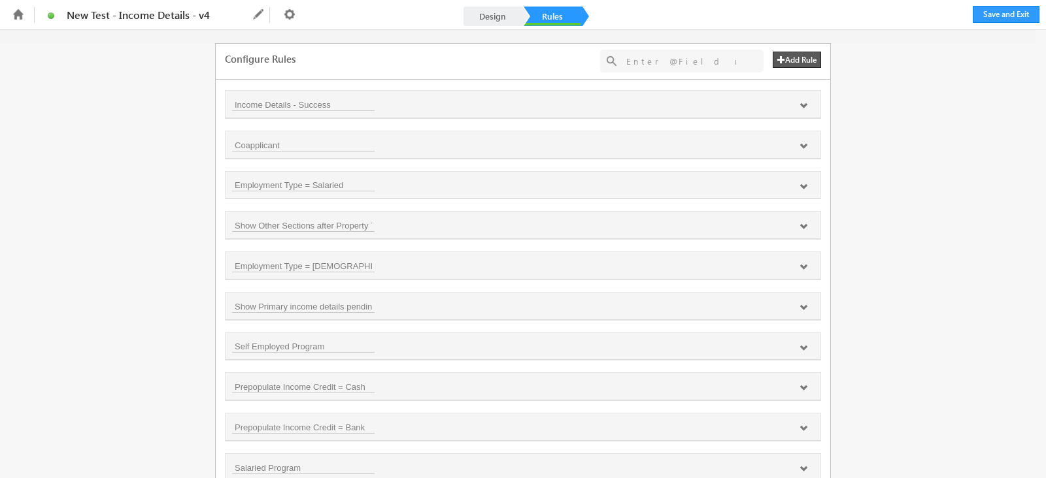
click at [663, 58] on input "text" at bounding box center [681, 61] width 123 height 16
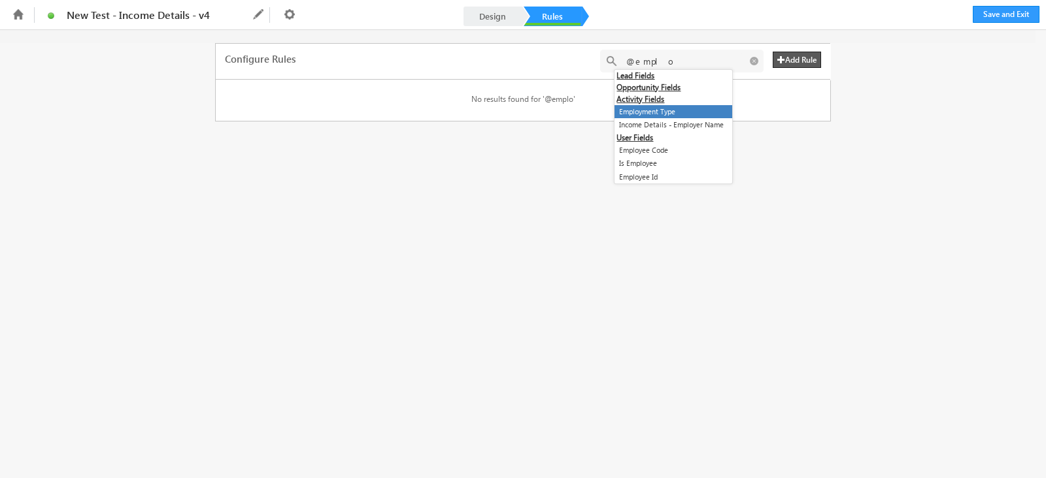
click at [679, 107] on li "Employment Type" at bounding box center [673, 112] width 118 height 14
type input "@{200:mx_Custom_11mx_CustomObject_1,}"
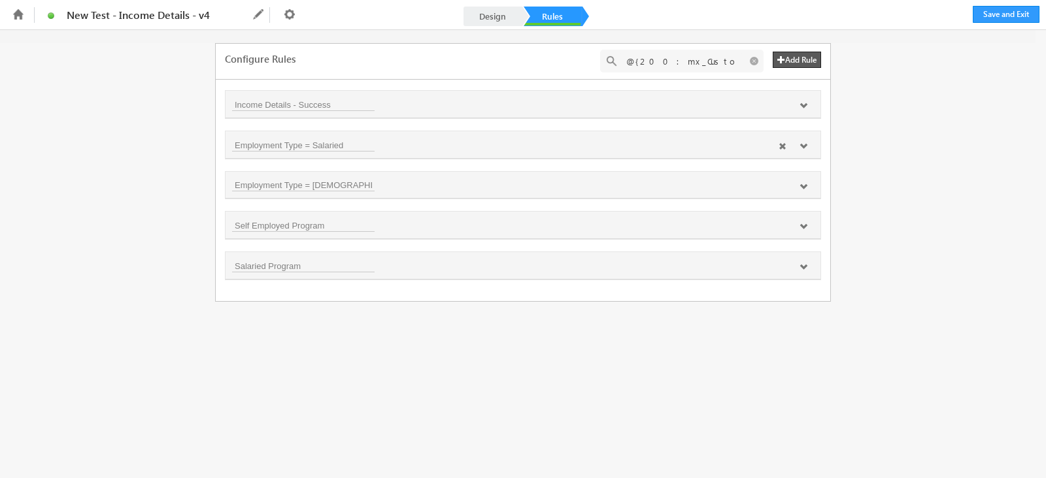
click at [805, 142] on icon at bounding box center [803, 146] width 8 height 8
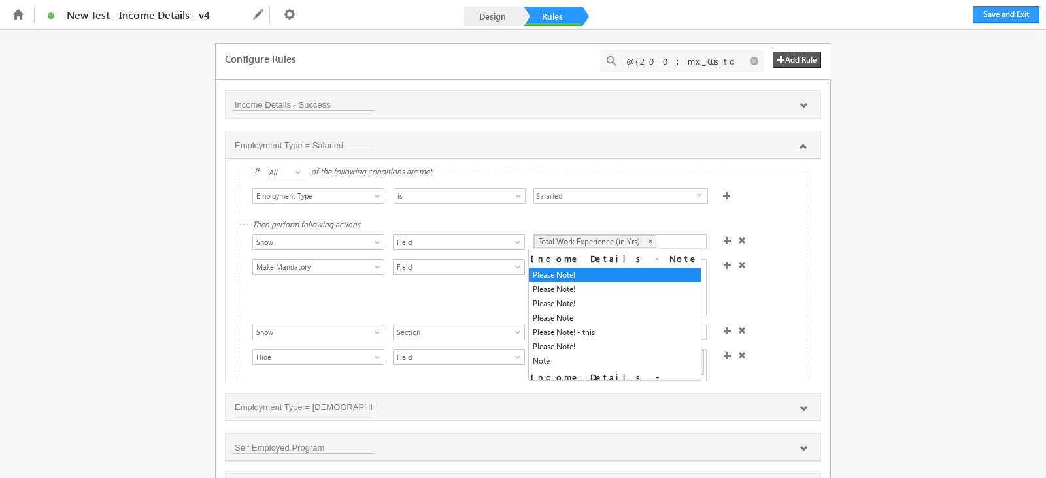
click at [661, 238] on div "Total Work Experience (in Yrs) ×" at bounding box center [619, 242] width 173 height 15
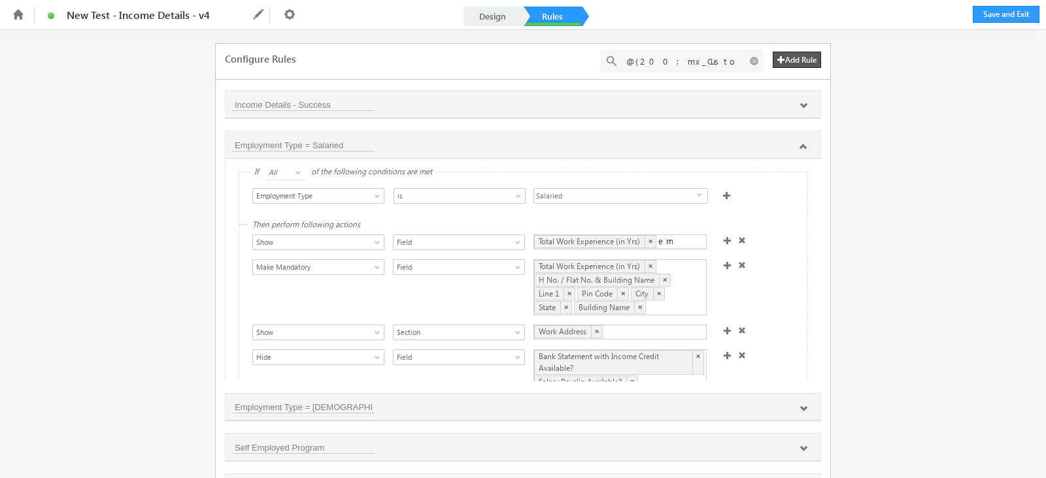
type input "e"
type input "n"
click at [661, 238] on div "Total Work Experience (in Yrs) ×" at bounding box center [619, 242] width 173 height 15
click at [669, 305] on div "Total Work Experience (in Yrs) × H No. / Flat No. & Building Name × Line 1 × Pi…" at bounding box center [619, 287] width 173 height 56
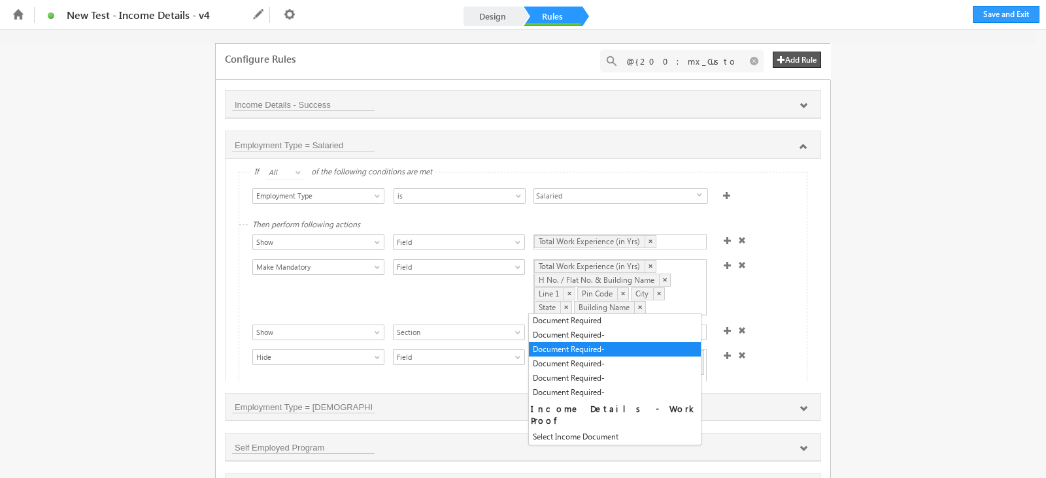
scroll to position [408, 0]
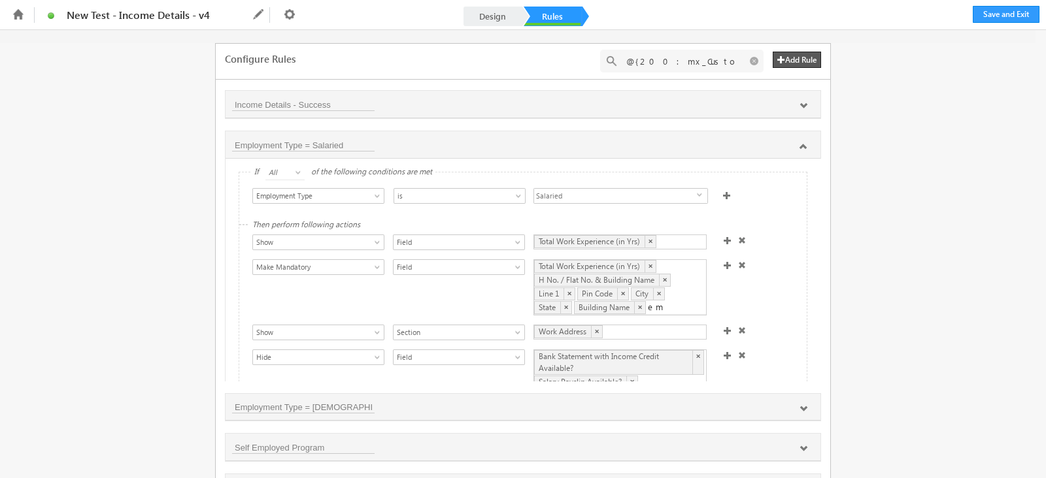
type input "e"
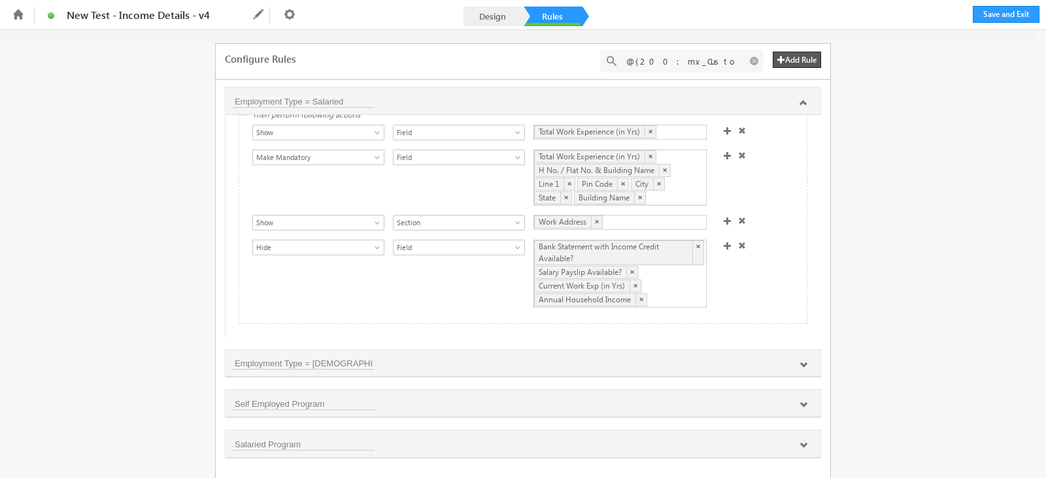
scroll to position [0, 0]
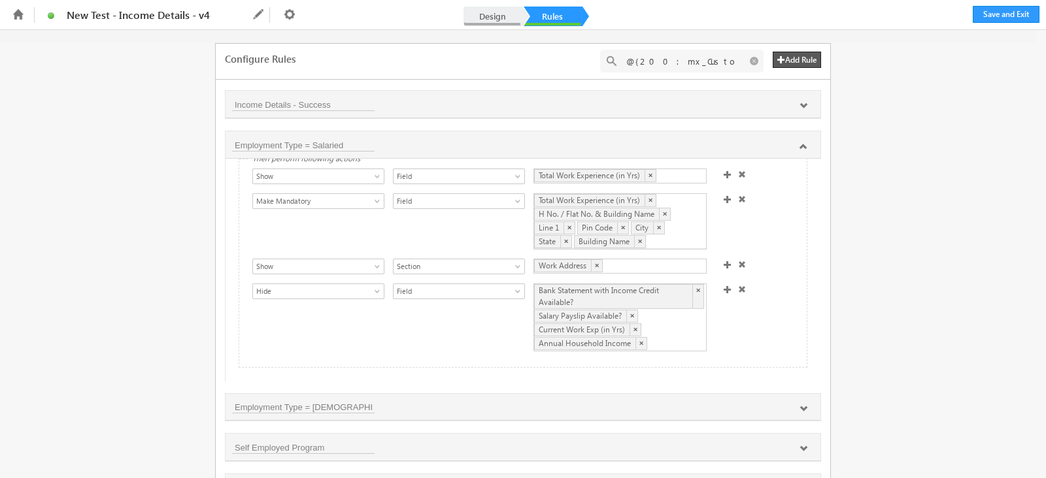
click at [494, 20] on link "Design" at bounding box center [492, 17] width 58 height 20
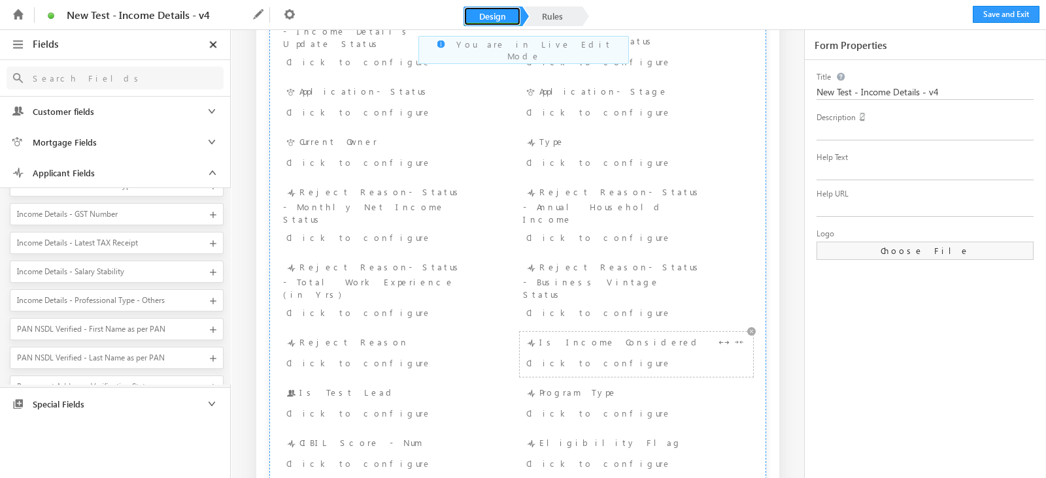
scroll to position [1922, 0]
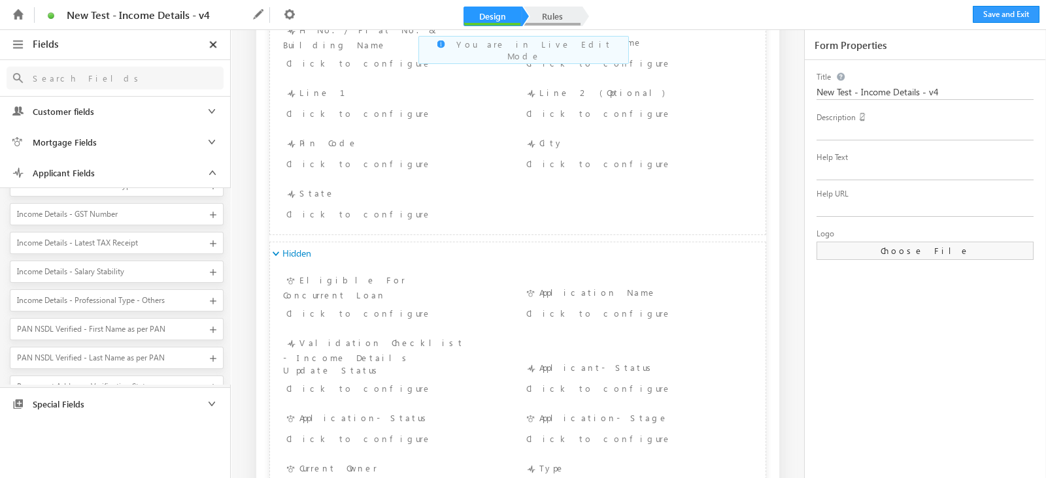
click at [565, 19] on link "Rules" at bounding box center [553, 17] width 58 height 20
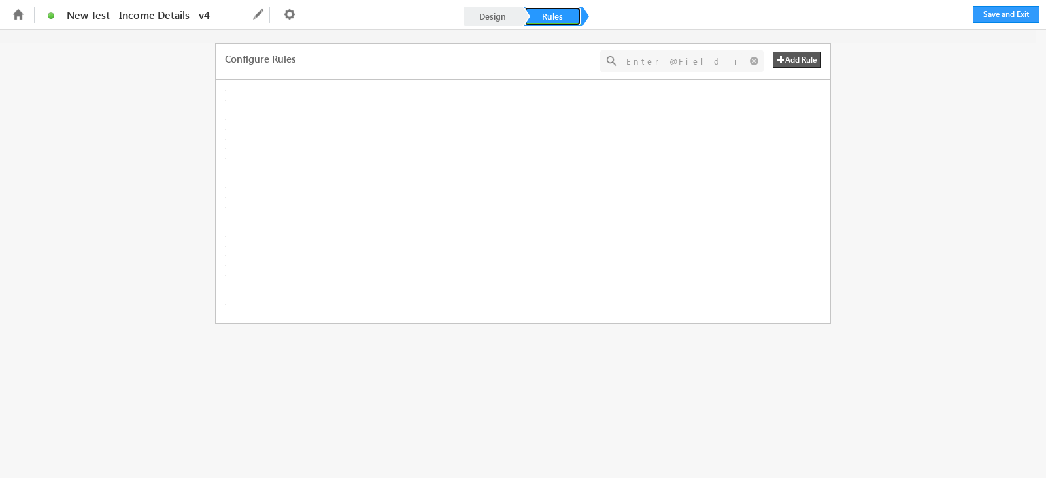
scroll to position [0, 0]
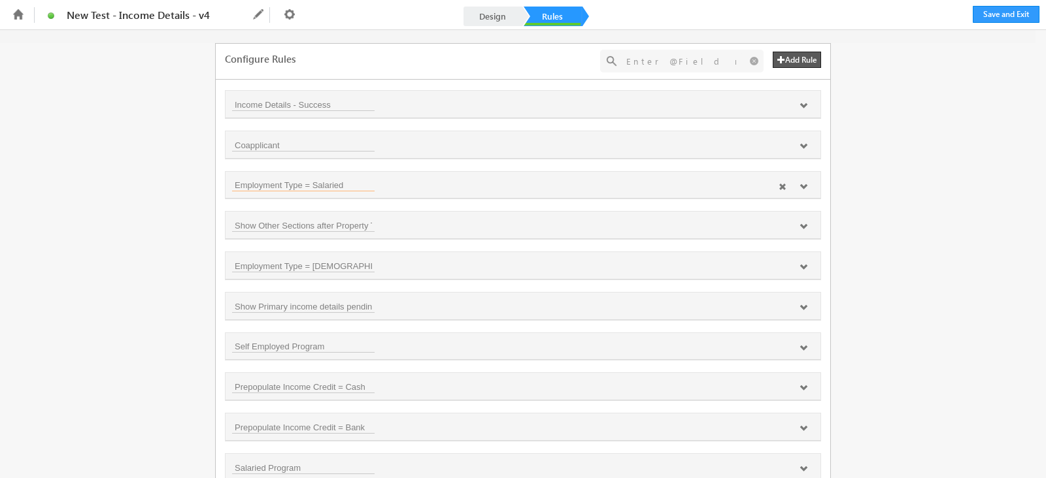
click at [371, 181] on input "Employment Type = Salaried" at bounding box center [303, 184] width 142 height 13
click at [803, 184] on icon at bounding box center [803, 187] width 8 height 8
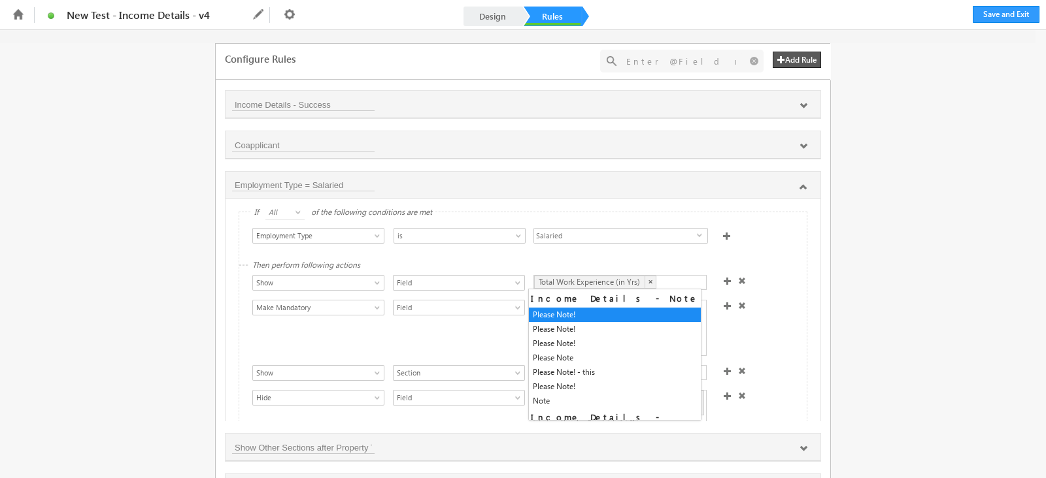
click at [669, 276] on div "Total Work Experience (in Yrs) ×" at bounding box center [619, 282] width 173 height 15
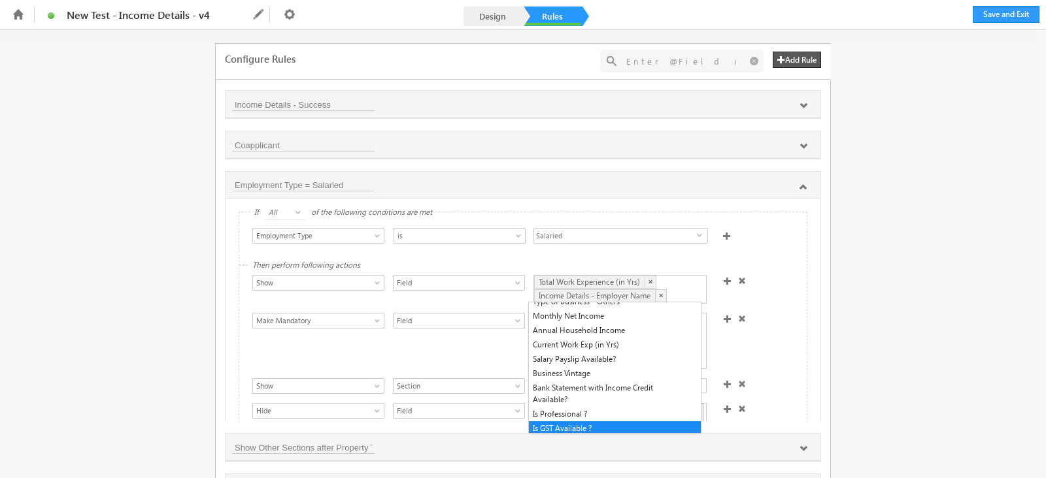
scroll to position [529, 0]
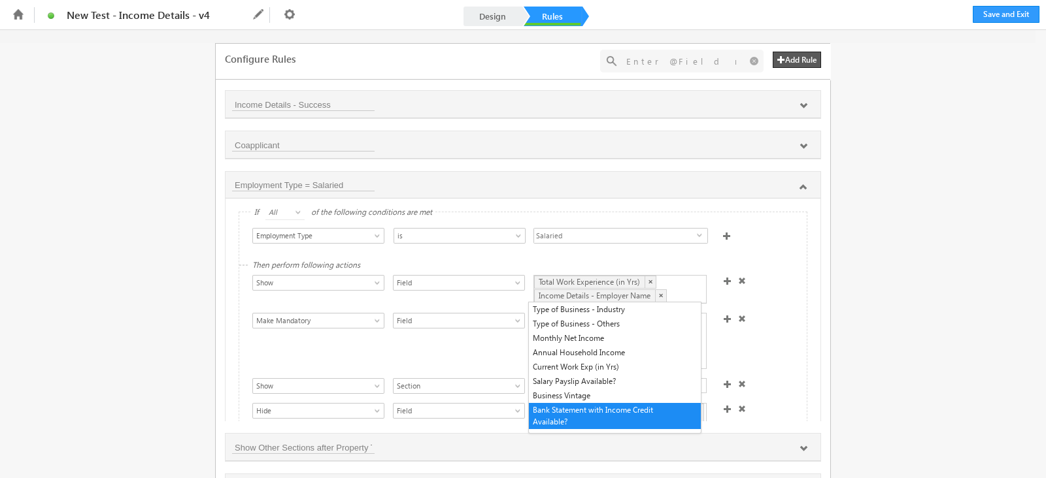
click at [727, 343] on div "Show Hide Set Value Make Read-Only Make Mandatory Disable Submission & Show Err…" at bounding box center [526, 342] width 548 height 59
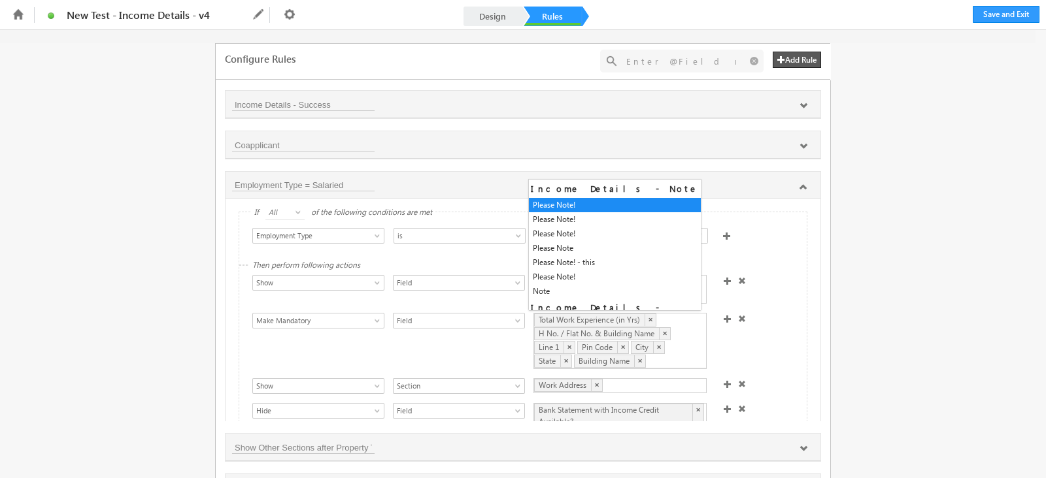
click at [661, 361] on div "Total Work Experience (in Yrs) × H No. / Flat No. & Building Name × Line 1 × Pi…" at bounding box center [619, 341] width 173 height 56
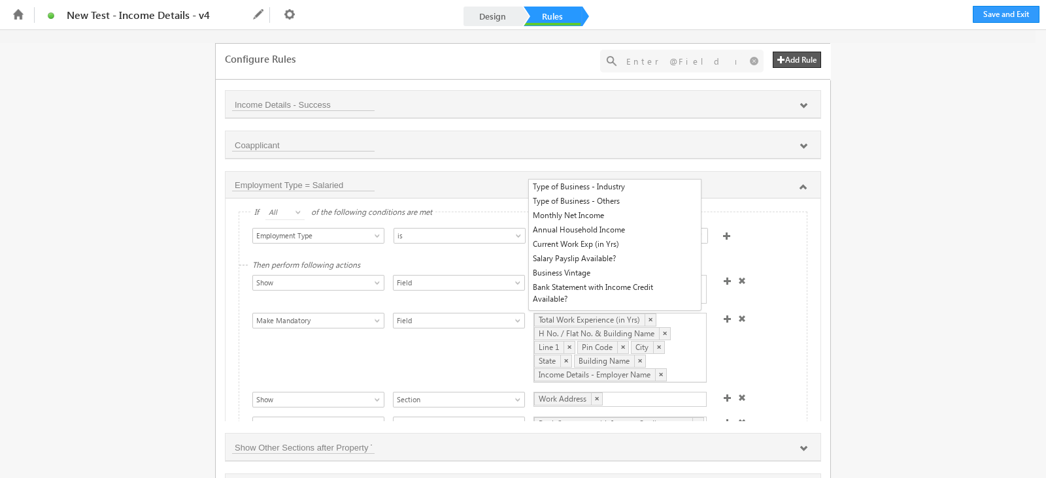
click at [745, 344] on div "Show Hide Set Value Make Read-Only Make Mandatory Disable Submission & Show Err…" at bounding box center [526, 349] width 548 height 73
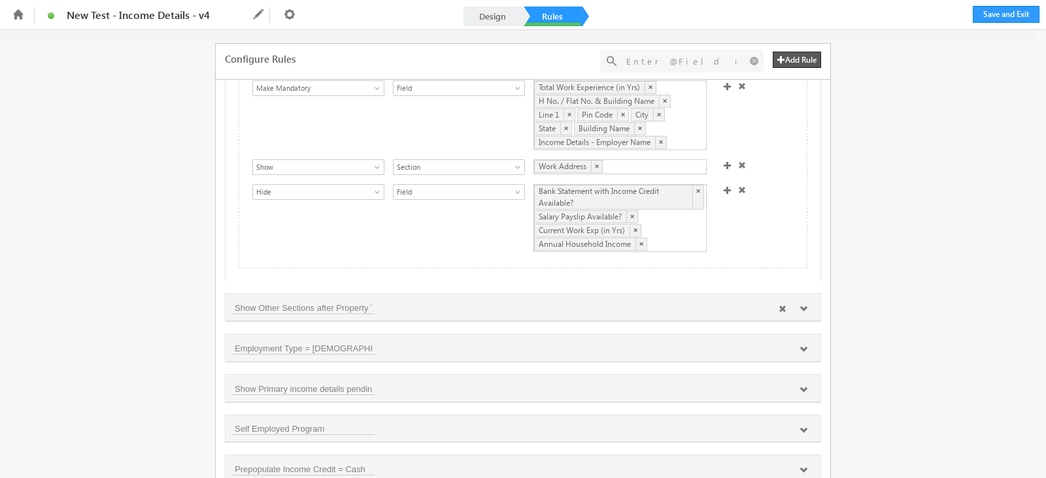
scroll to position [163, 0]
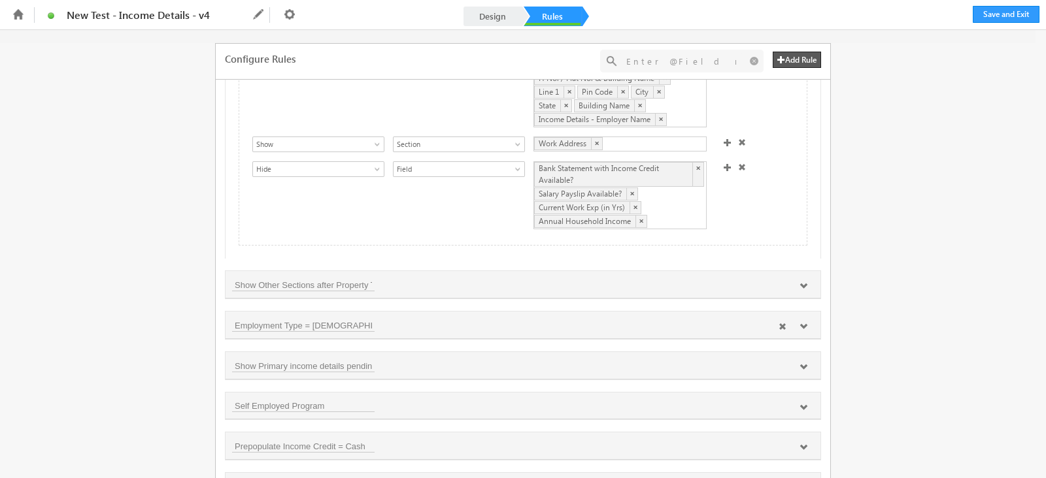
click at [802, 325] on icon at bounding box center [803, 327] width 8 height 8
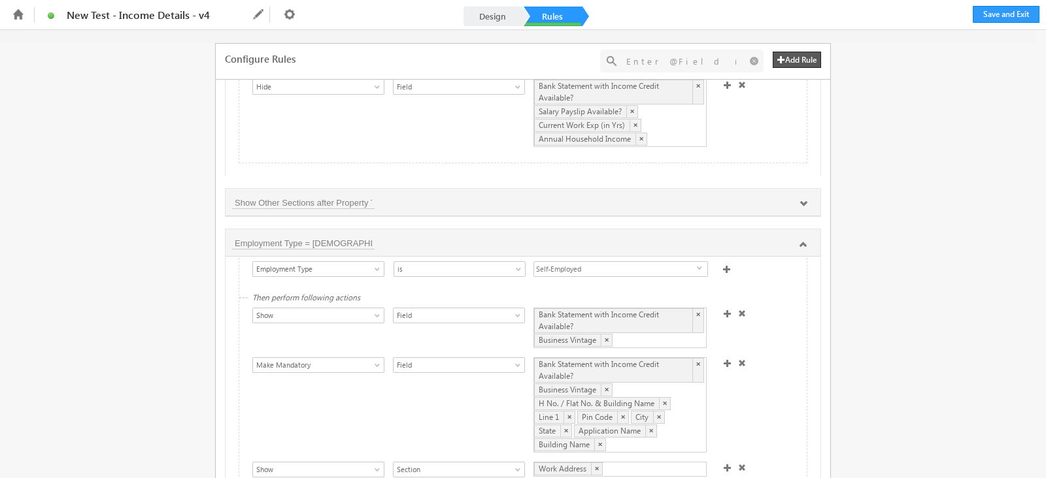
scroll to position [0, 0]
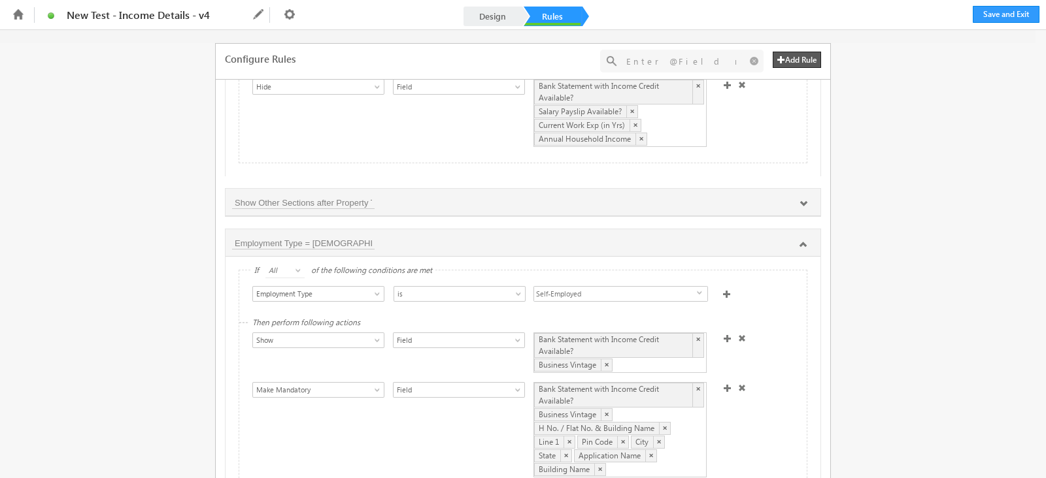
click at [689, 361] on div "Bank Statement with Income Credit Available? × Business Vintage ×" at bounding box center [619, 353] width 173 height 41
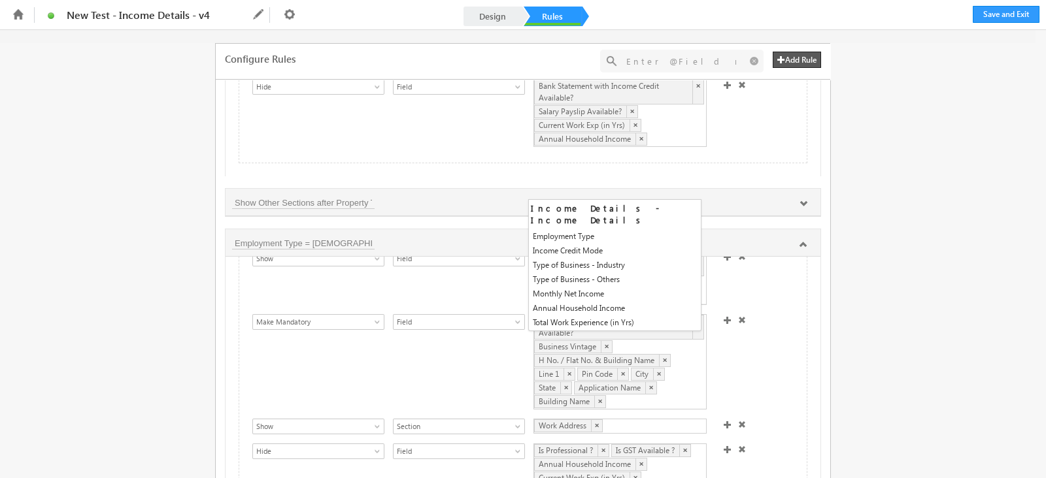
scroll to position [119, 0]
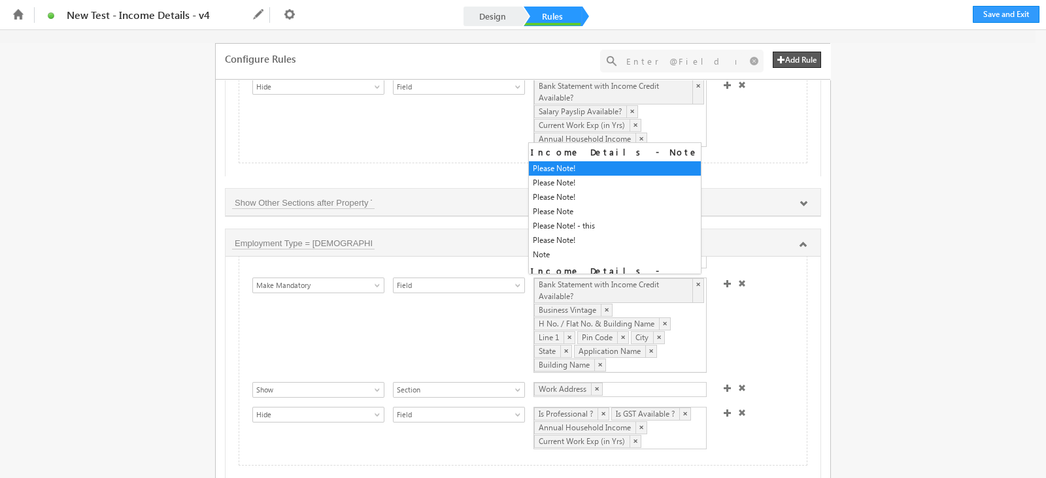
click at [684, 359] on div "Bank Statement with Income Credit Available? × Business Vintage × H No. / Flat …" at bounding box center [619, 325] width 173 height 95
click at [787, 338] on div "Show Hide Set Value Make Read-Only Make Mandatory Disable Submission & Show Err…" at bounding box center [526, 327] width 548 height 98
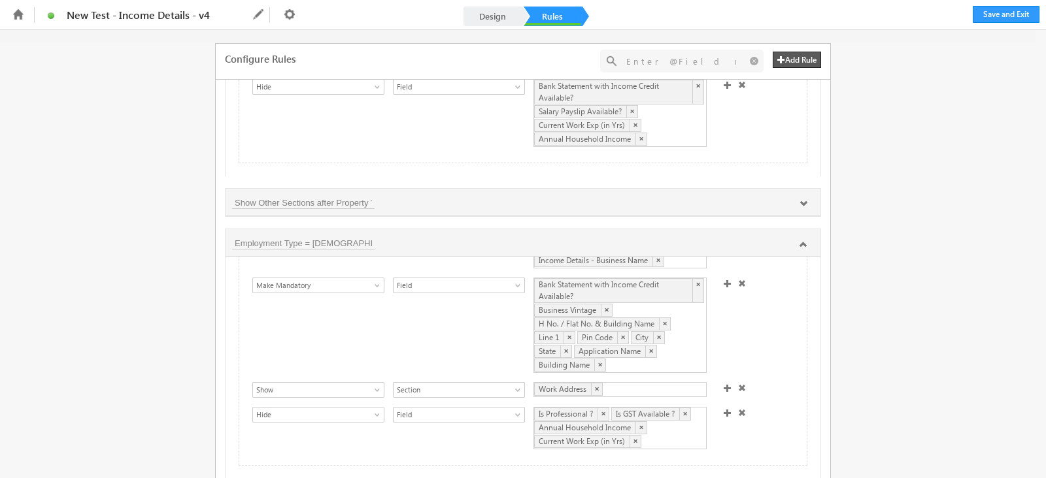
click at [681, 354] on div "Bank Statement with Income Credit Available? × Business Vintage × H No. / Flat …" at bounding box center [619, 325] width 173 height 95
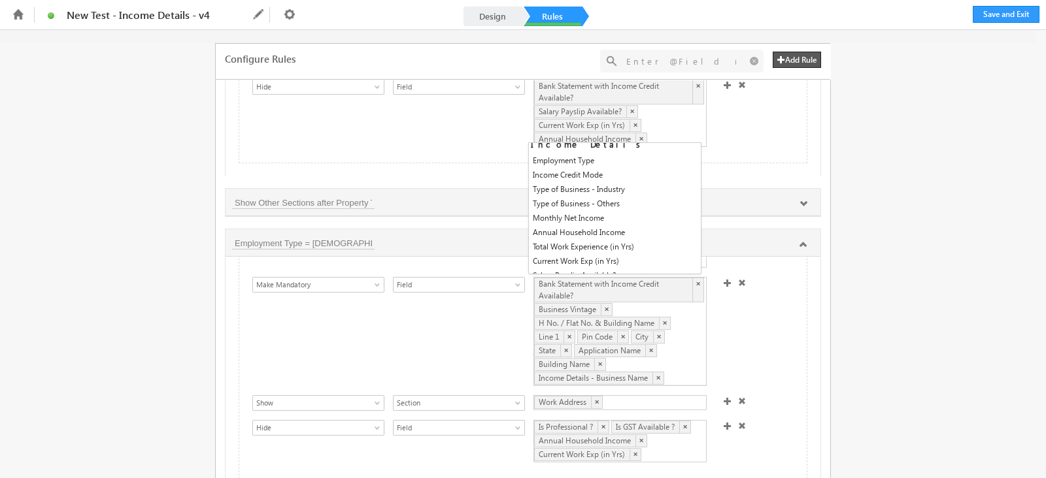
scroll to position [471, 0]
click at [748, 325] on div "Show Hide Set Value Make Read-Only Make Mandatory Disable Submission & Show Err…" at bounding box center [526, 333] width 548 height 112
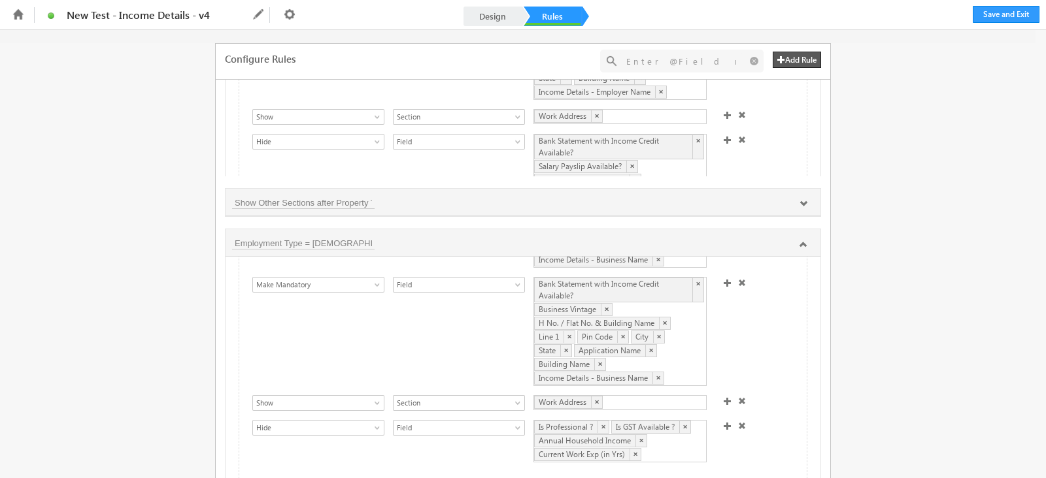
scroll to position [12, 0]
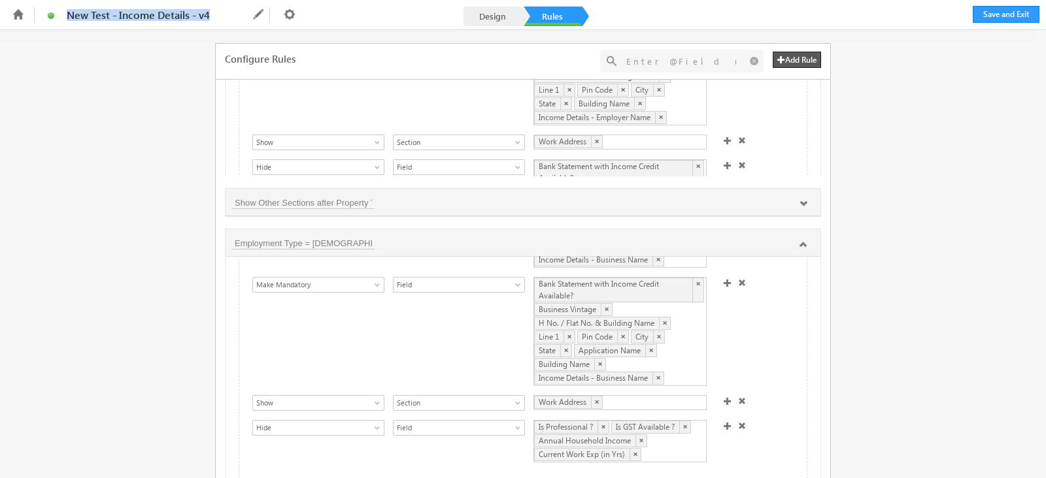
drag, startPoint x: 201, startPoint y: 11, endPoint x: 61, endPoint y: 14, distance: 139.2
click at [67, 14] on span "New Test - Income Details - v4" at bounding box center [147, 15] width 160 height 12
copy span "New Test - Income Details - v4"
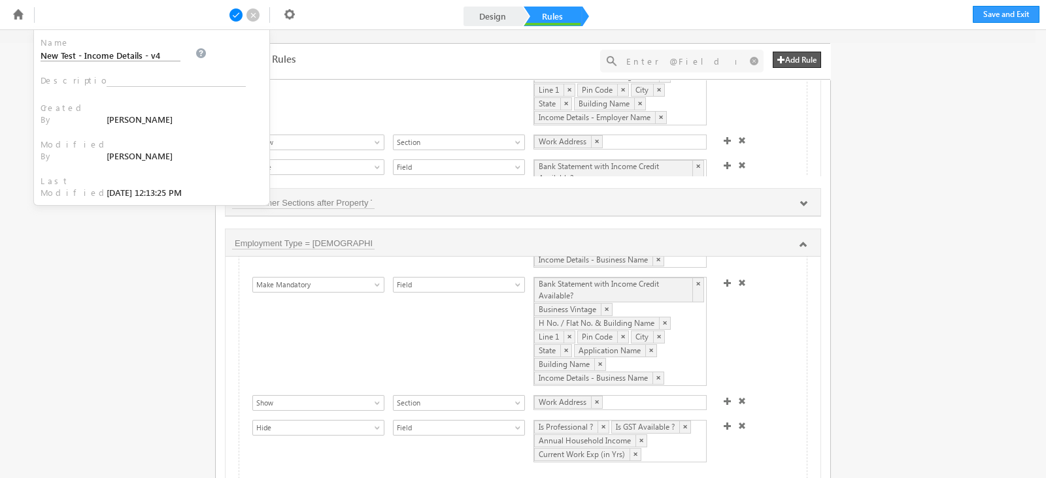
drag, startPoint x: 93, startPoint y: 47, endPoint x: 220, endPoint y: 43, distance: 127.5
click at [220, 43] on div "Name New Test - Income Details - v4" at bounding box center [152, 49] width 222 height 25
drag, startPoint x: 220, startPoint y: 43, endPoint x: 101, endPoint y: 50, distance: 119.1
click at [101, 50] on div "Name New Test - Income Details - v4 Description Created By Kunal Varade Modifie…" at bounding box center [151, 117] width 235 height 175
click at [124, 256] on div "Fields Select an Account Fields Select an Account Select an Account Customer fi…" at bounding box center [523, 254] width 1046 height 448
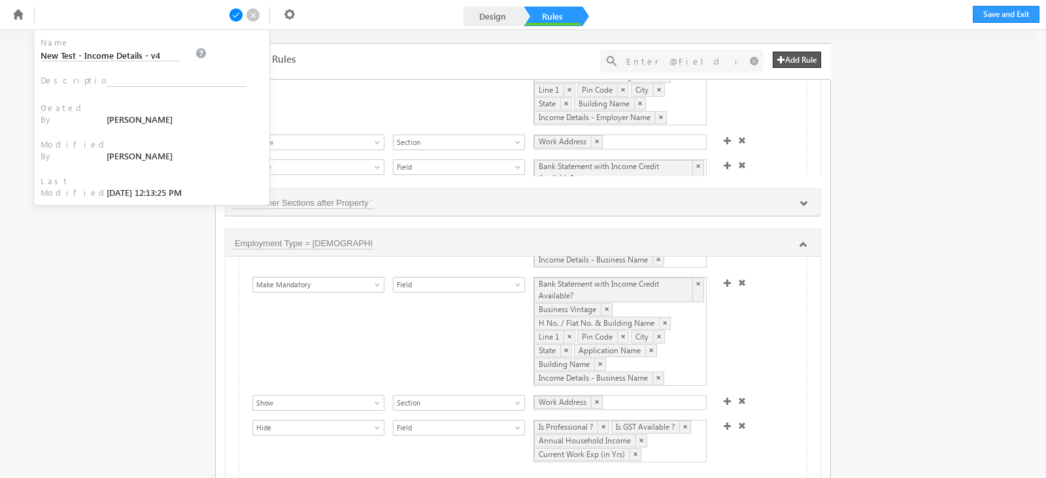
click at [552, 12] on link "Rules" at bounding box center [553, 17] width 58 height 20
drag, startPoint x: 229, startPoint y: 241, endPoint x: 375, endPoint y: 242, distance: 146.4
click at [375, 242] on div "Employment Type = Self Employed" at bounding box center [523, 243] width 582 height 14
click at [874, 199] on div "Configure Rules Add Rule + Add Rule(s) No results found for '@emplo' Income Det…" at bounding box center [523, 9] width 1046 height 448
click at [254, 11] on span at bounding box center [253, 15] width 14 height 14
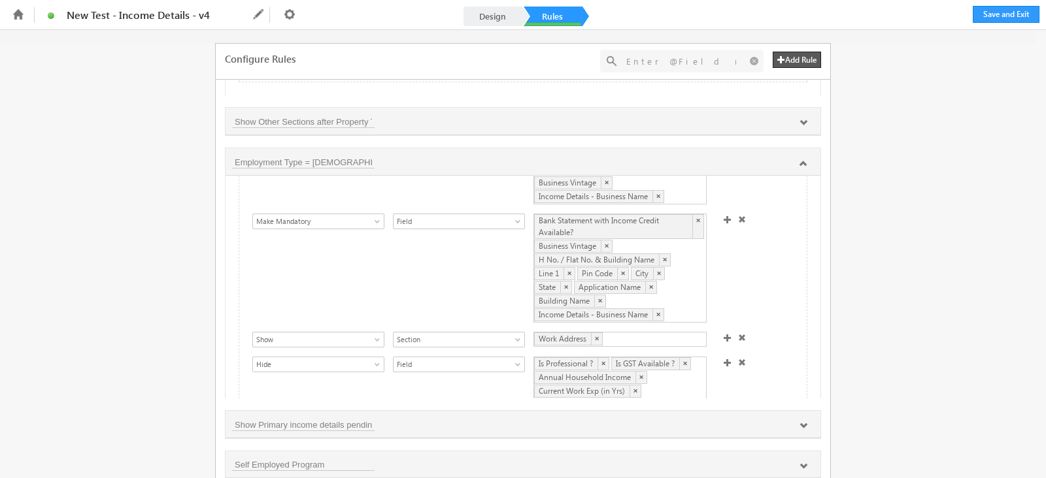
scroll to position [99, 0]
click at [995, 11] on button "Save and Exit" at bounding box center [1006, 14] width 67 height 17
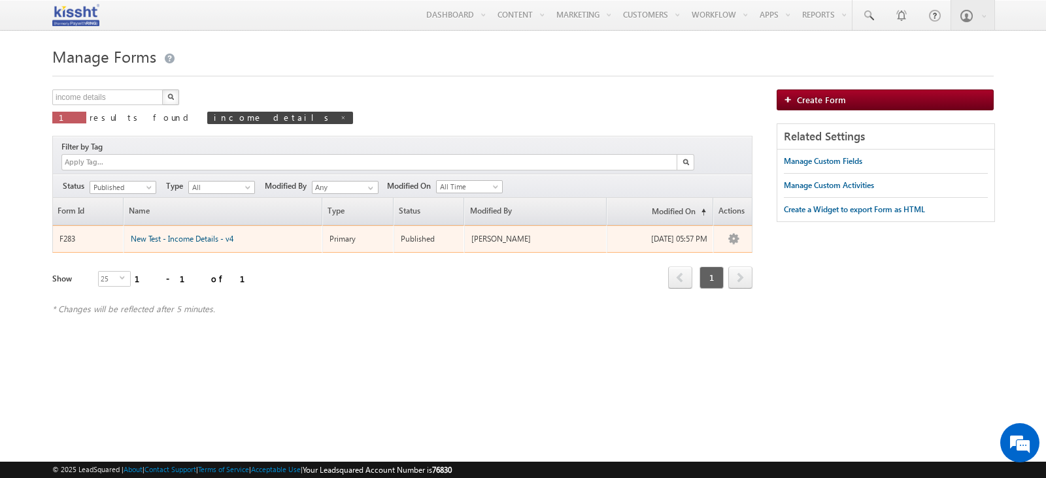
click at [180, 234] on span "New Test - Income Details - v4" at bounding box center [182, 239] width 103 height 10
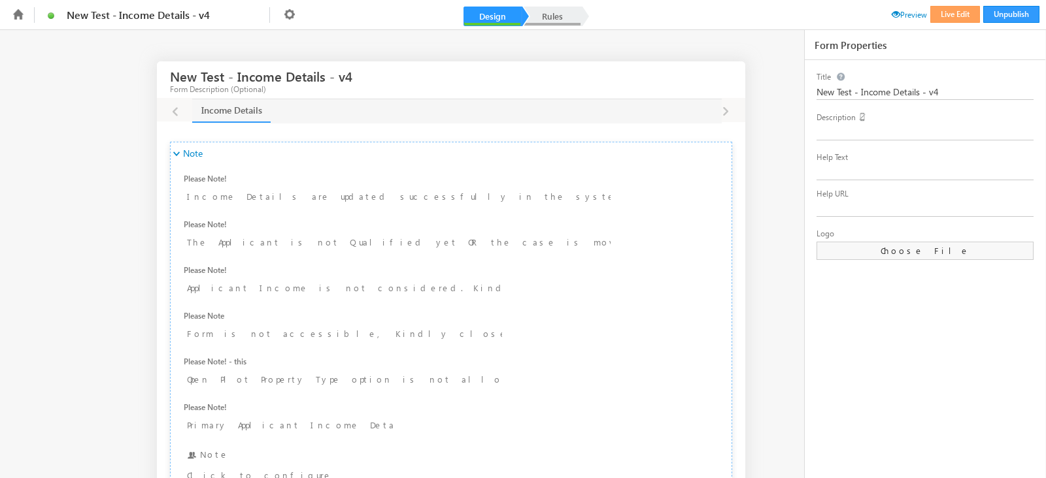
click at [549, 18] on link "Rules" at bounding box center [553, 17] width 58 height 20
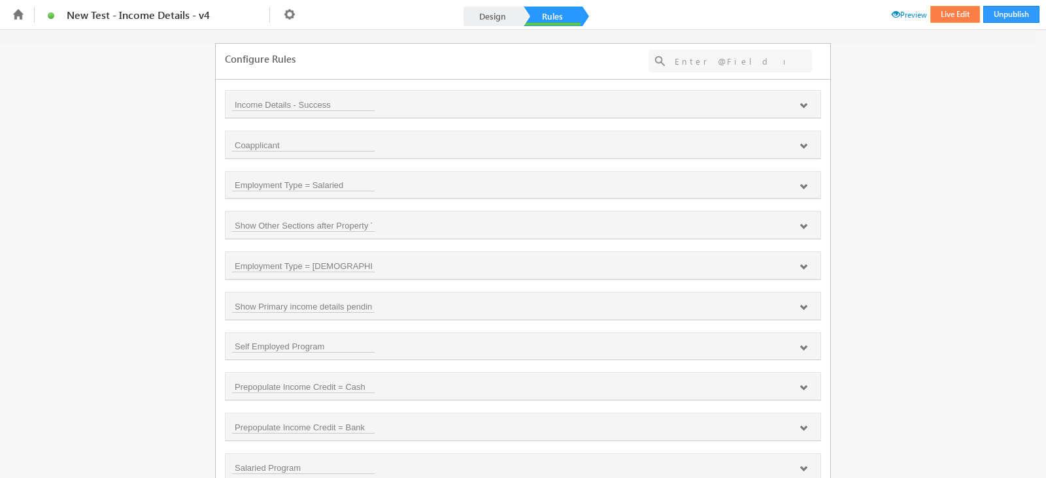
click at [951, 15] on button "Live Edit" at bounding box center [955, 14] width 50 height 17
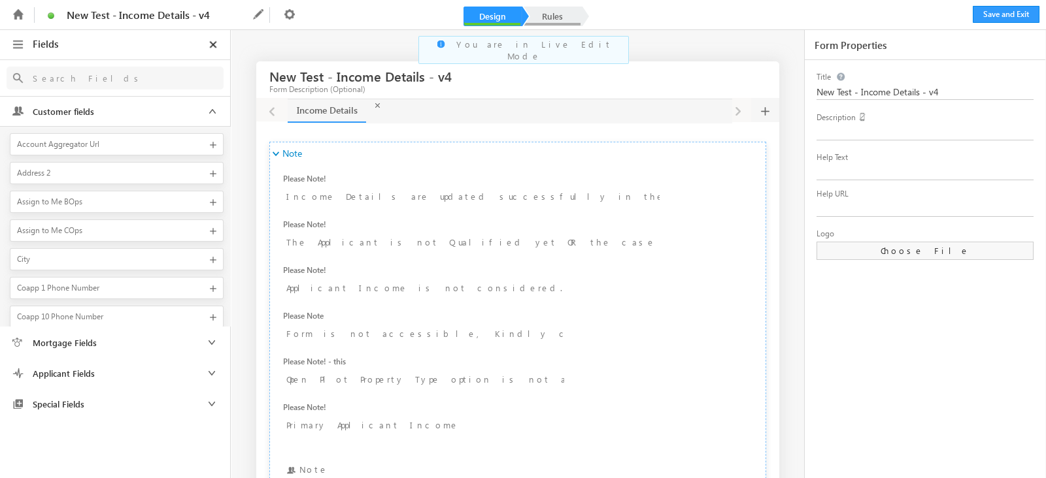
click at [546, 8] on link "Rules" at bounding box center [553, 17] width 58 height 20
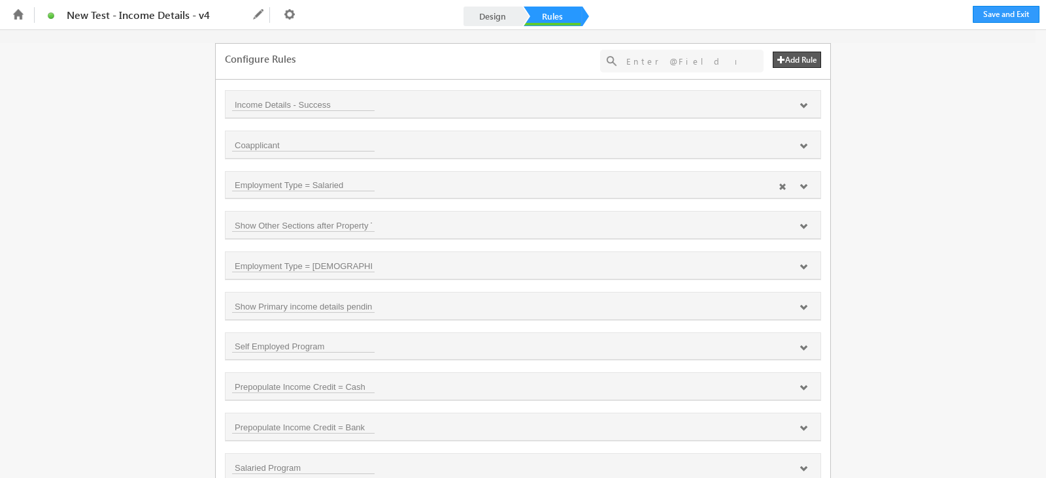
click at [801, 188] on icon at bounding box center [803, 187] width 8 height 8
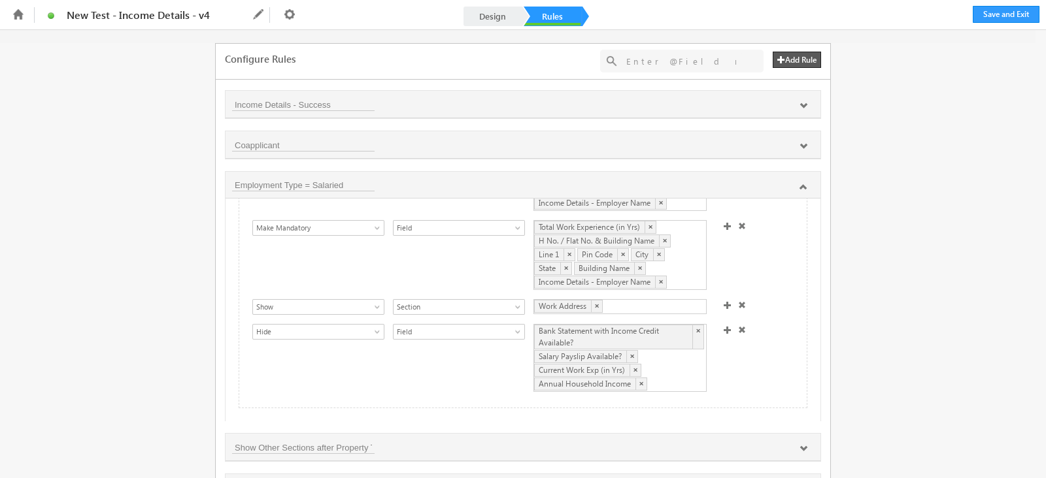
scroll to position [81, 0]
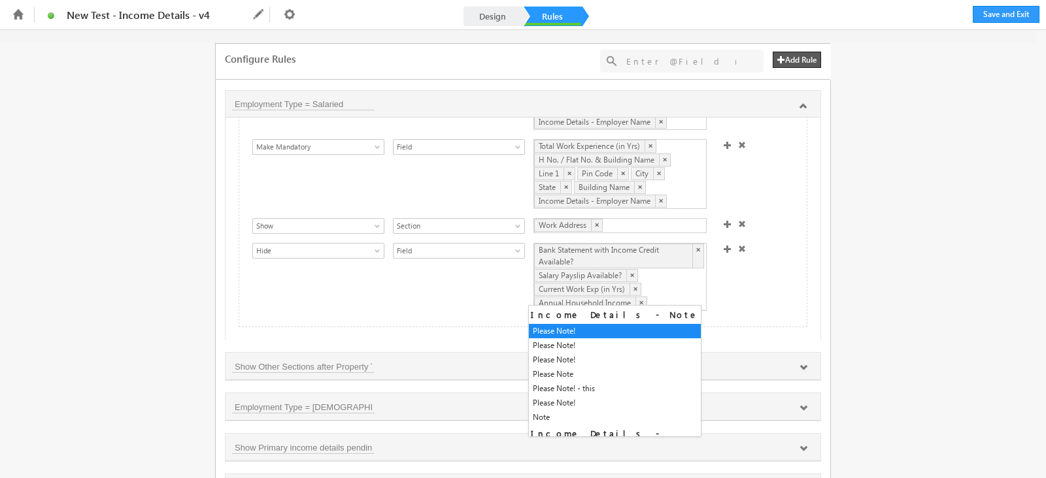
click at [684, 295] on div "Bank Statement with Income Credit Available? × Salary Payslip Available? × Curr…" at bounding box center [619, 277] width 173 height 68
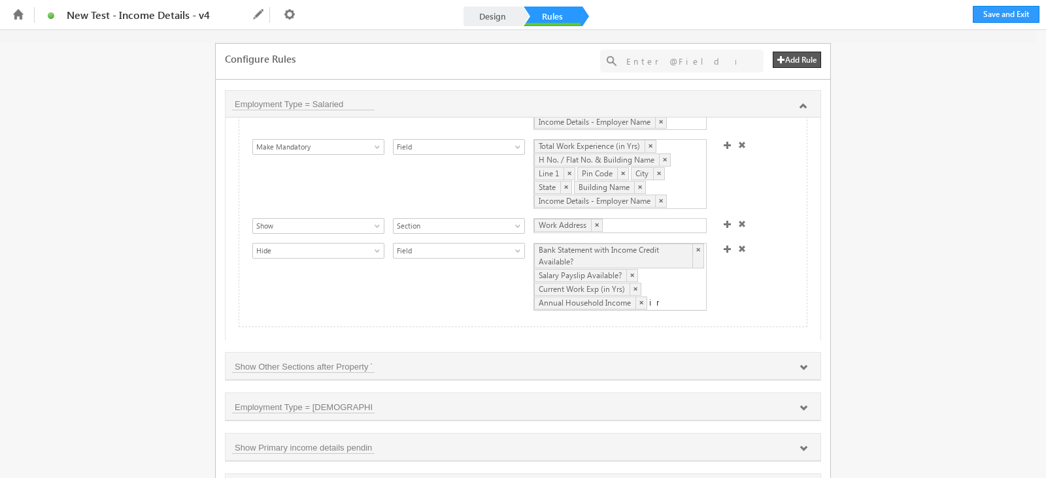
type input "i"
click at [684, 287] on div "Bank Statement with Income Credit Available? × Salary Payslip Available? × Curr…" at bounding box center [619, 277] width 173 height 68
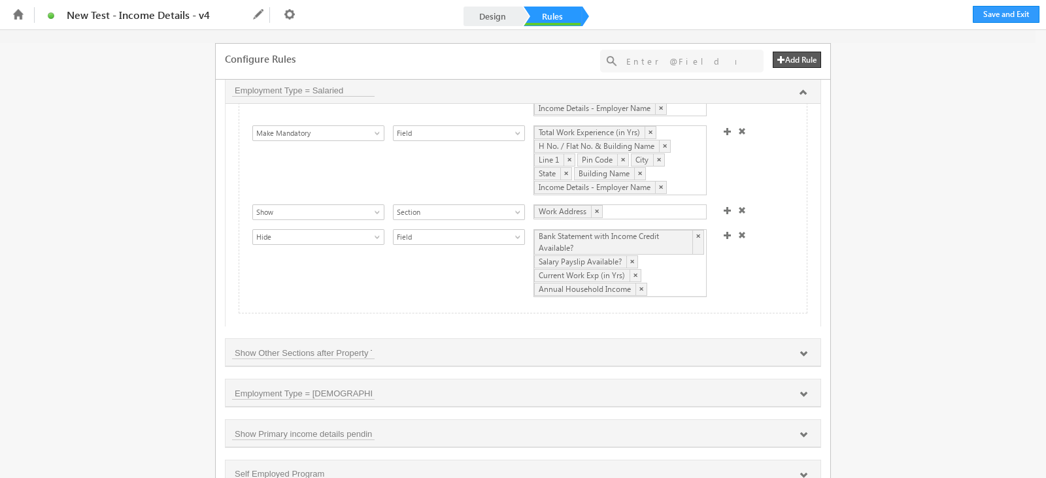
scroll to position [0, 0]
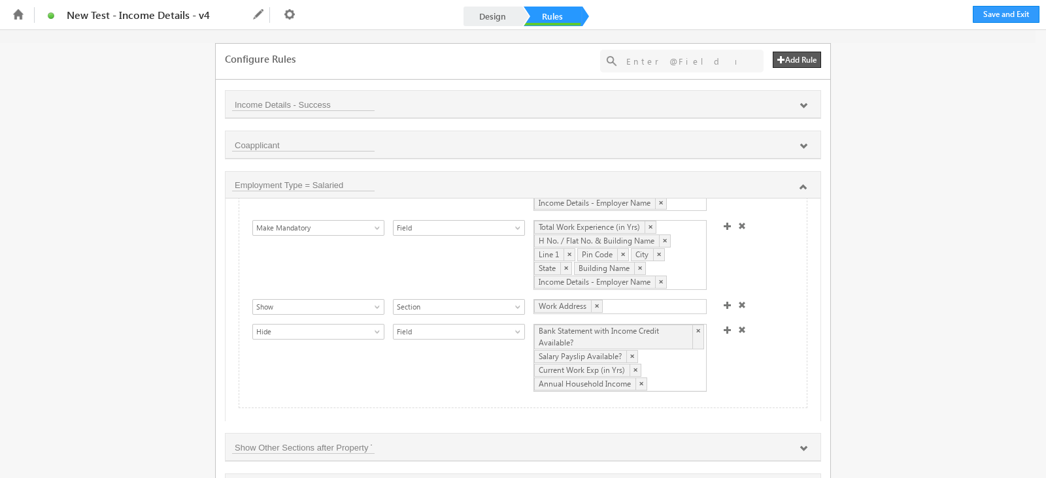
click at [654, 376] on div "Bank Statement with Income Credit Available? × Salary Payslip Available? × Curr…" at bounding box center [619, 358] width 173 height 68
click at [722, 378] on div "Show Hide Set Value Make Read-Only Make Mandatory Disable Submission & Show Err…" at bounding box center [526, 359] width 548 height 71
click at [667, 369] on div "Bank Statement with Income Credit Available? × Salary Payslip Available? × Curr…" at bounding box center [619, 358] width 173 height 68
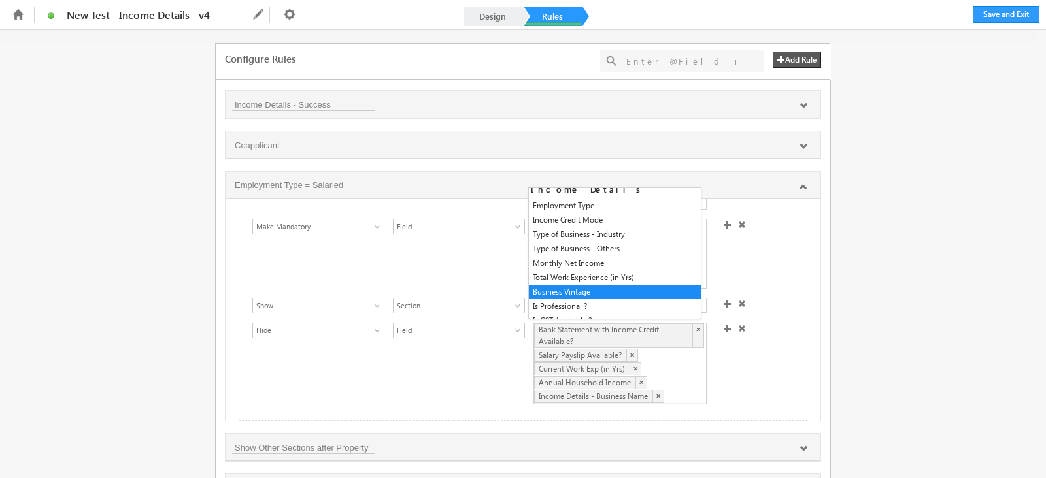
scroll to position [442, 0]
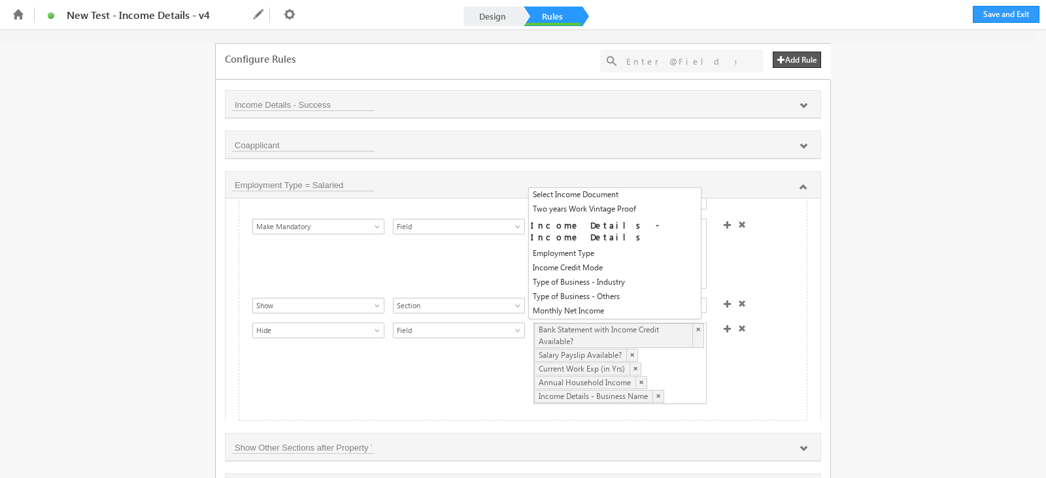
click at [761, 371] on div "Show Hide Set Value Make Read-Only Make Mandatory Disable Submission & Show Err…" at bounding box center [526, 365] width 548 height 84
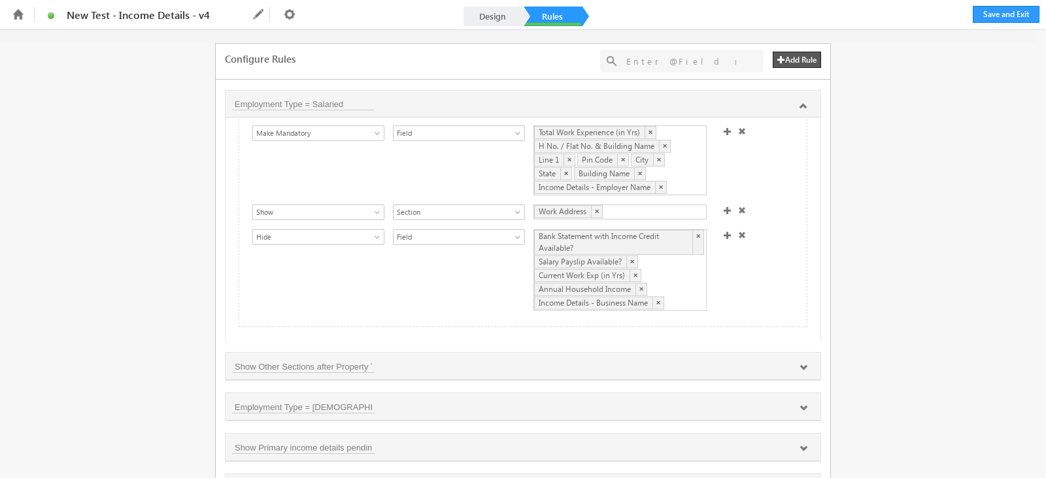
scroll to position [163, 0]
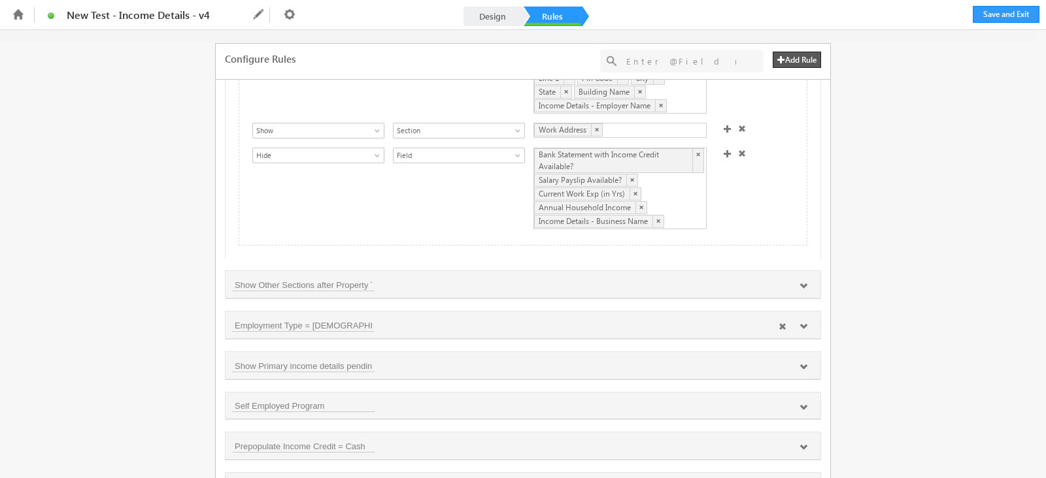
click at [800, 329] on icon at bounding box center [803, 327] width 8 height 8
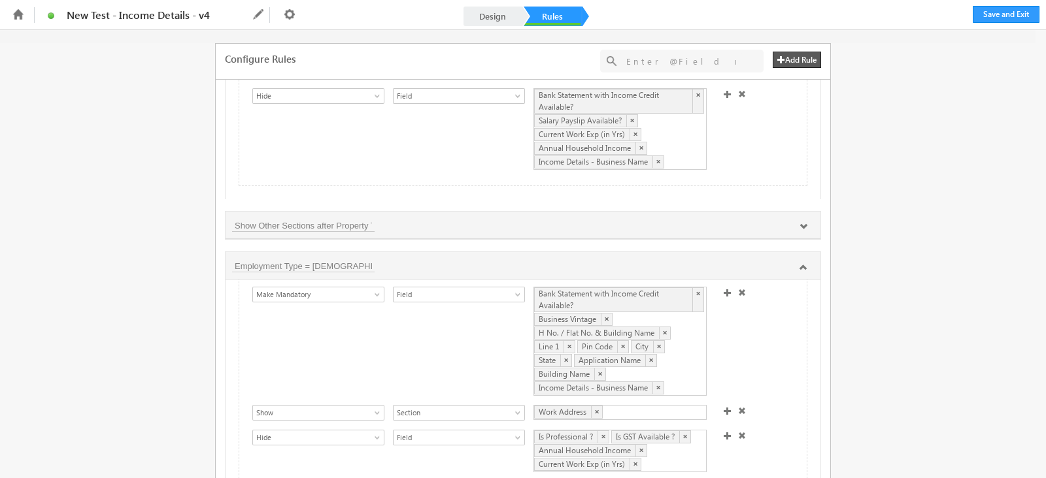
scroll to position [326, 0]
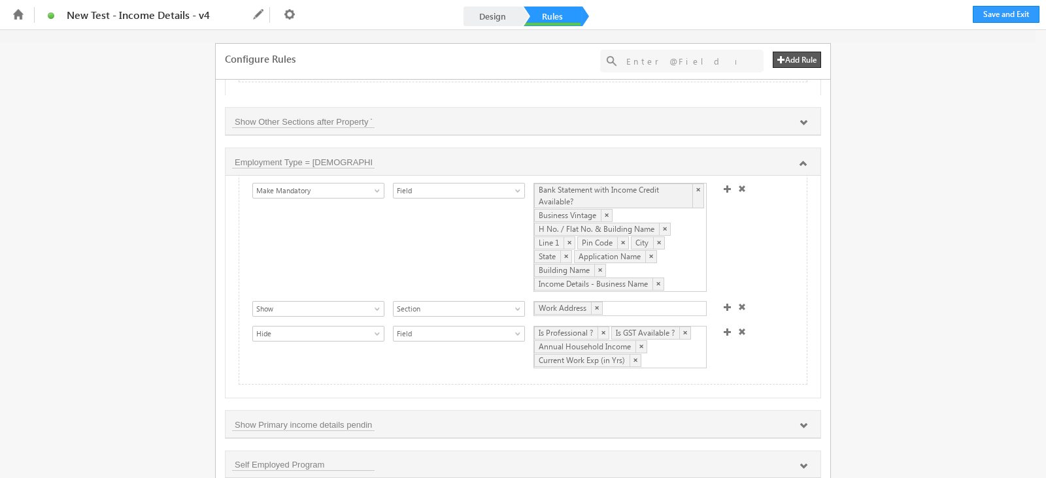
click at [676, 351] on div "Is Professional ? × Is GST Available ? × Annual Household Income × Current Work…" at bounding box center [619, 347] width 173 height 42
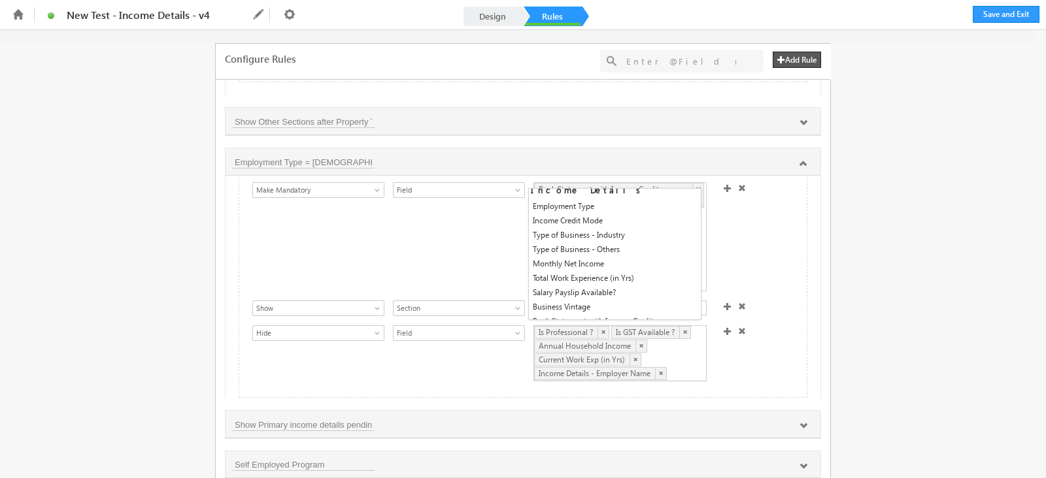
scroll to position [487, 0]
click at [755, 348] on div "Show Hide Set Value Make Read-Only Make Mandatory Disable Submission & Show Err…" at bounding box center [526, 354] width 548 height 59
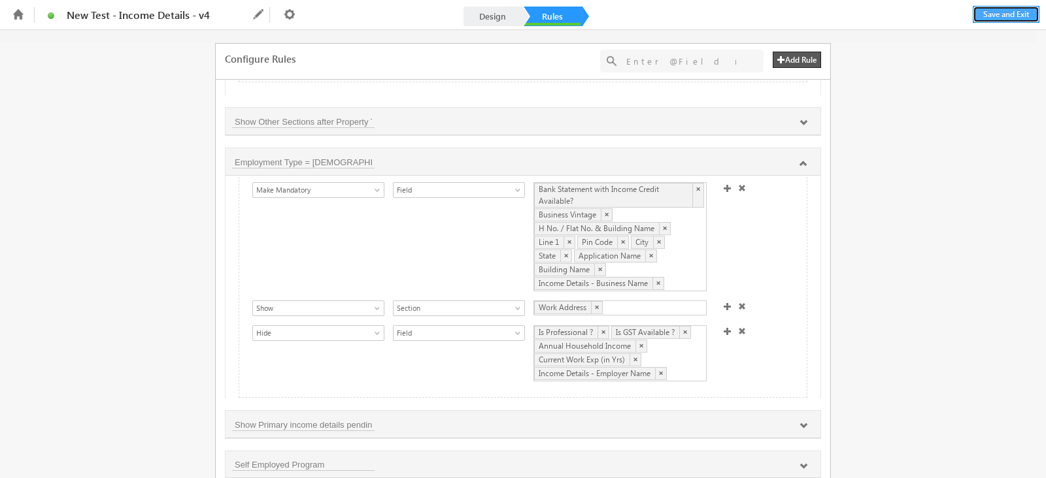
click at [1021, 12] on button "Save and Exit" at bounding box center [1006, 14] width 67 height 17
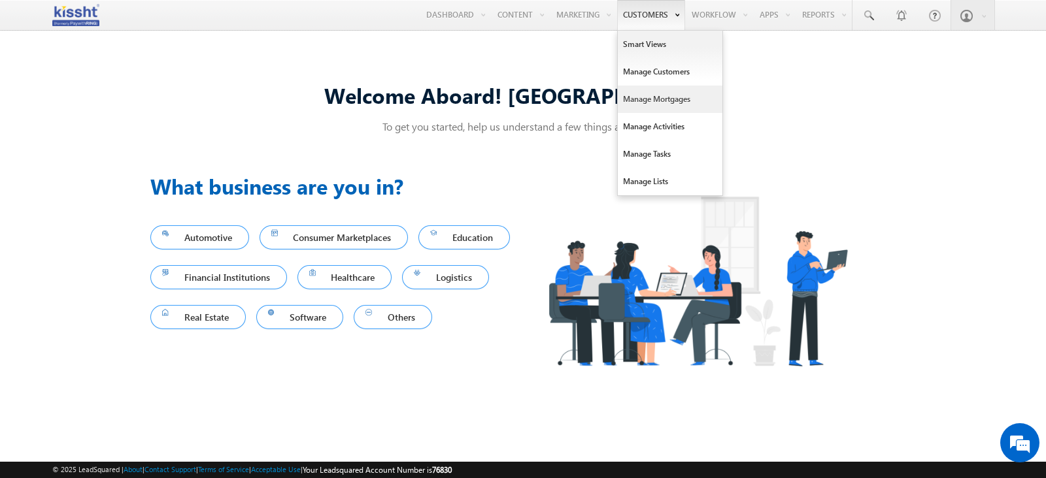
click at [662, 90] on link "Manage Mortgages" at bounding box center [670, 99] width 105 height 27
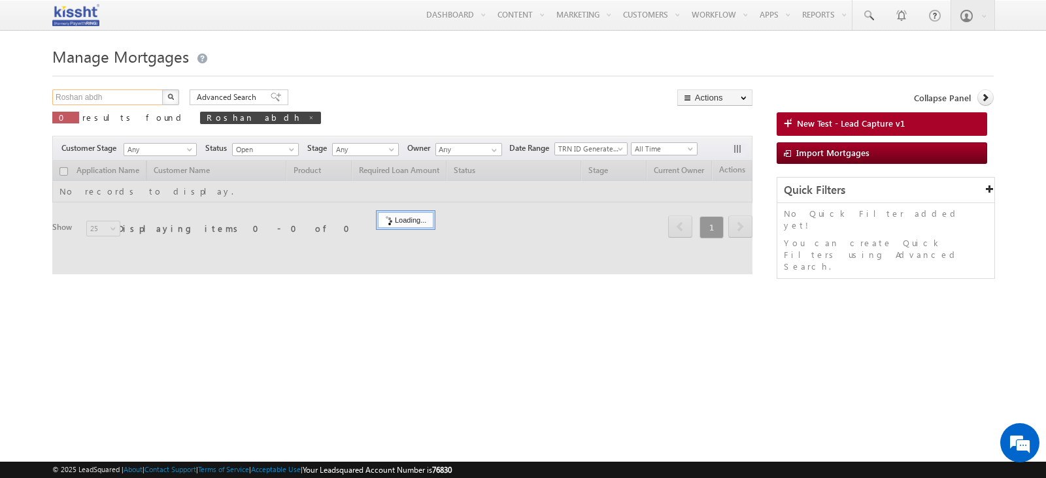
click at [112, 105] on input "Roshan abdh" at bounding box center [108, 98] width 112 height 16
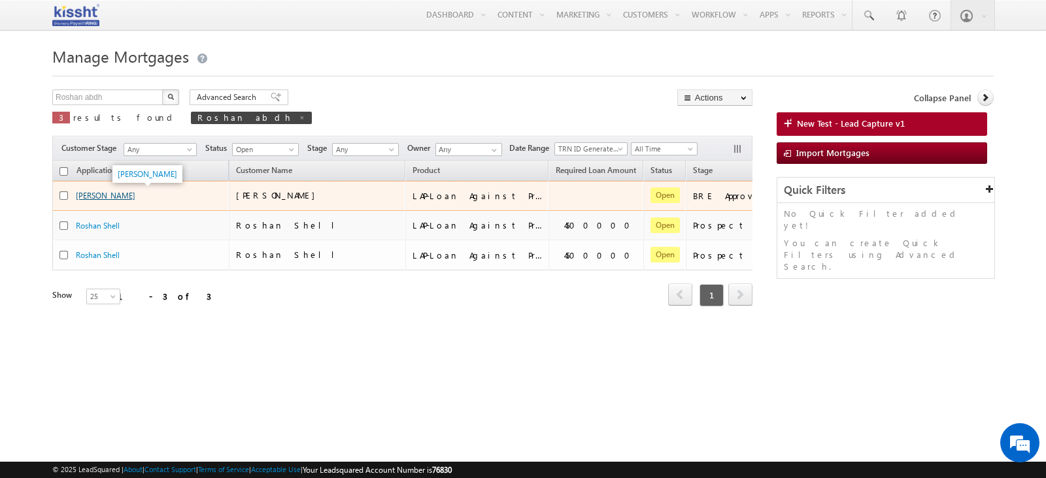
click at [110, 192] on link "[PERSON_NAME]" at bounding box center [105, 196] width 59 height 10
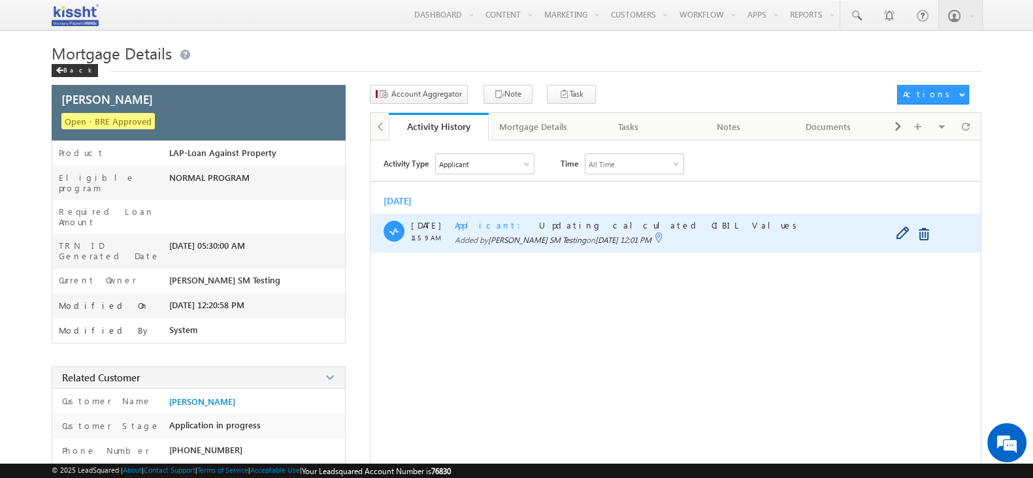
click at [477, 226] on span "Applicant" at bounding box center [492, 225] width 74 height 11
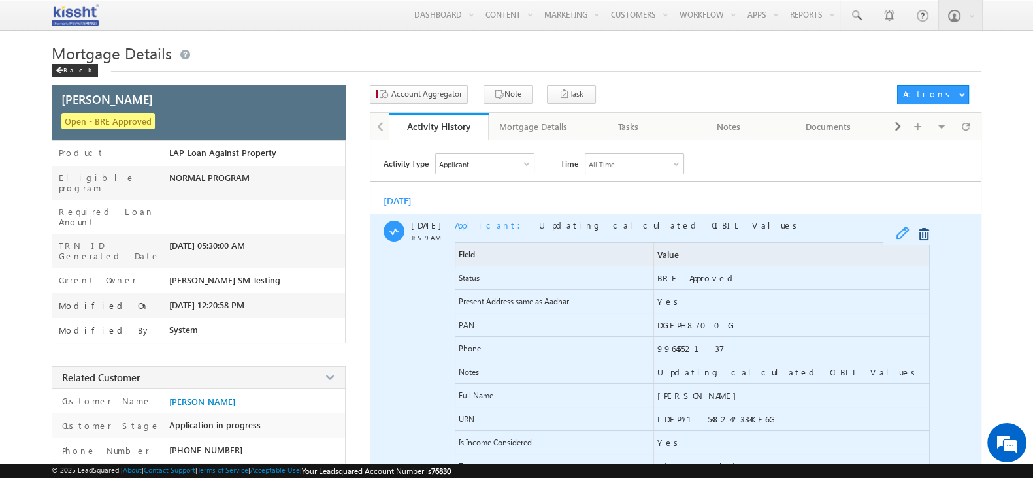
click at [902, 233] on span at bounding box center [906, 235] width 20 height 16
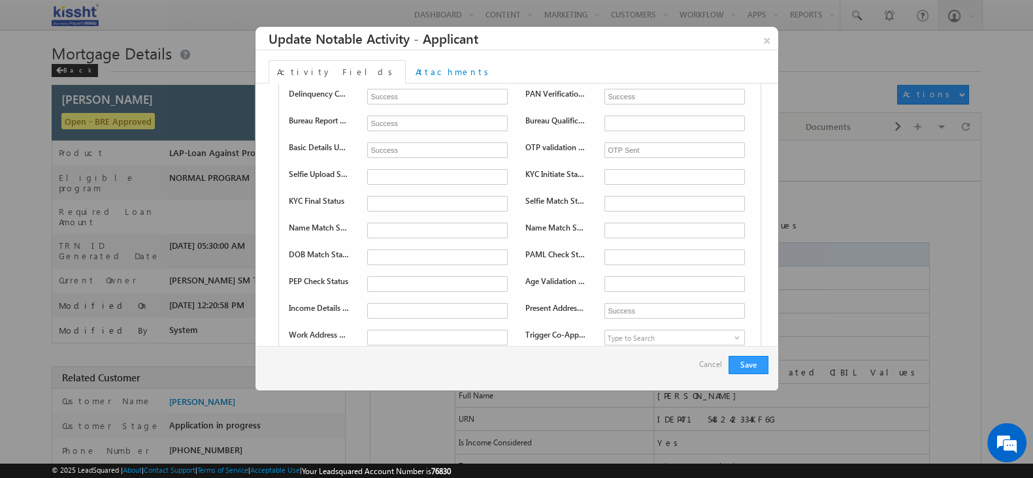
scroll to position [1143, 0]
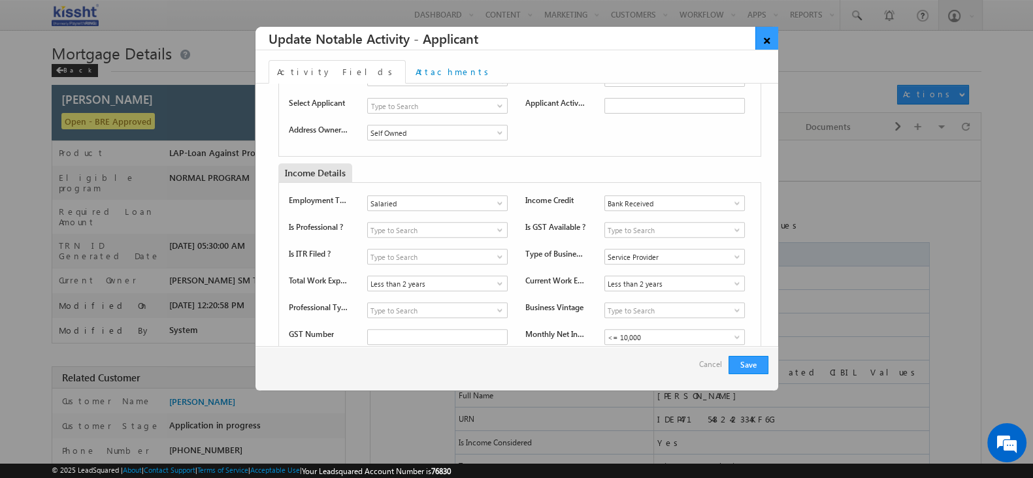
click at [764, 40] on link "×" at bounding box center [767, 38] width 23 height 23
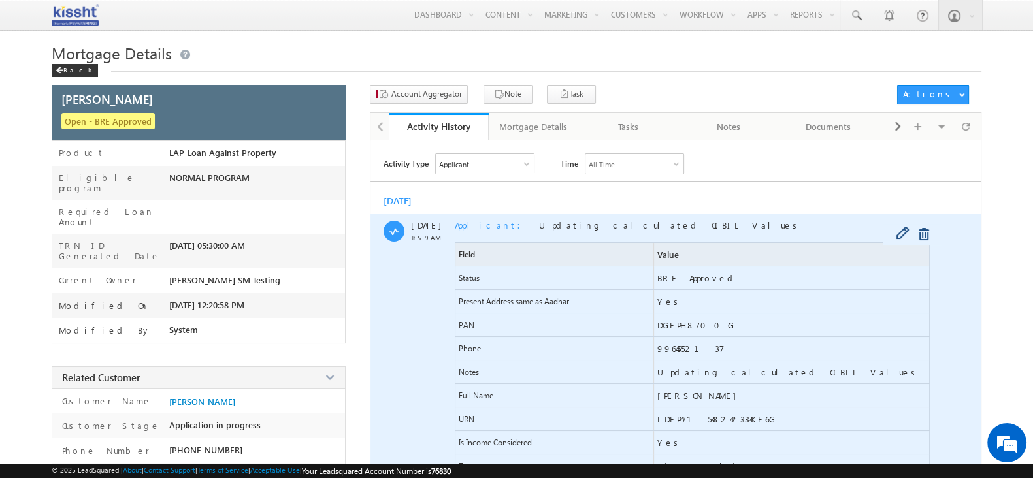
click at [814, 221] on div "Applicant Updating calculated CIBIL Values" at bounding box center [694, 225] width 478 height 11
click at [461, 221] on span "Applicant" at bounding box center [492, 225] width 74 height 11
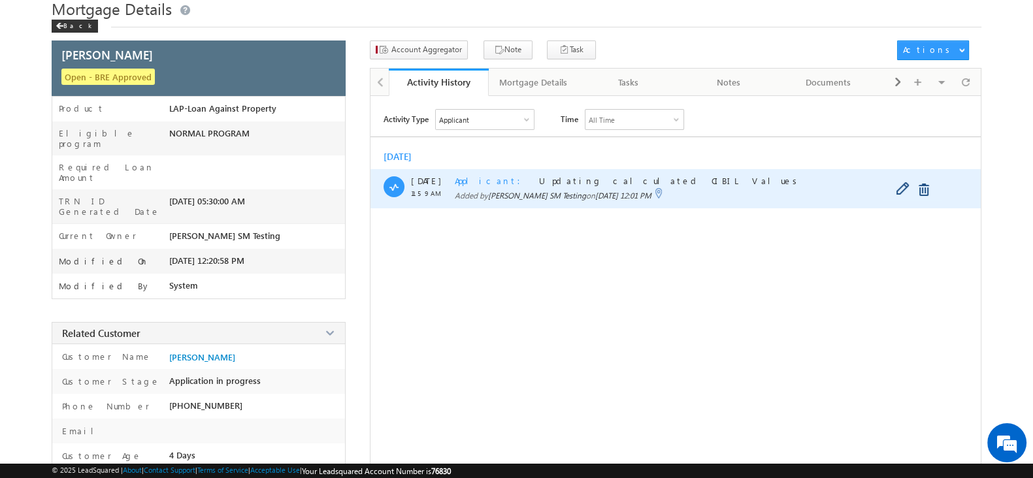
scroll to position [81, 0]
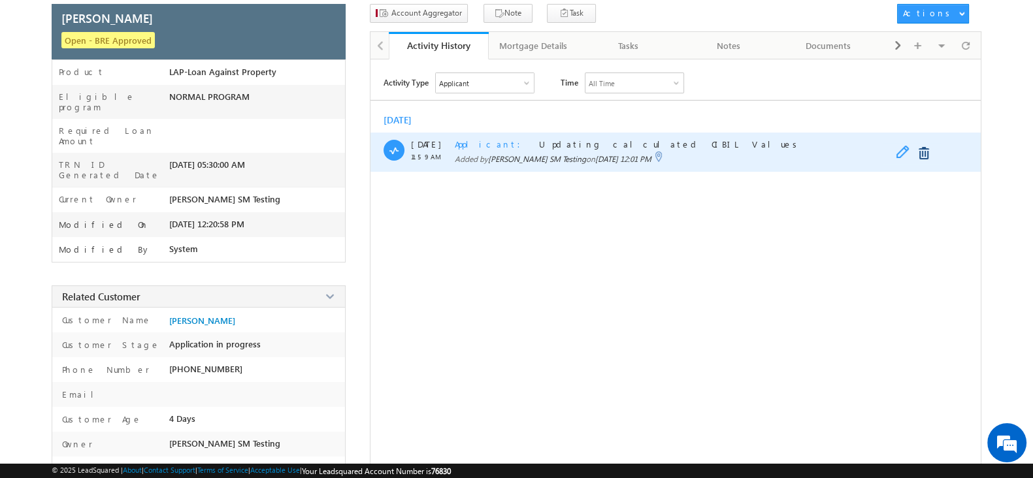
click at [905, 151] on span at bounding box center [906, 154] width 20 height 16
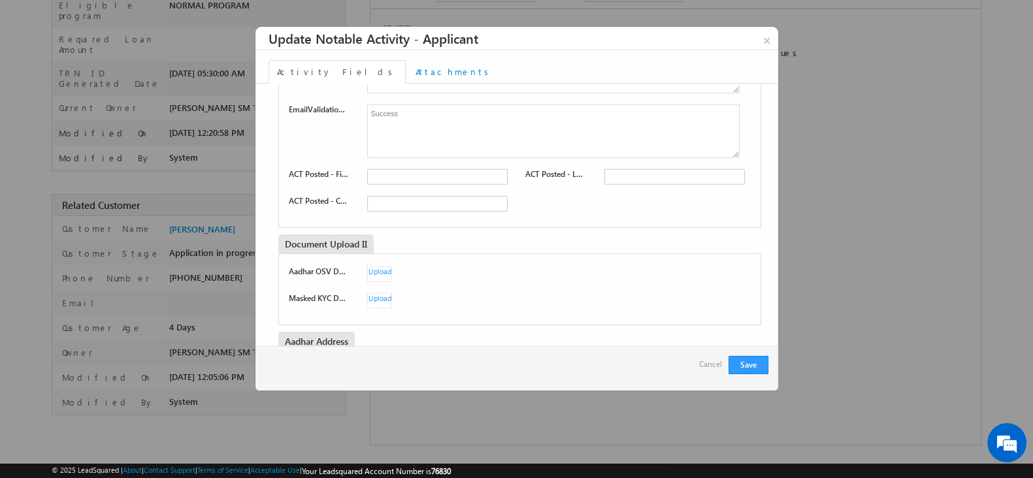
scroll to position [1153, 0]
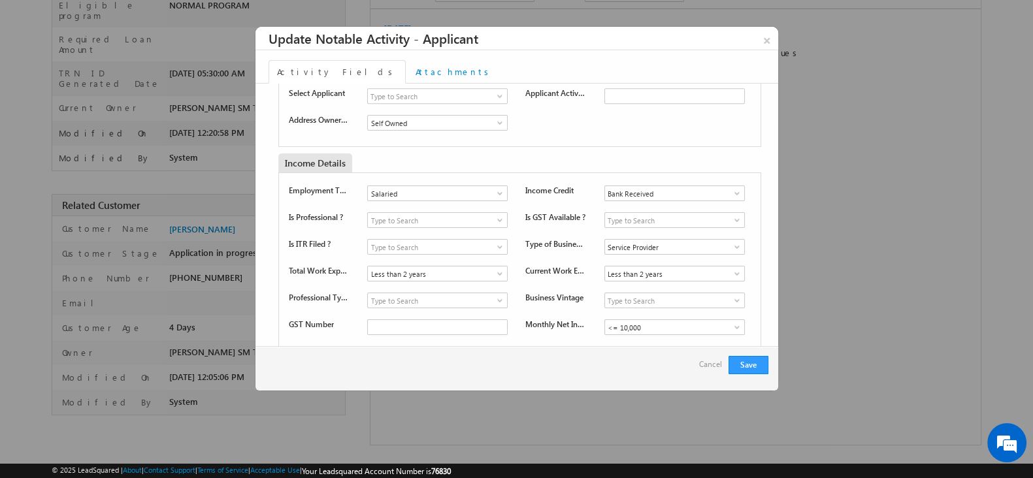
click at [516, 220] on div "Is Professional ? Yes No Is GST Available ? Yes No" at bounding box center [520, 223] width 463 height 22
click at [435, 217] on input at bounding box center [437, 220] width 141 height 16
click at [493, 215] on span at bounding box center [499, 220] width 13 height 10
click at [549, 161] on div "Income Details" at bounding box center [457, 163] width 359 height 19
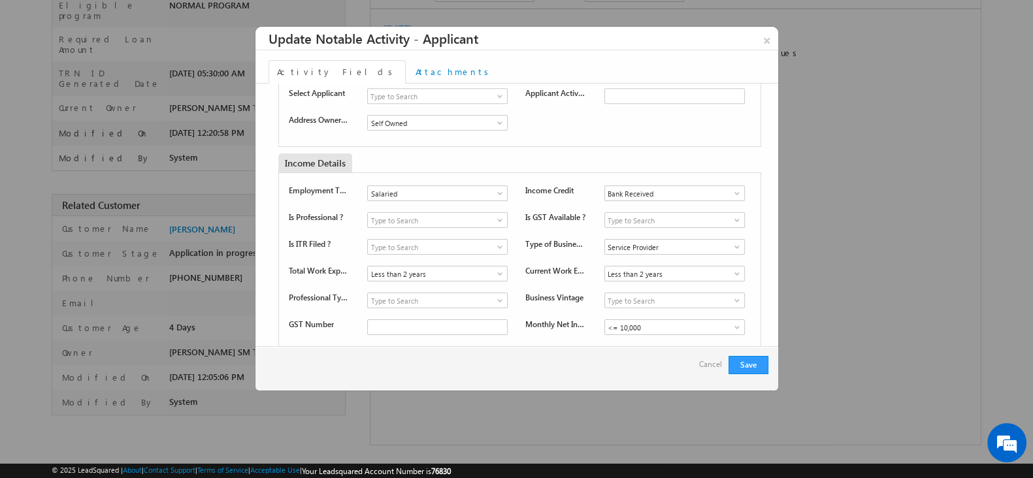
click at [817, 208] on div "× Update Notable Activity - Applicant Activity Fields Attachments Activity Deta…" at bounding box center [516, 233] width 1033 height 544
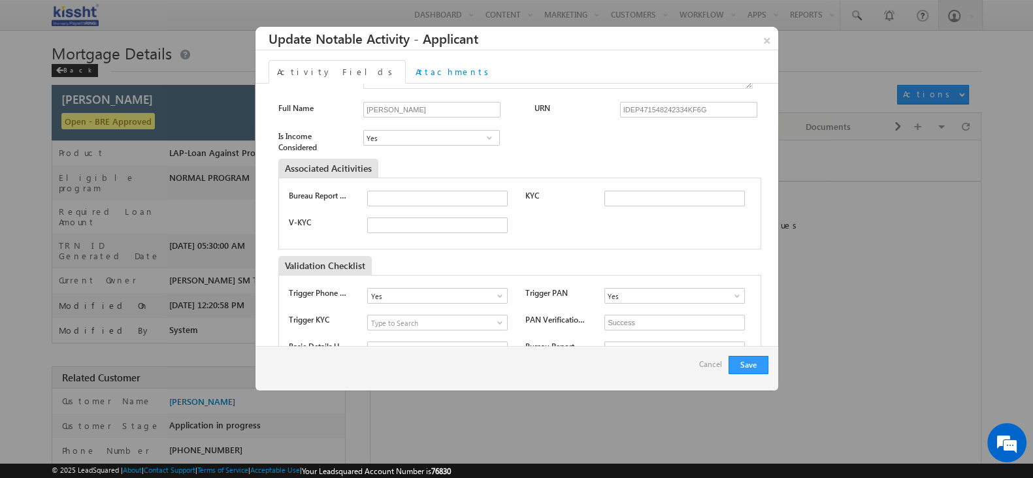
scroll to position [1314, 0]
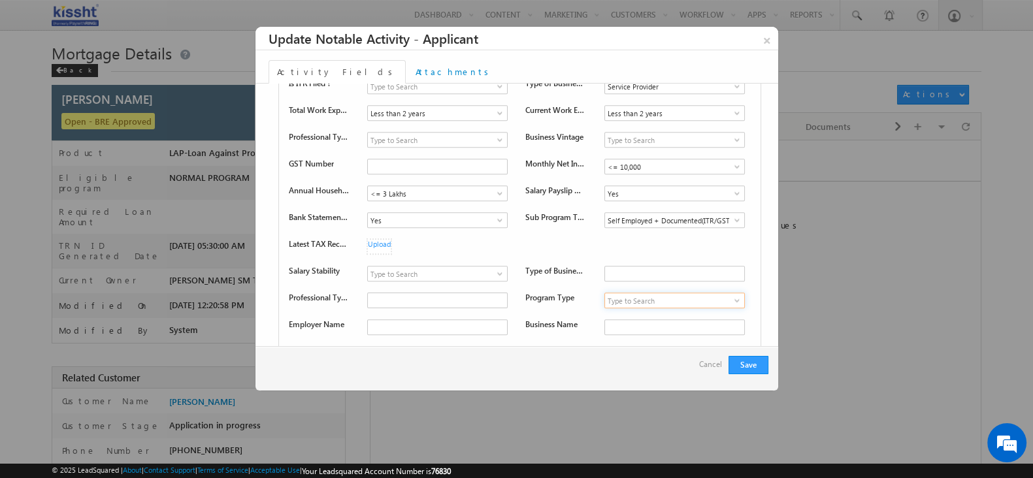
click at [620, 300] on input at bounding box center [675, 301] width 141 height 16
click at [732, 300] on span at bounding box center [737, 300] width 13 height 10
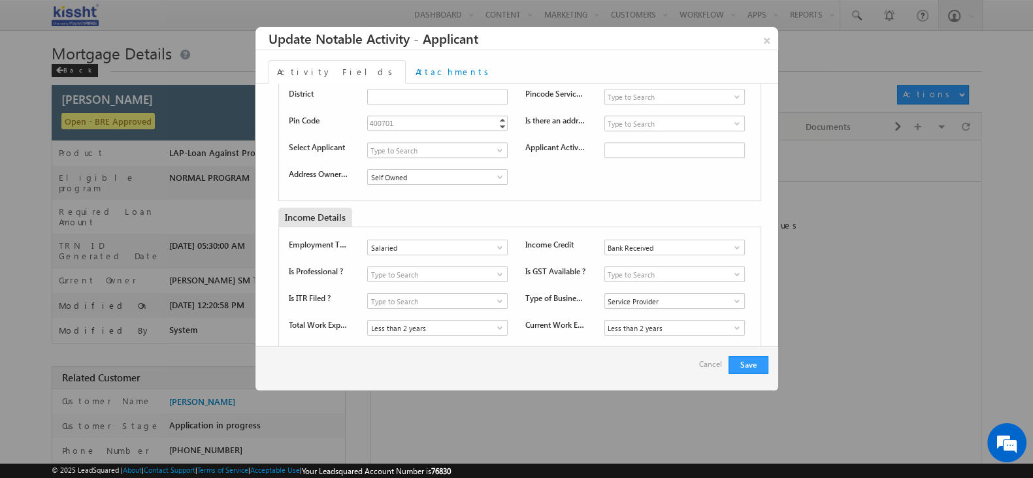
scroll to position [1138, 0]
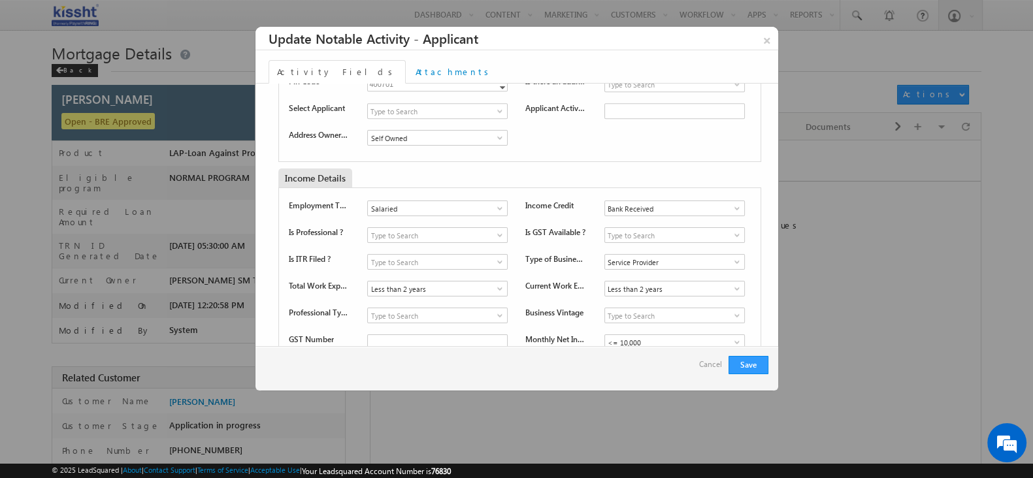
click at [501, 203] on span at bounding box center [499, 208] width 13 height 10
click at [469, 217] on link "Salaried" at bounding box center [435, 223] width 137 height 15
click at [652, 205] on input "Bank Received" at bounding box center [675, 209] width 141 height 16
click at [514, 212] on div "Employment Type Salaried Self-Employed Salaried 2 results are available, use up…" at bounding box center [520, 212] width 463 height 22
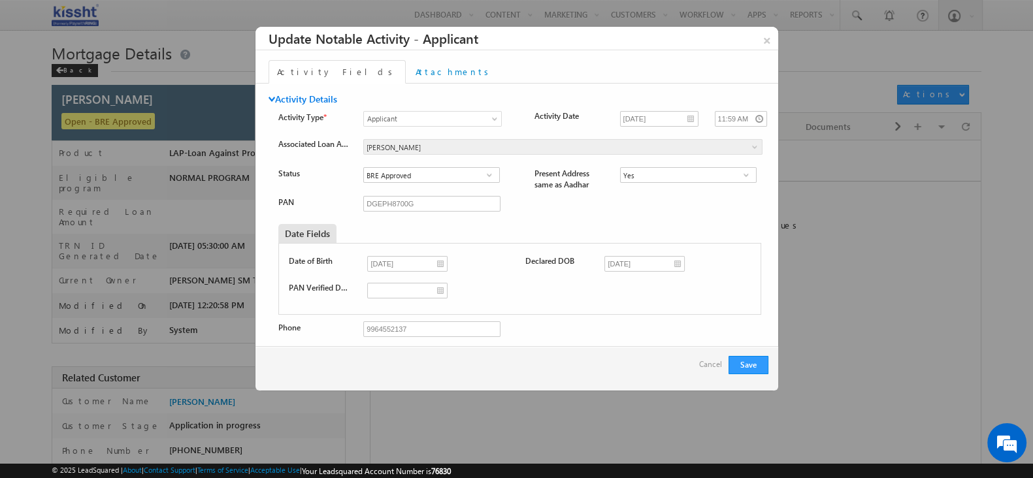
scroll to position [1314, 0]
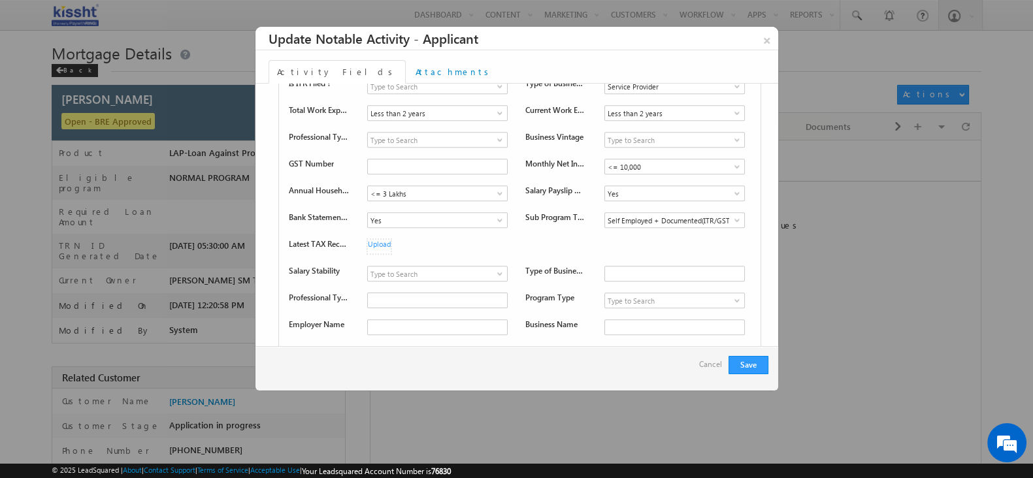
click at [731, 215] on span at bounding box center [737, 220] width 13 height 10
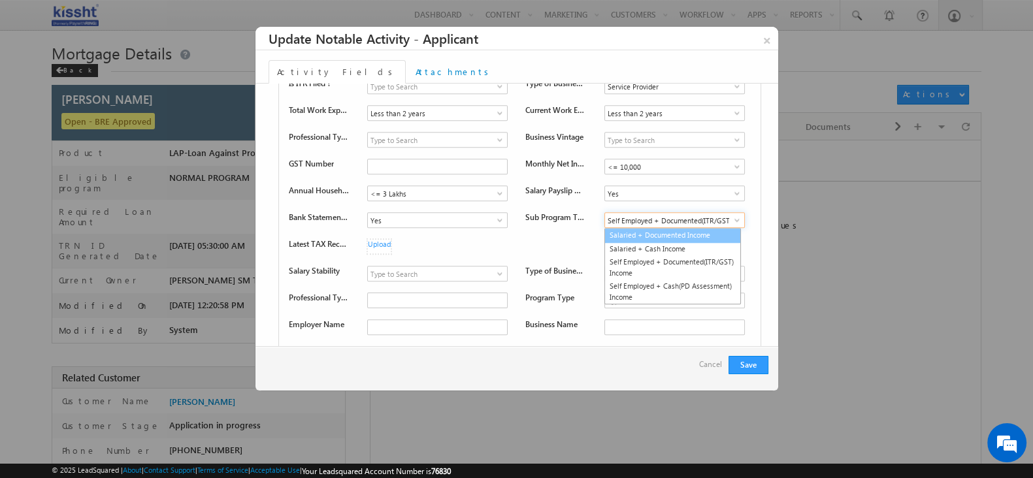
click at [710, 228] on link "Salaried + Documented Income" at bounding box center [673, 235] width 137 height 15
type input "Salaried + Documented Income"
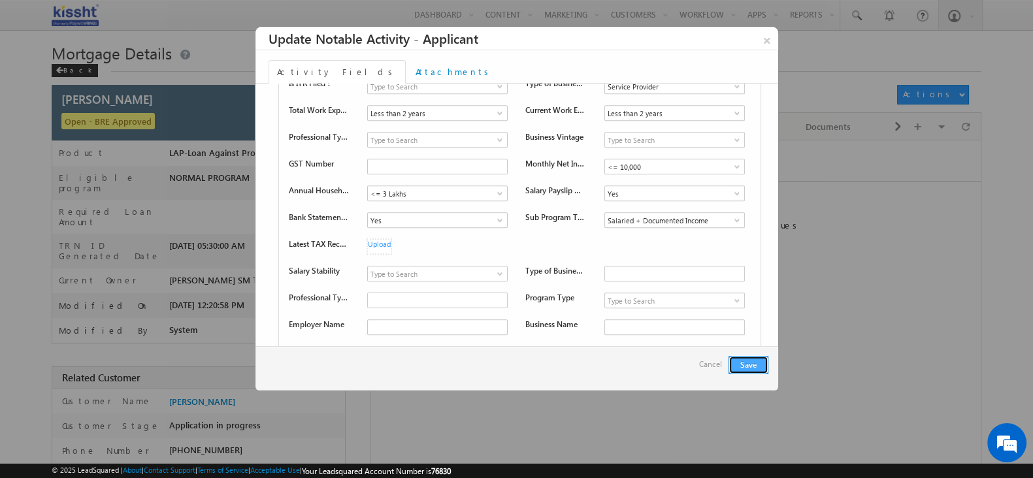
click at [735, 365] on button "Save" at bounding box center [749, 365] width 40 height 18
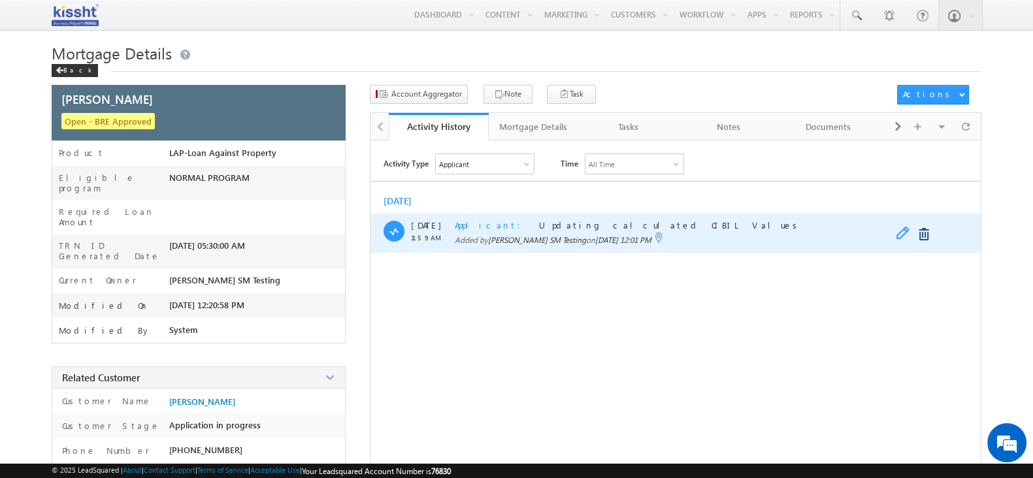
click at [910, 234] on span at bounding box center [906, 235] width 20 height 16
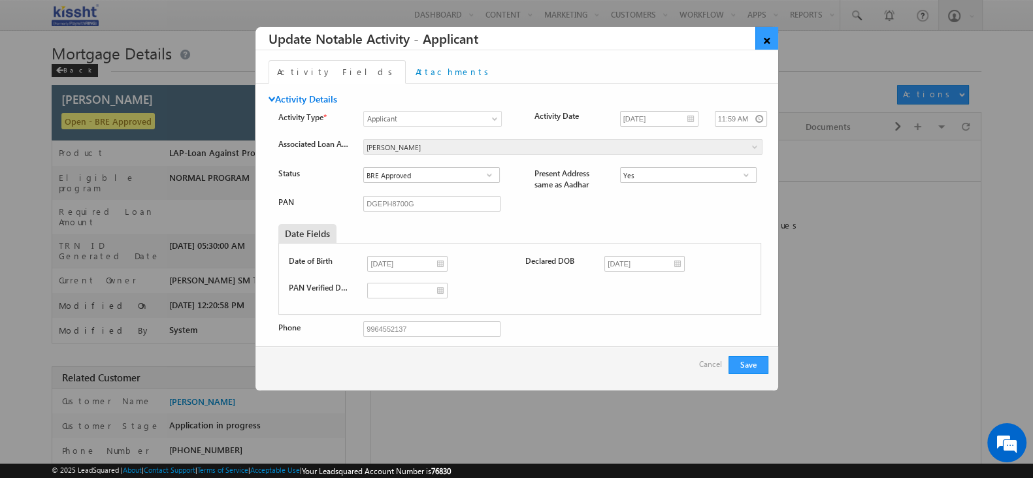
click at [774, 41] on link "×" at bounding box center [767, 38] width 23 height 23
